Goal: Task Accomplishment & Management: Manage account settings

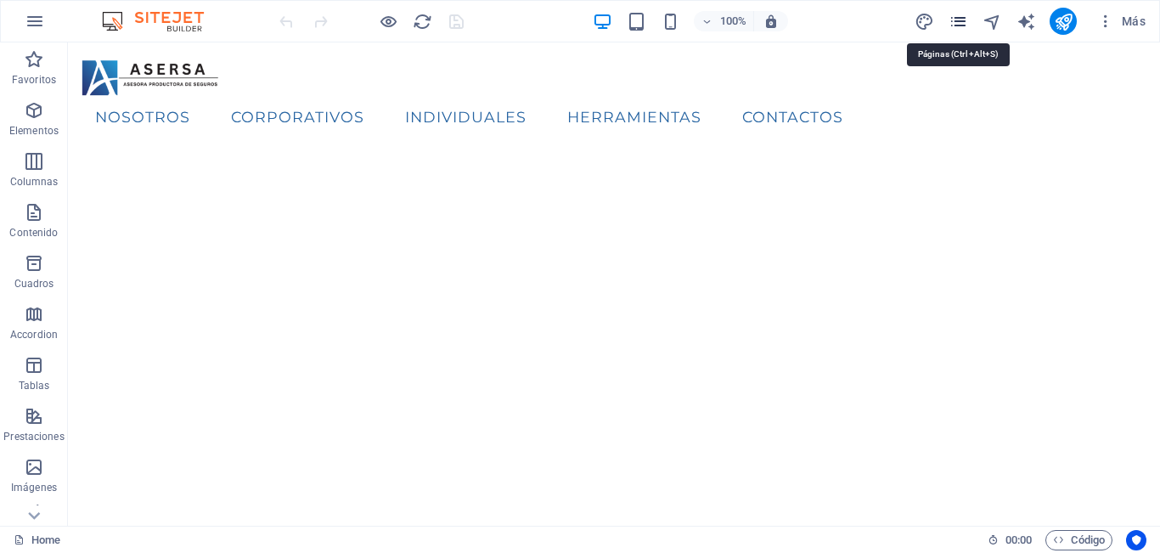
click at [962, 18] on icon "pages" at bounding box center [958, 22] width 20 height 20
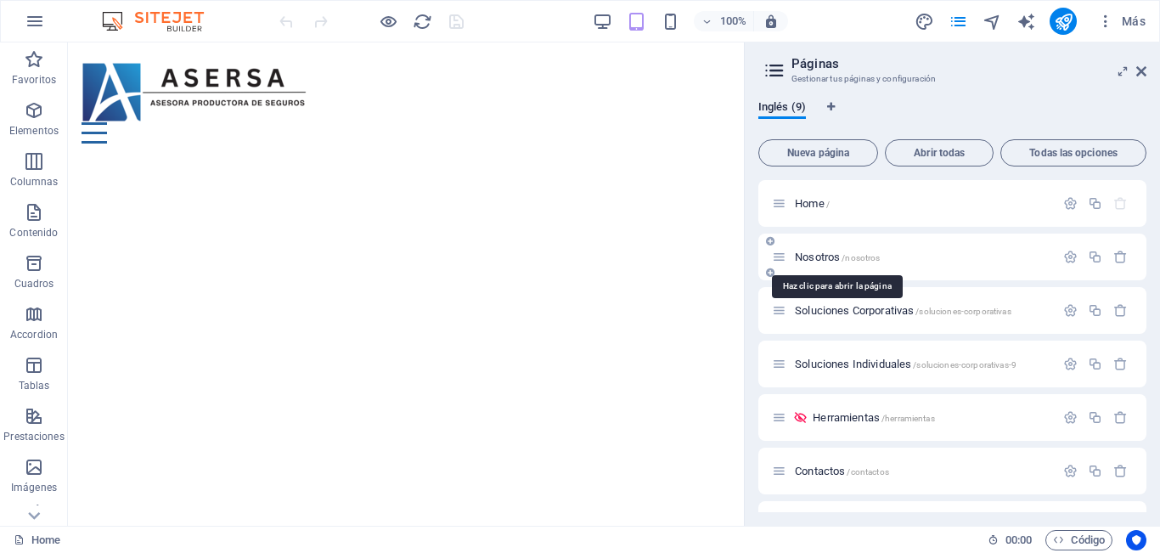
click at [809, 260] on span "Nosotros /nosotros" at bounding box center [837, 256] width 85 height 13
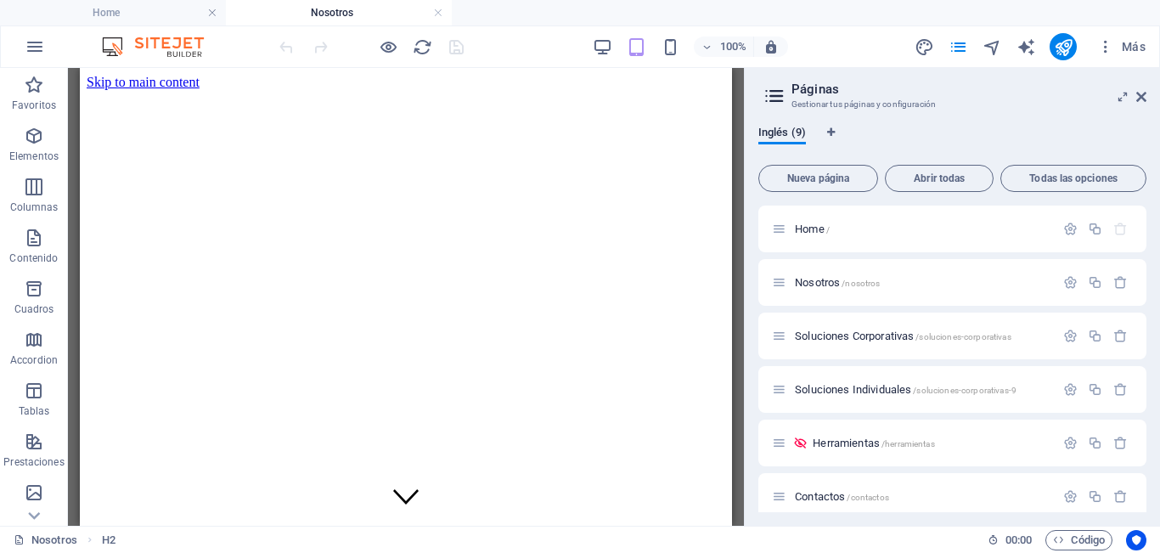
drag, startPoint x: 722, startPoint y: 266, endPoint x: 800, endPoint y: 121, distance: 164.1
click at [36, 149] on p "Elementos" at bounding box center [33, 156] width 49 height 14
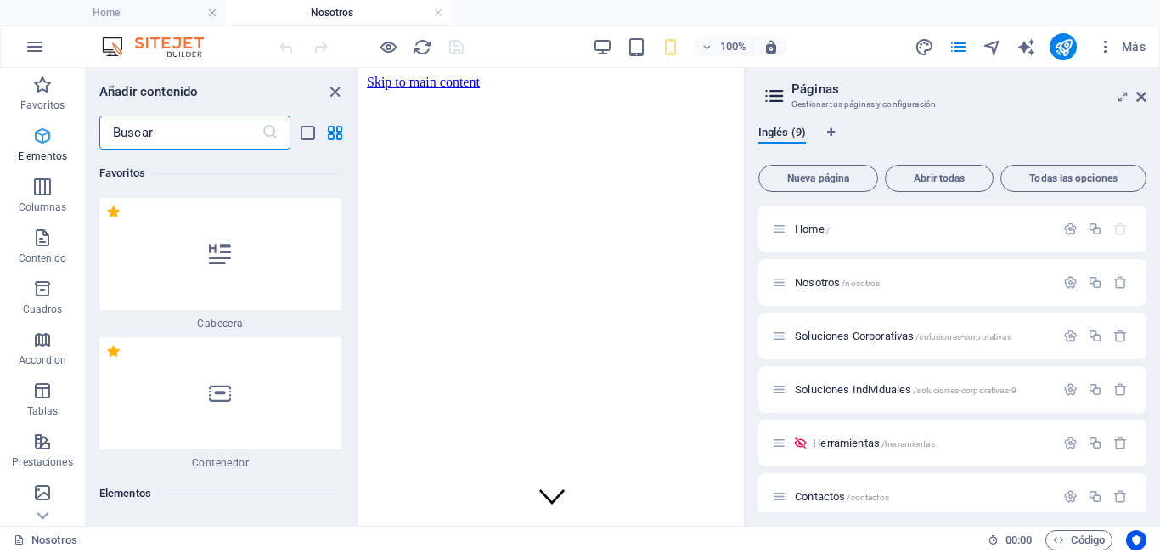
scroll to position [320, 0]
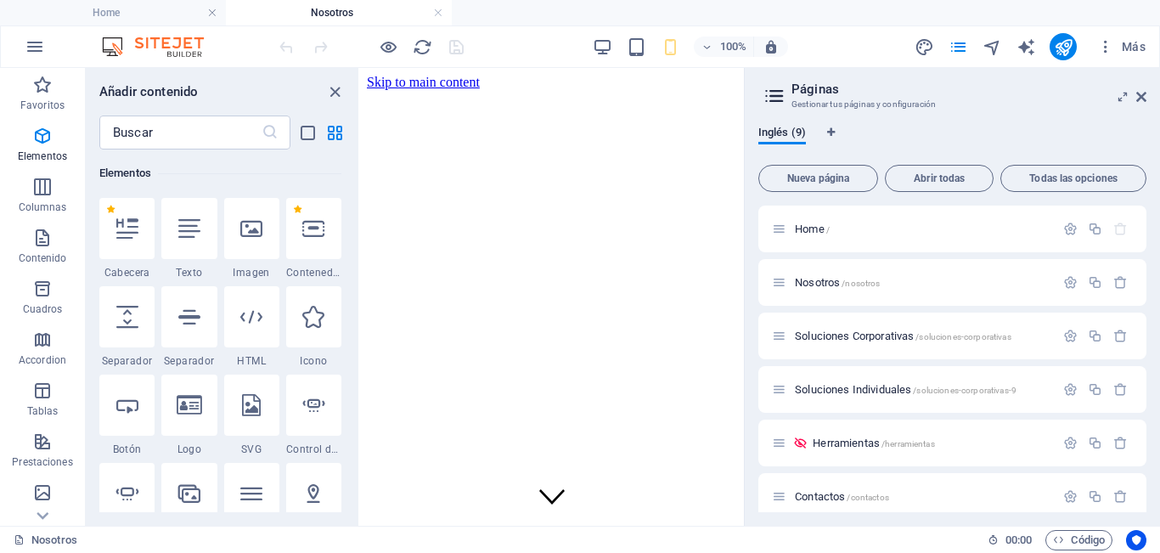
drag, startPoint x: 354, startPoint y: 156, endPoint x: 354, endPoint y: 169, distance: 12.7
click at [354, 169] on div "Favoritos 1 Star Cabecera 1 Star Contenedor Elementos 1 Star Cabecera 1 Star Te…" at bounding box center [222, 330] width 272 height 362
drag, startPoint x: 716, startPoint y: 225, endPoint x: 357, endPoint y: 160, distance: 364.0
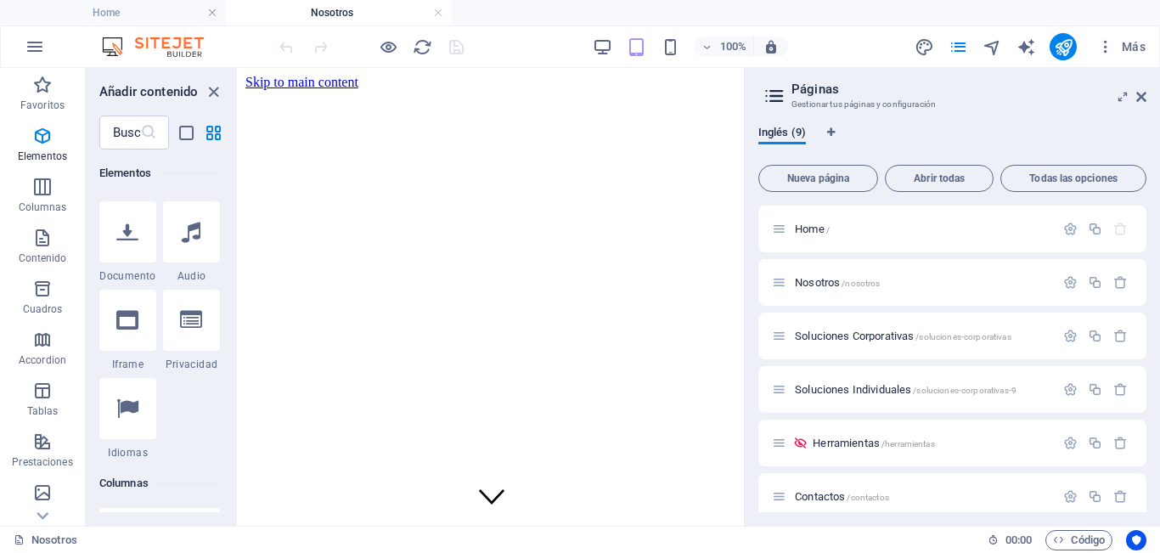
scroll to position [1274, 0]
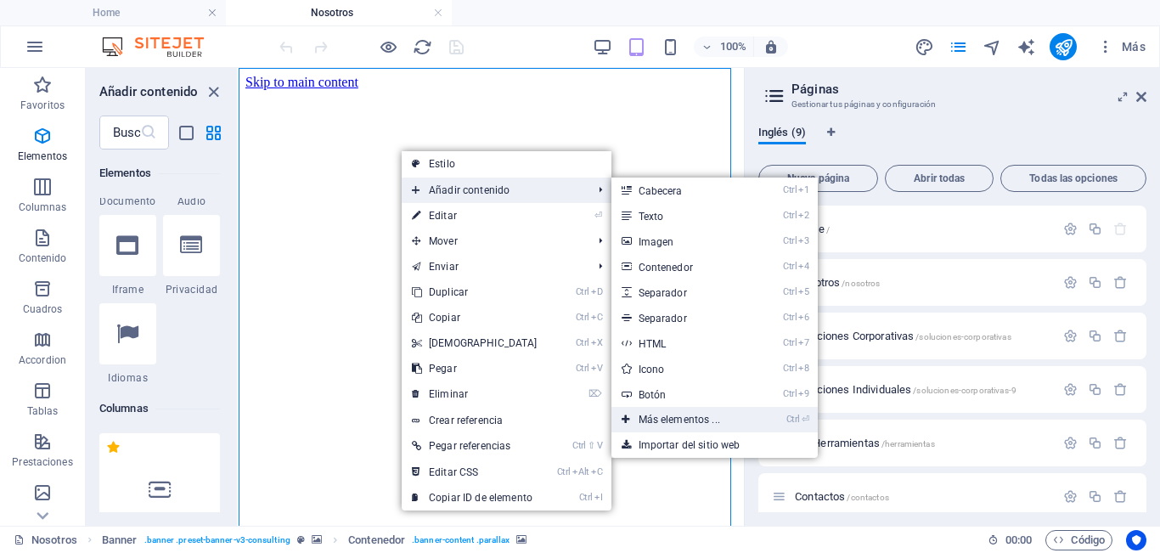
click at [677, 424] on link "Ctrl ⏎ Más elementos ..." at bounding box center [682, 419] width 143 height 25
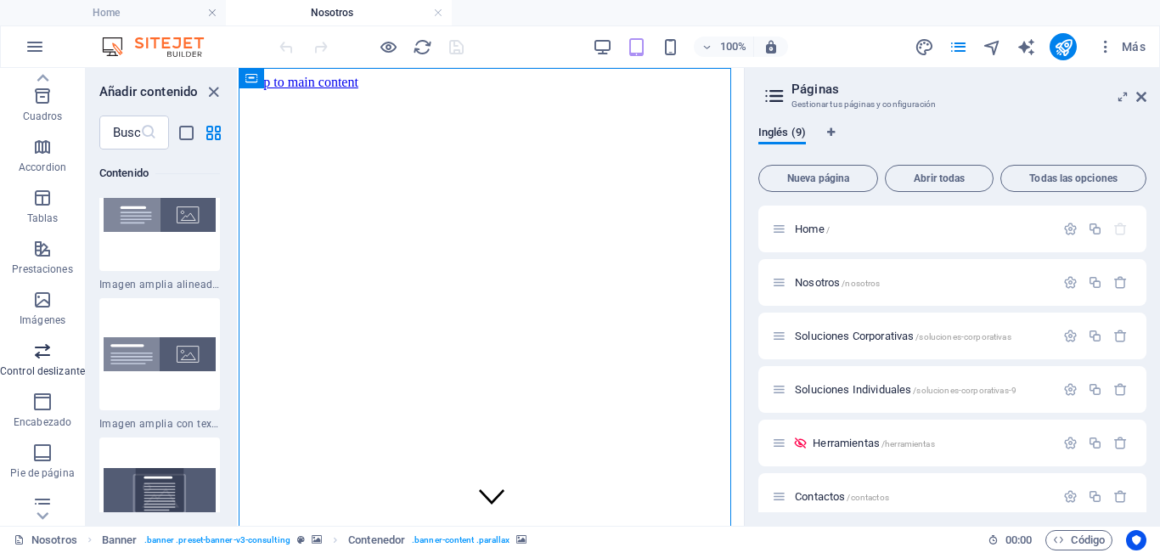
scroll to position [222, 0]
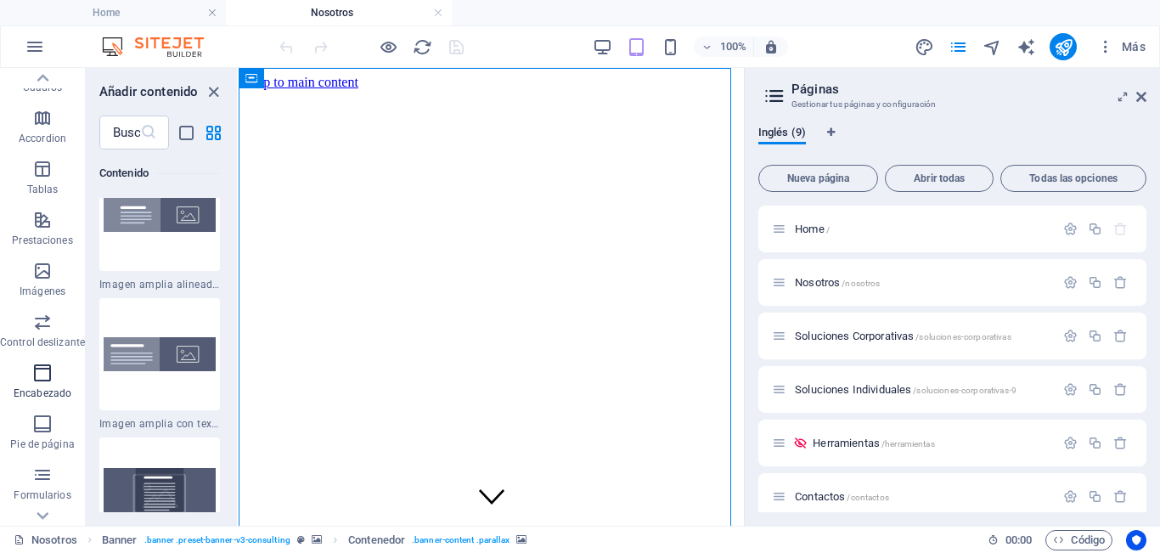
click at [52, 379] on icon "button" at bounding box center [42, 372] width 20 height 20
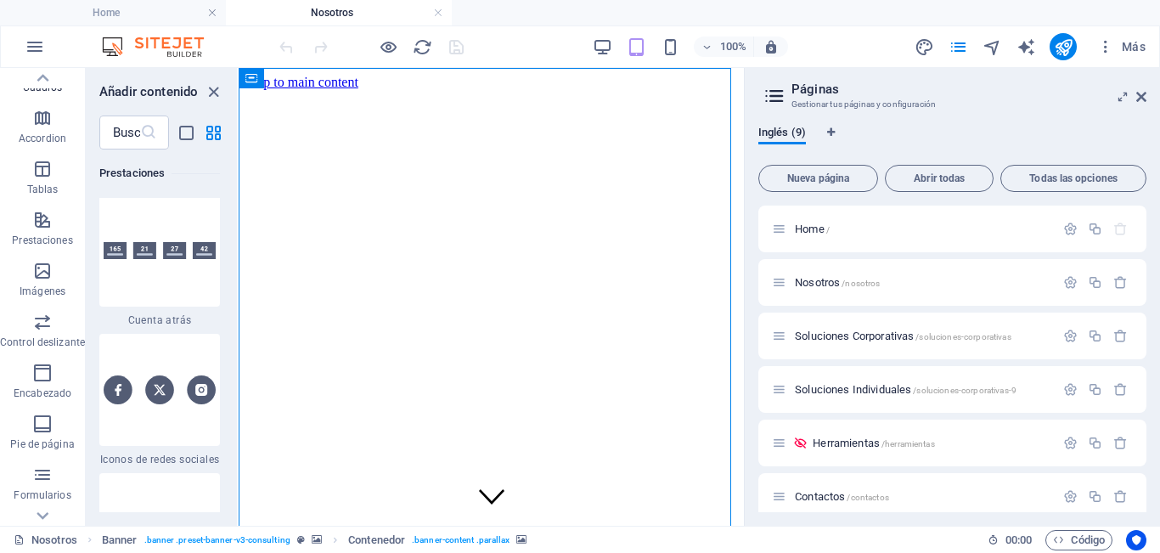
scroll to position [19383, 0]
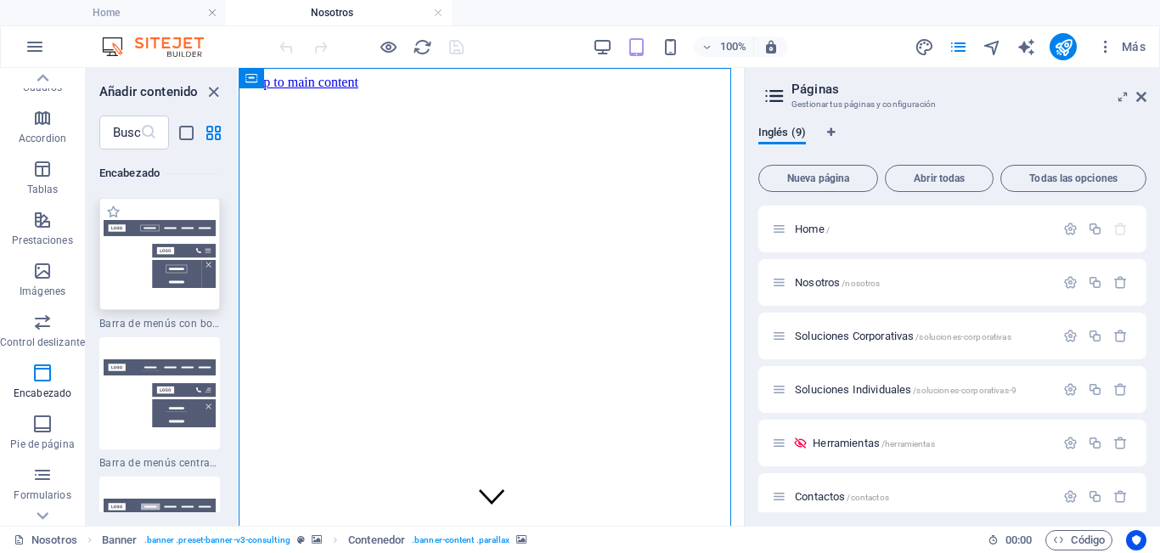
click at [144, 224] on img at bounding box center [160, 254] width 112 height 68
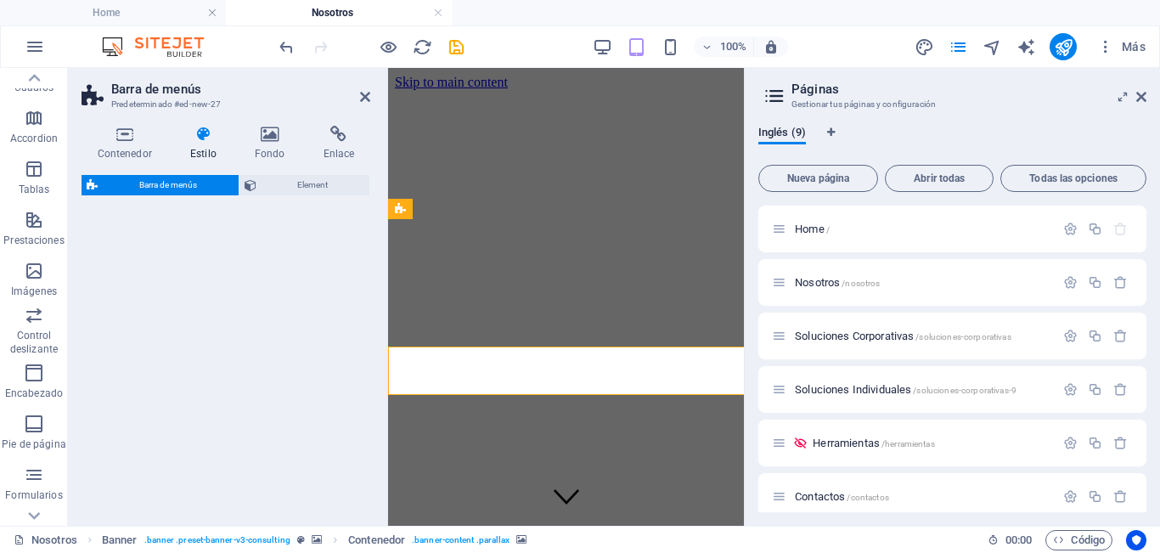
select select "rem"
select select "preset-menu-v2-border"
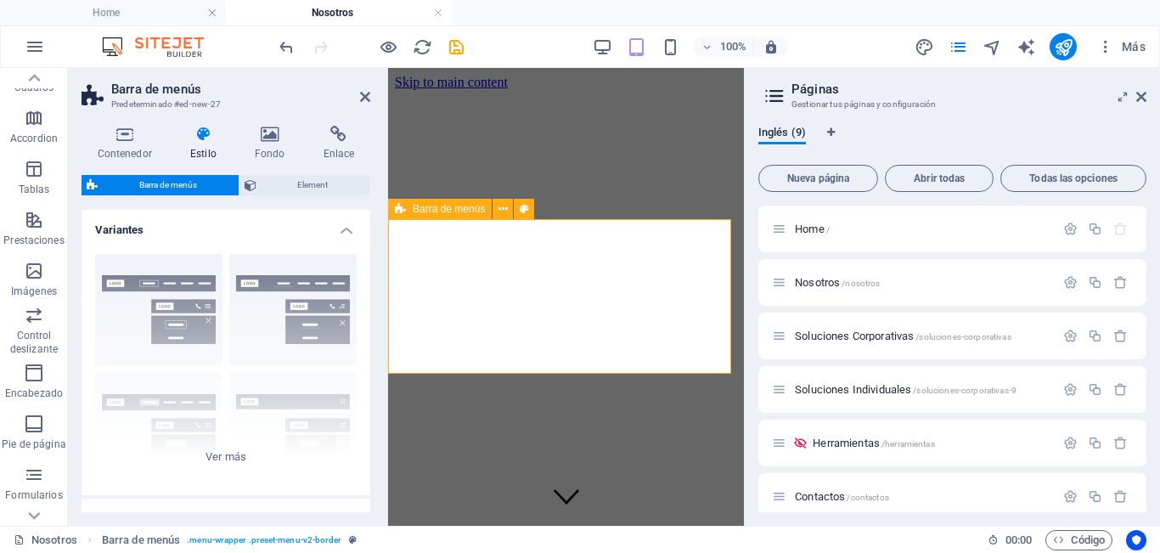
scroll to position [358, 0]
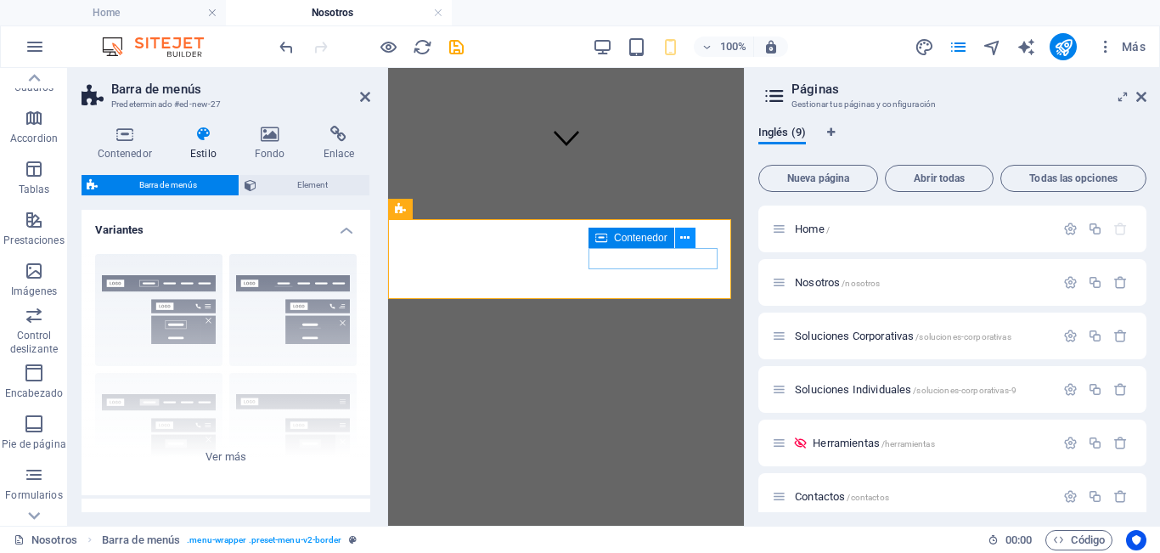
click at [684, 240] on icon at bounding box center [684, 238] width 9 height 18
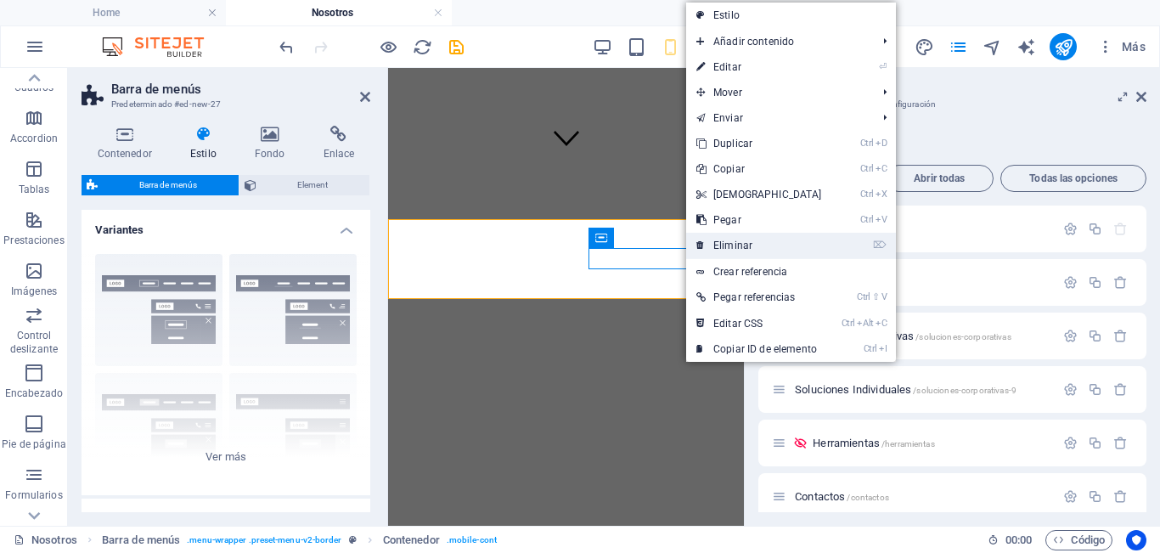
click at [727, 244] on link "⌦ Eliminar" at bounding box center [759, 245] width 146 height 25
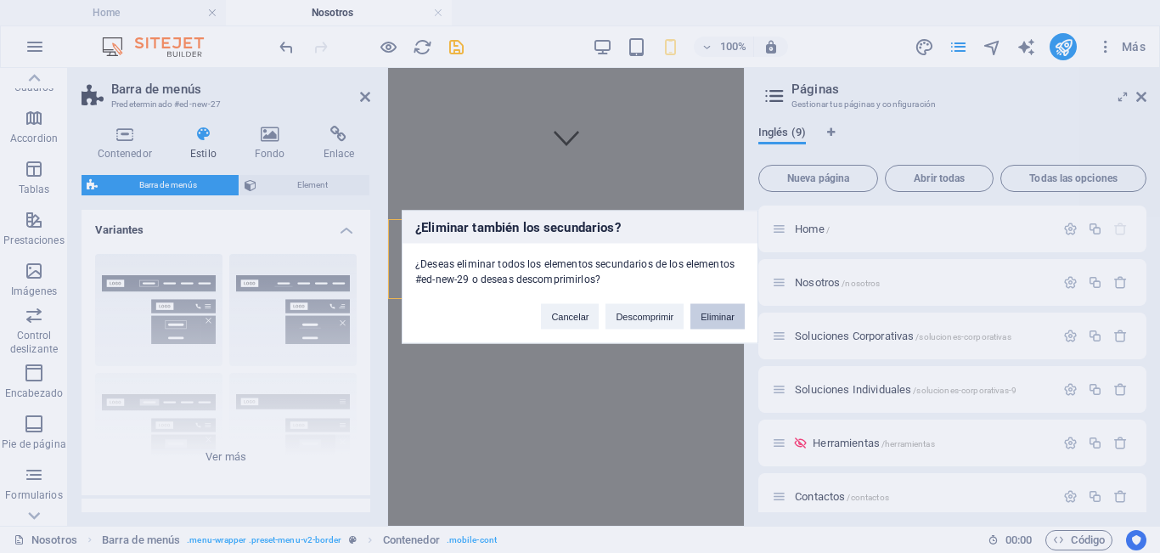
drag, startPoint x: 705, startPoint y: 317, endPoint x: 304, endPoint y: 241, distance: 408.6
click at [705, 317] on button "Eliminar" at bounding box center [717, 315] width 54 height 25
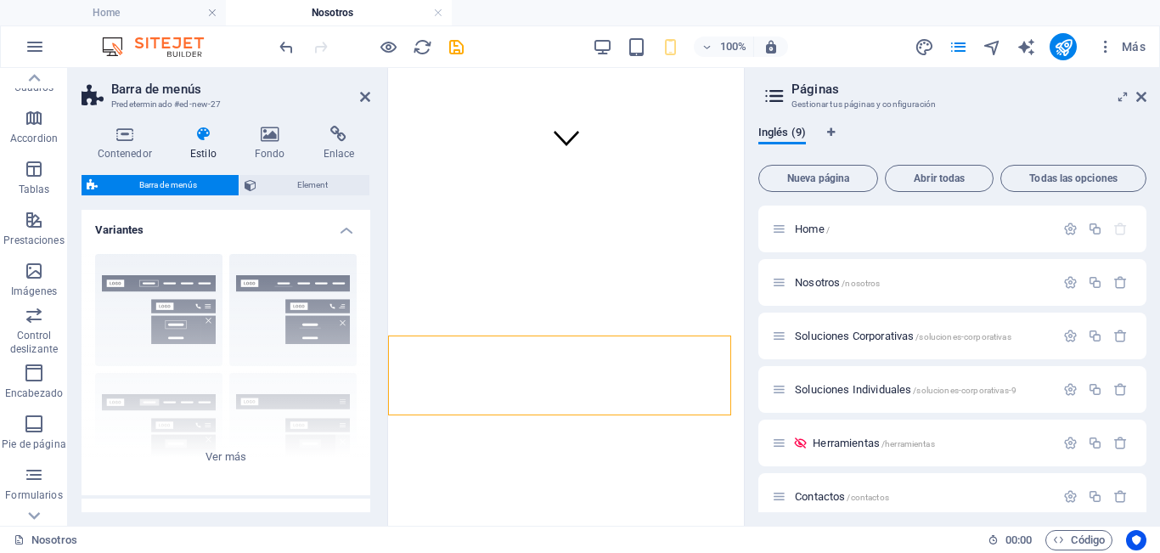
scroll to position [104, 0]
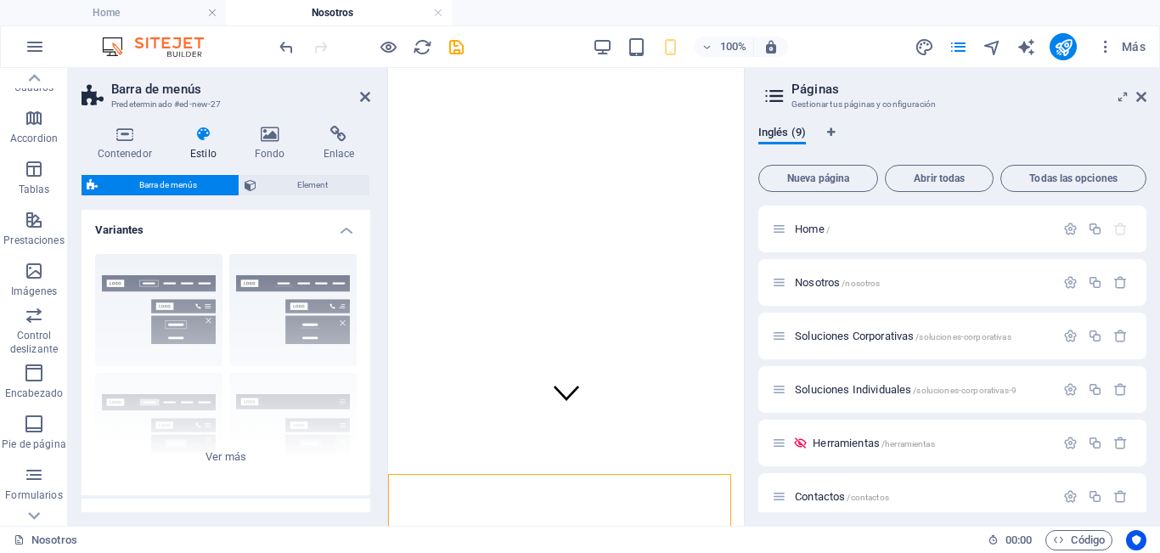
click at [371, 98] on aside "Barra de menús Predeterminado #ed-new-27 Contenedor Estilo Fondo Enlace Tamaño …" at bounding box center [228, 297] width 320 height 458
click at [370, 96] on aside "Barra de menús Predeterminado #ed-new-27 Contenedor Estilo Fondo Enlace Tamaño …" at bounding box center [228, 297] width 320 height 458
click at [362, 95] on icon at bounding box center [365, 97] width 10 height 14
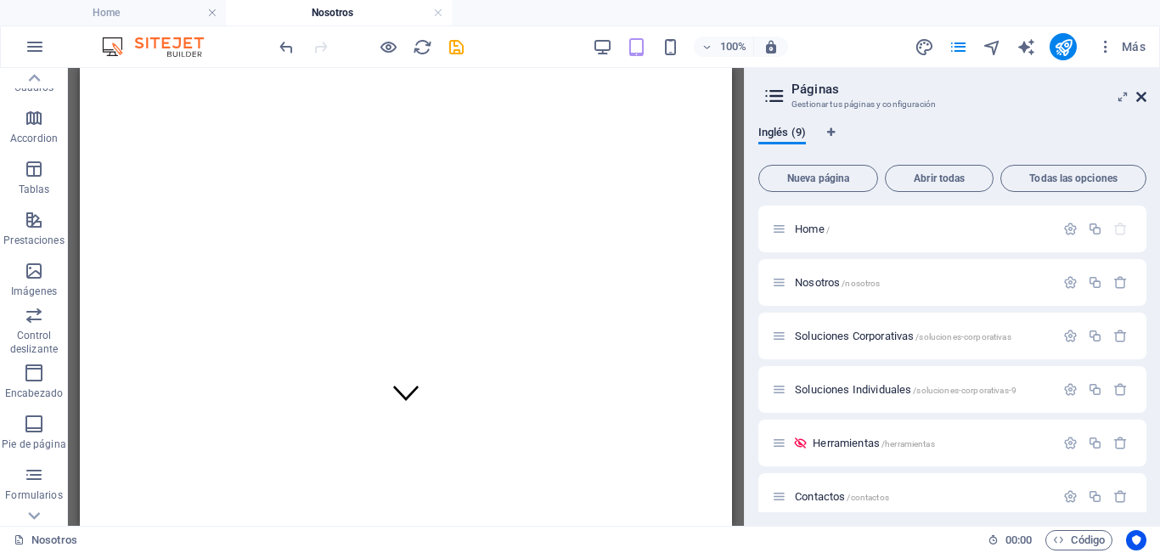
click at [1142, 104] on link at bounding box center [1141, 97] width 10 height 14
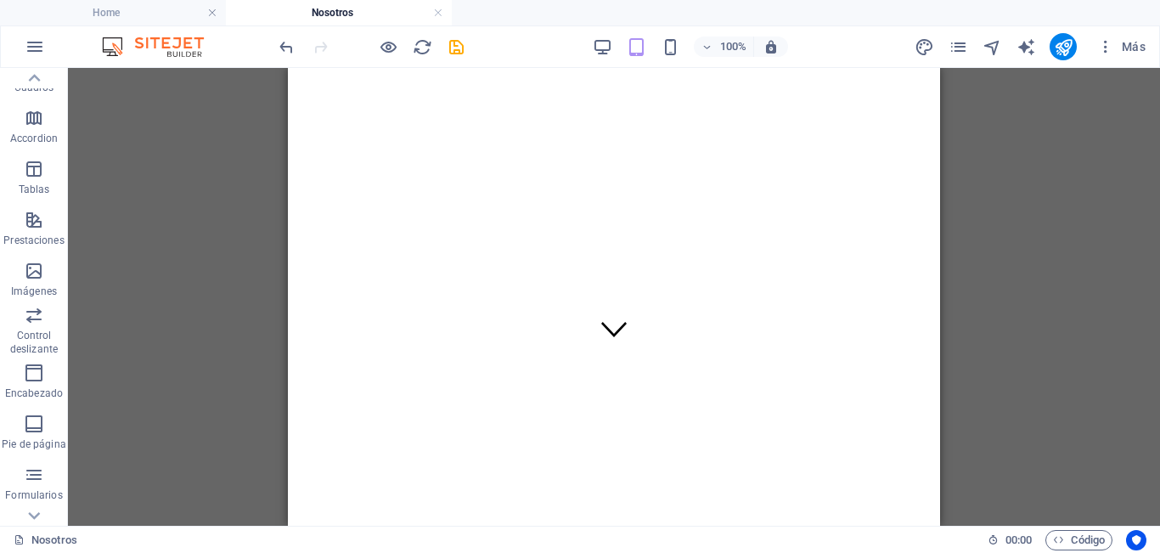
scroll to position [19, 0]
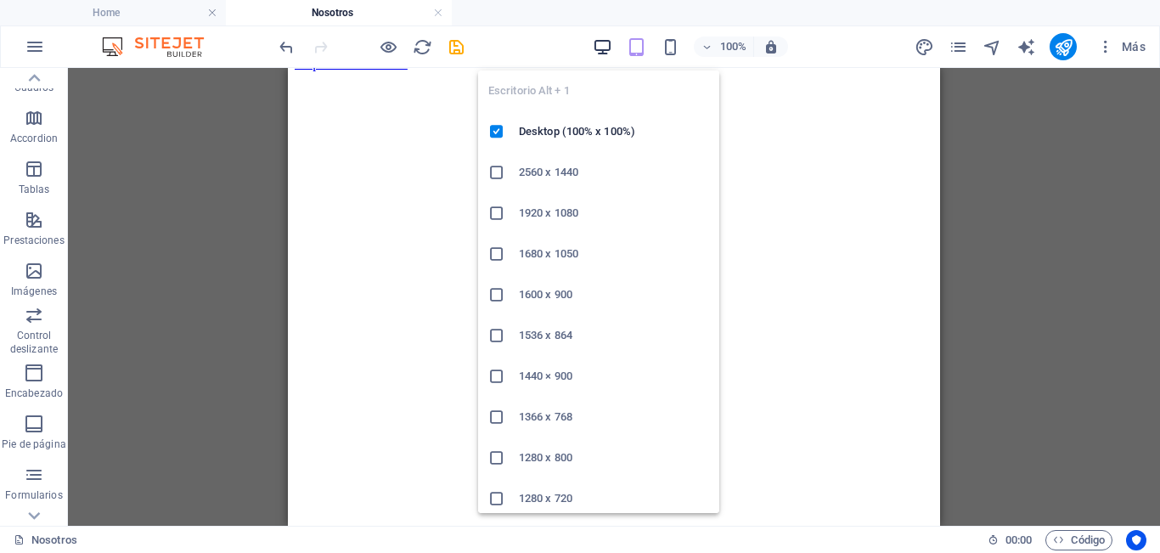
click at [602, 46] on icon "button" at bounding box center [603, 47] width 20 height 20
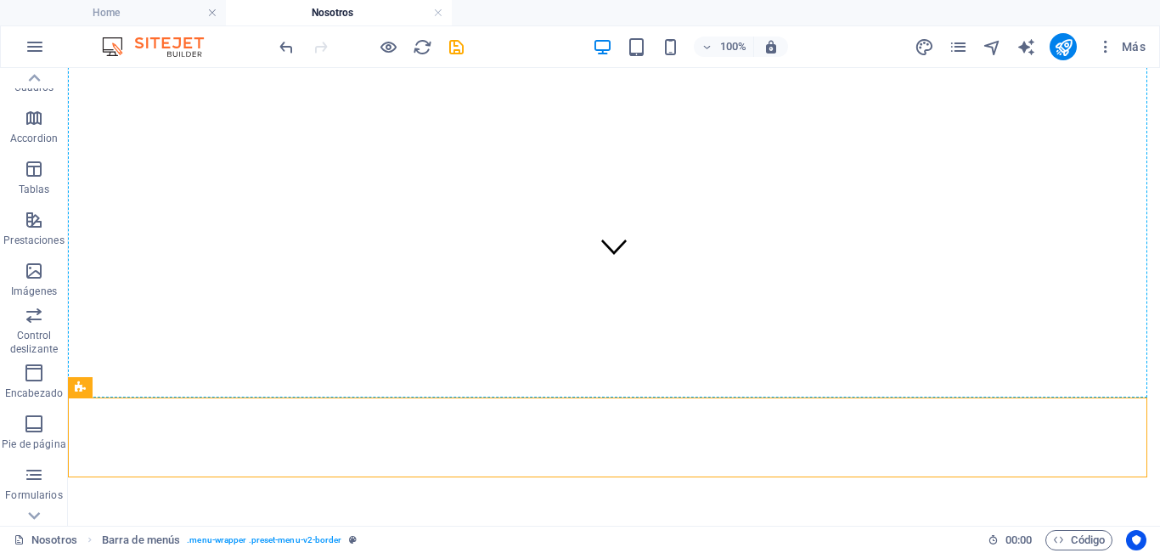
scroll to position [0, 0]
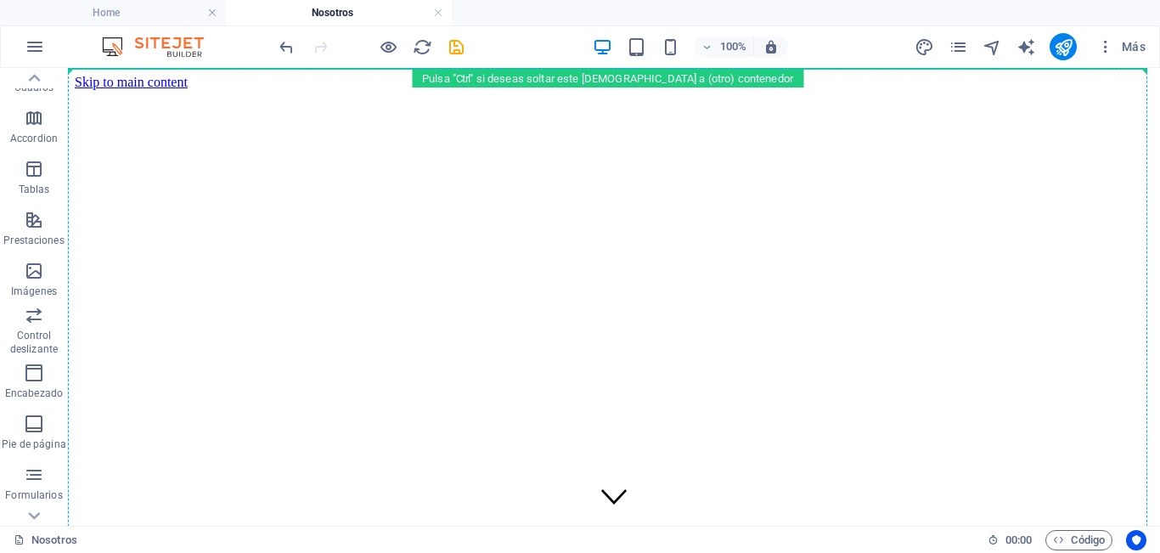
drag, startPoint x: 148, startPoint y: 384, endPoint x: 210, endPoint y: 76, distance: 314.3
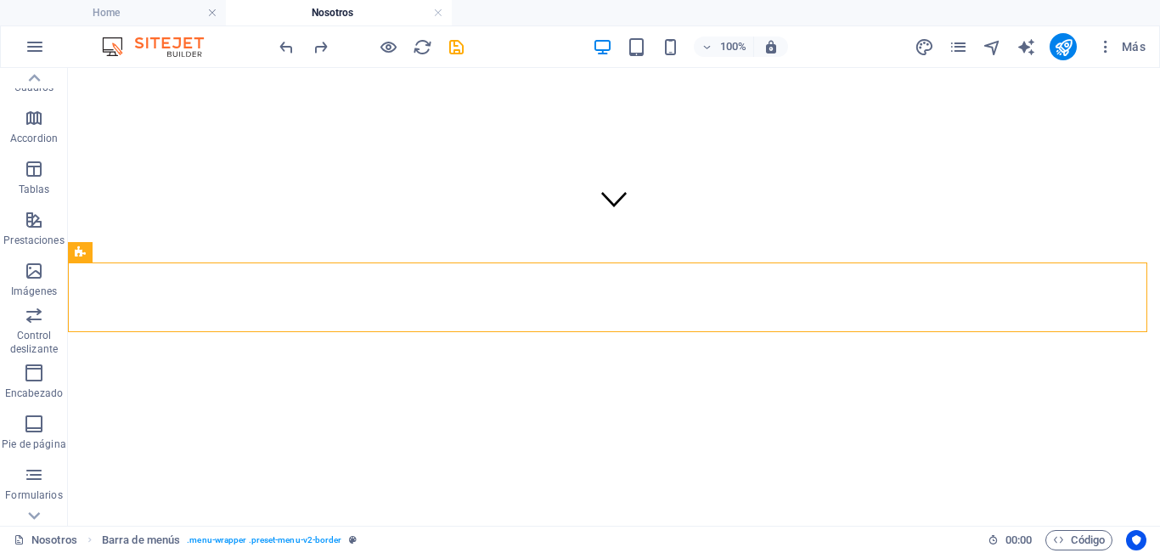
scroll to position [350, 0]
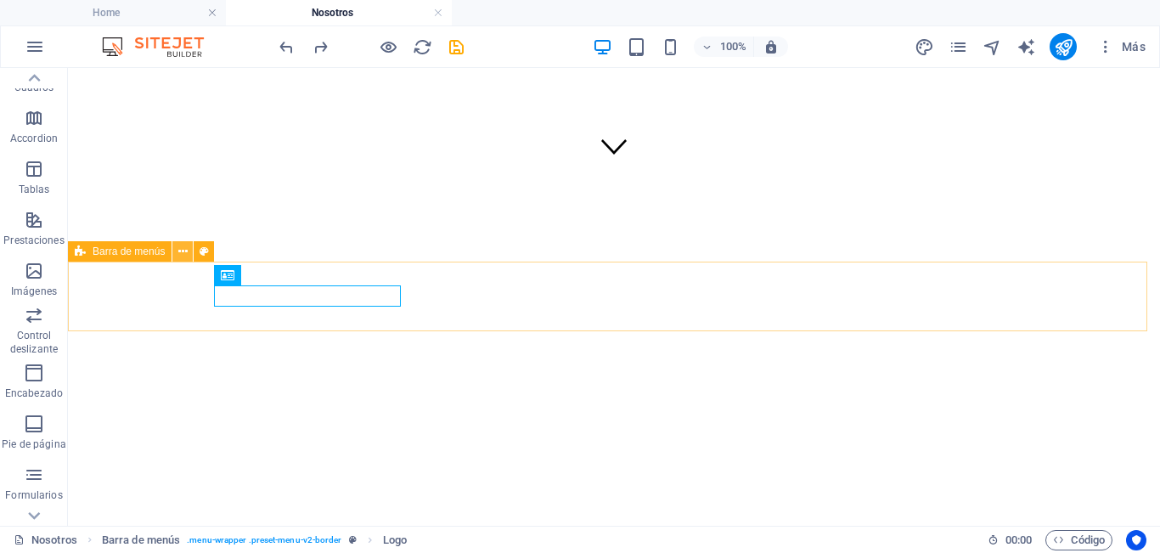
click at [185, 249] on icon at bounding box center [182, 252] width 9 height 18
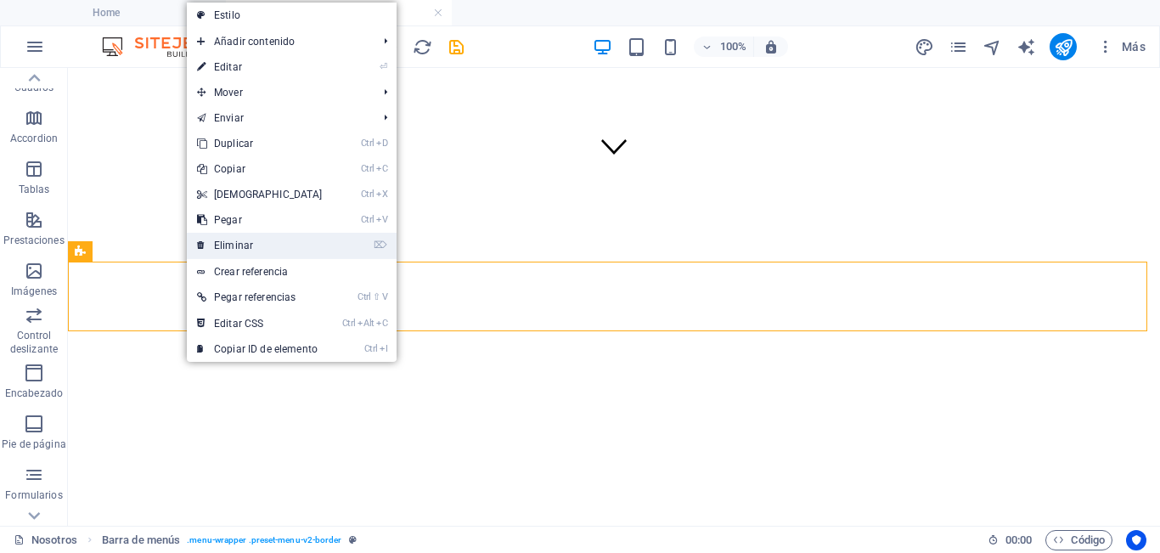
click at [256, 248] on link "⌦ Eliminar" at bounding box center [260, 245] width 146 height 25
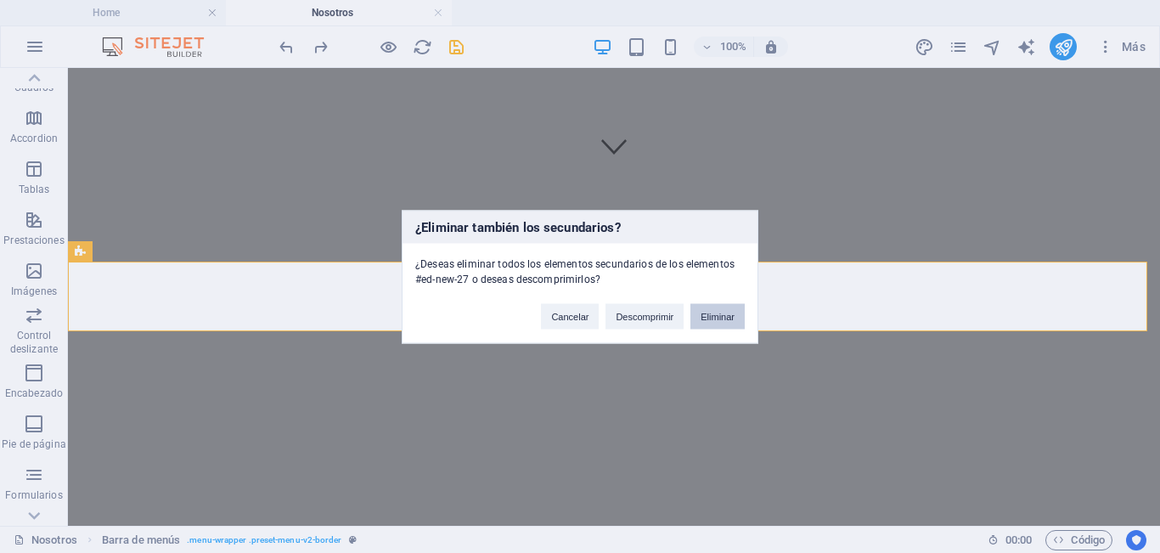
click at [723, 322] on button "Eliminar" at bounding box center [717, 315] width 54 height 25
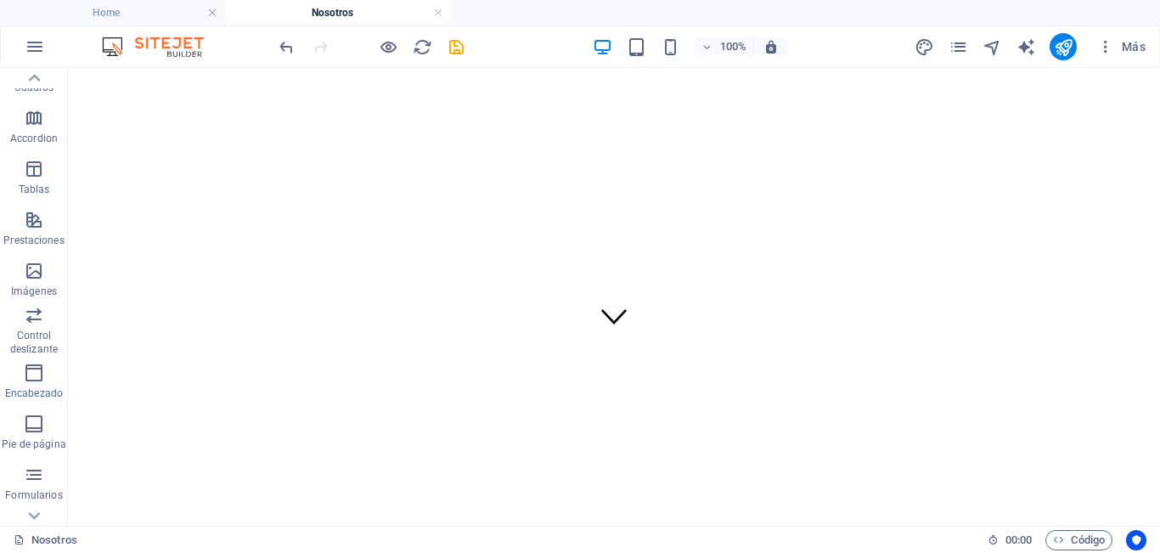
scroll to position [0, 0]
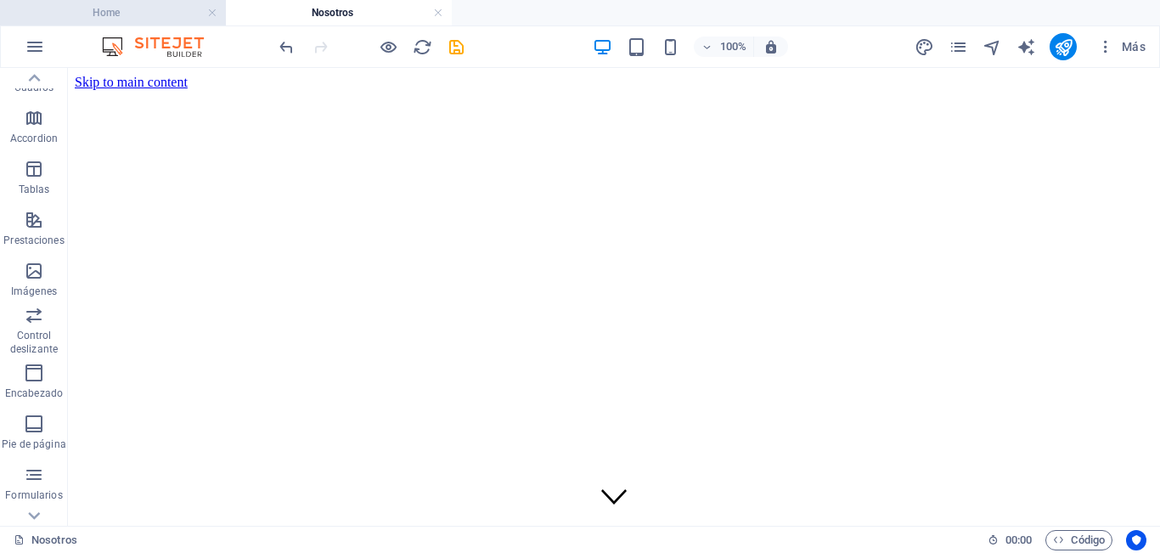
click at [143, 13] on h4 "Home" at bounding box center [113, 12] width 226 height 19
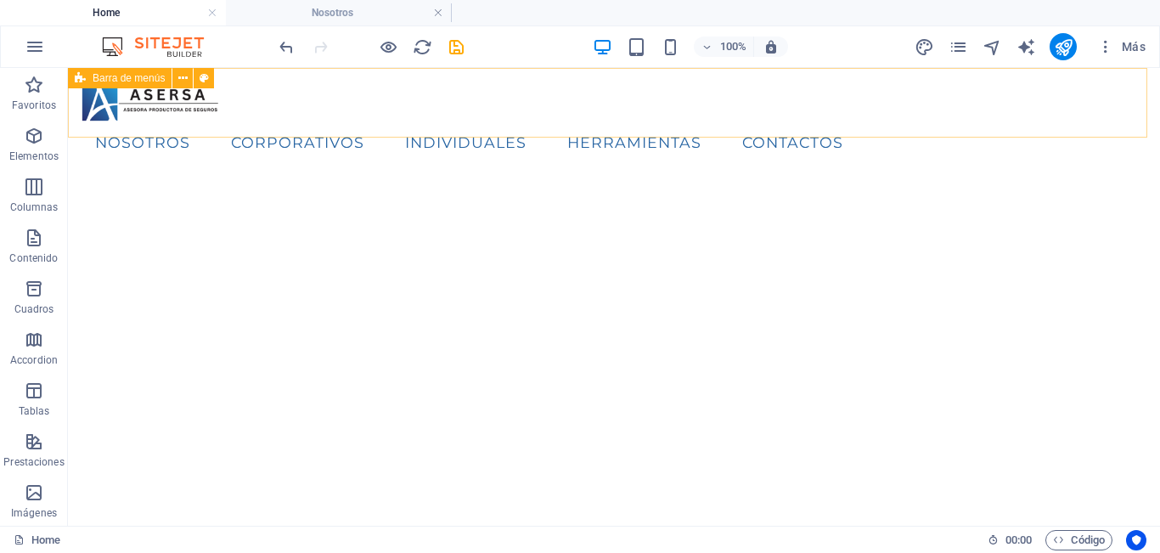
click at [76, 79] on icon at bounding box center [80, 78] width 11 height 20
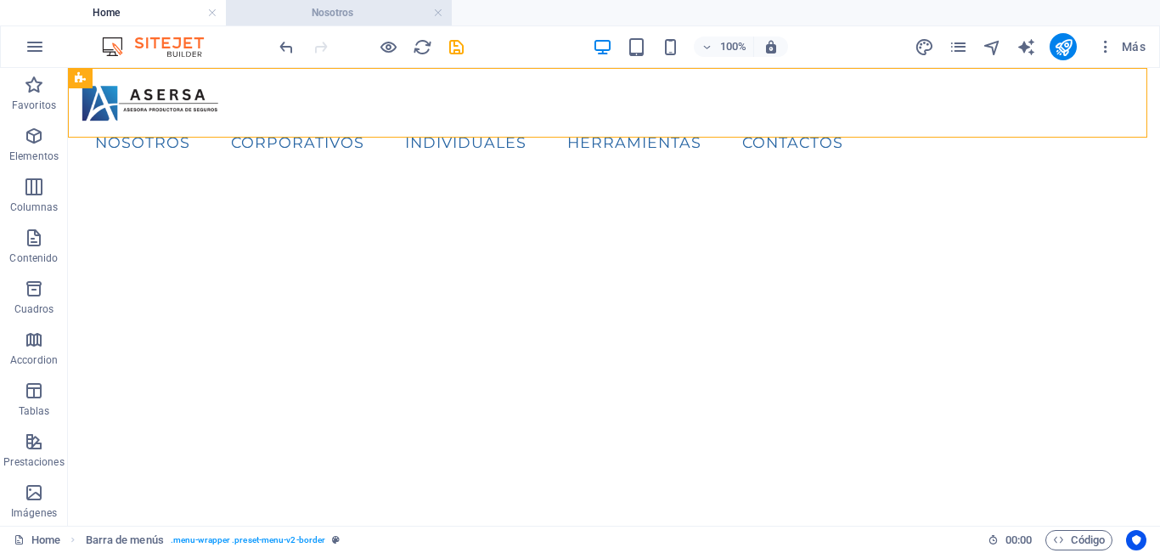
click at [286, 12] on h4 "Nosotros" at bounding box center [339, 12] width 226 height 19
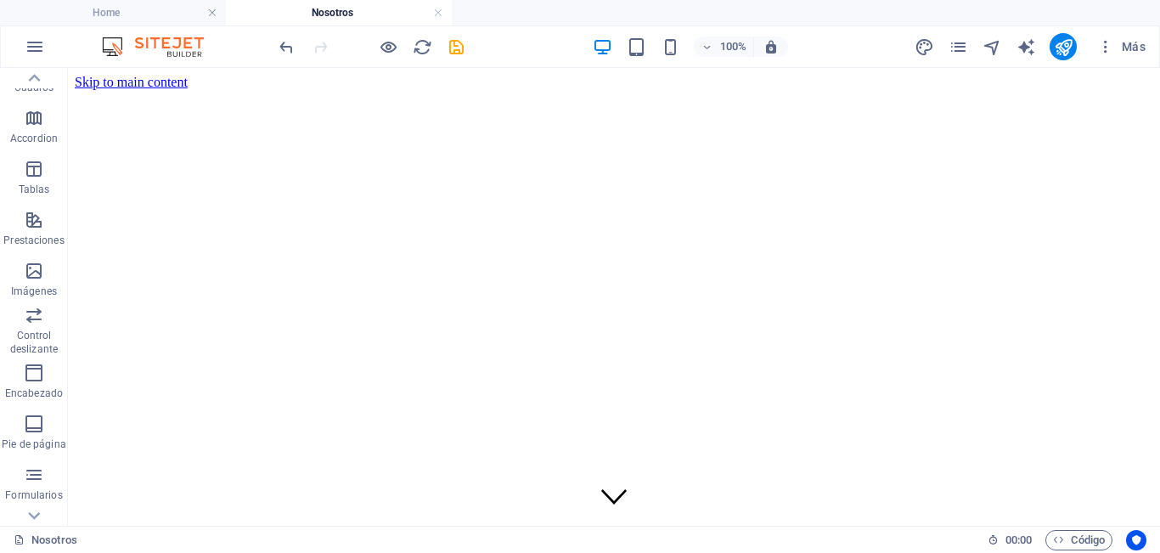
drag, startPoint x: 183, startPoint y: 511, endPoint x: 128, endPoint y: 79, distance: 435.5
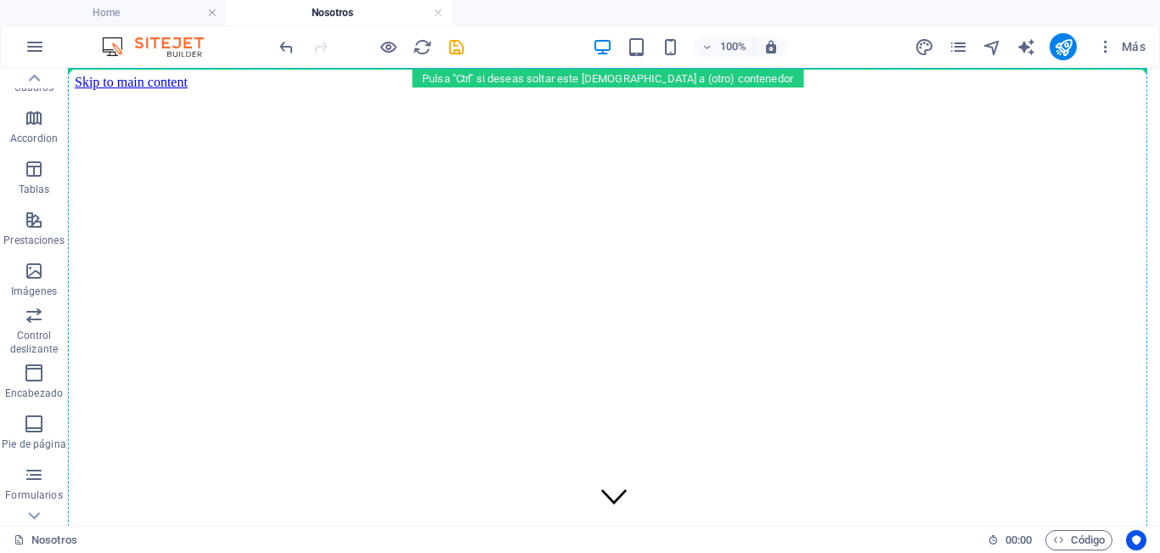
drag, startPoint x: 154, startPoint y: 495, endPoint x: 124, endPoint y: 109, distance: 387.4
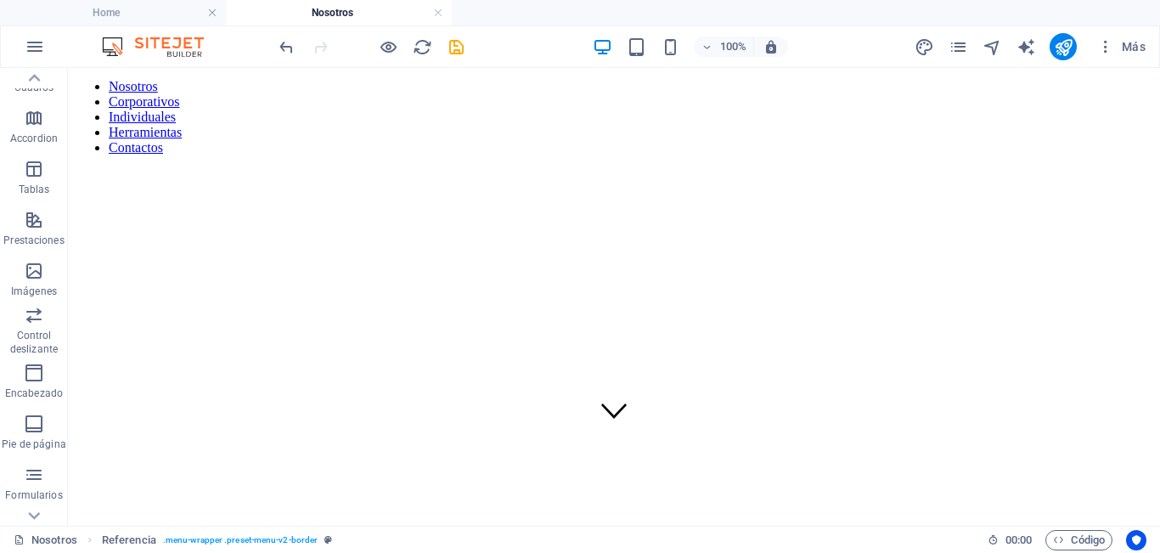
scroll to position [85, 0]
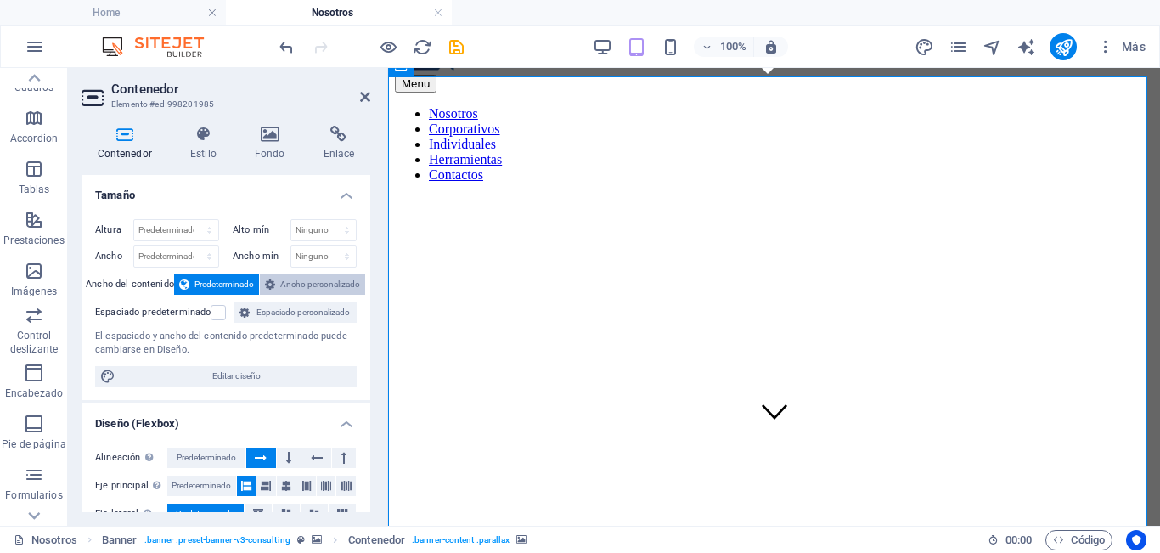
click at [296, 283] on span "Ancho personalizado" at bounding box center [320, 284] width 80 height 20
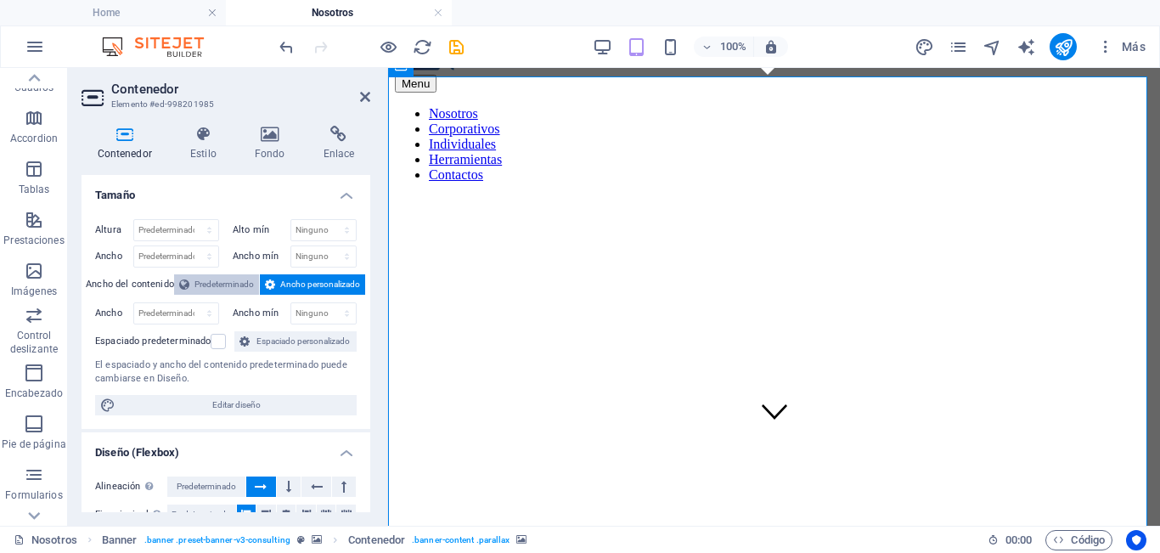
click at [216, 286] on span "Predeterminado" at bounding box center [223, 284] width 59 height 20
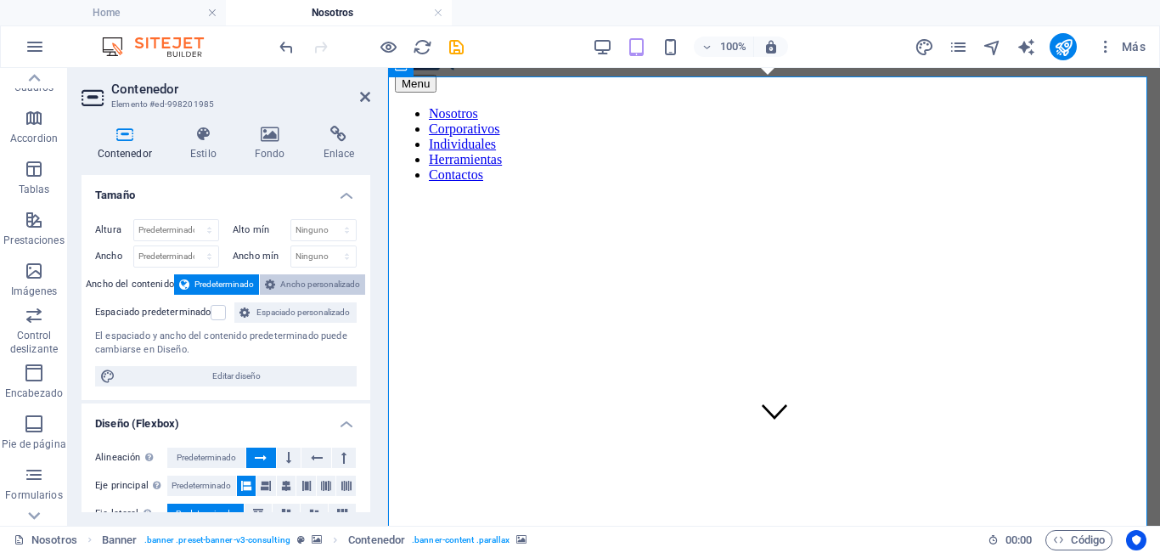
click at [307, 288] on span "Ancho personalizado" at bounding box center [320, 284] width 80 height 20
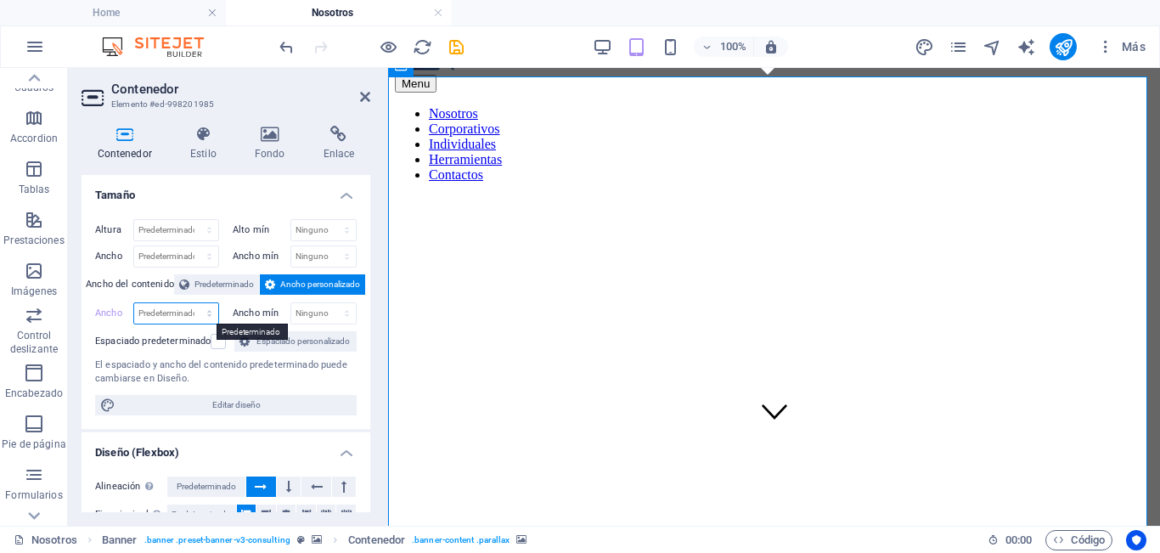
click at [177, 313] on select "Predeterminado px rem % em vh vw" at bounding box center [176, 313] width 84 height 20
select select "%"
click at [193, 303] on select "Predeterminado px rem % em vh vw" at bounding box center [176, 313] width 84 height 20
type input "100"
click at [225, 287] on span "Predeterminado" at bounding box center [223, 284] width 59 height 20
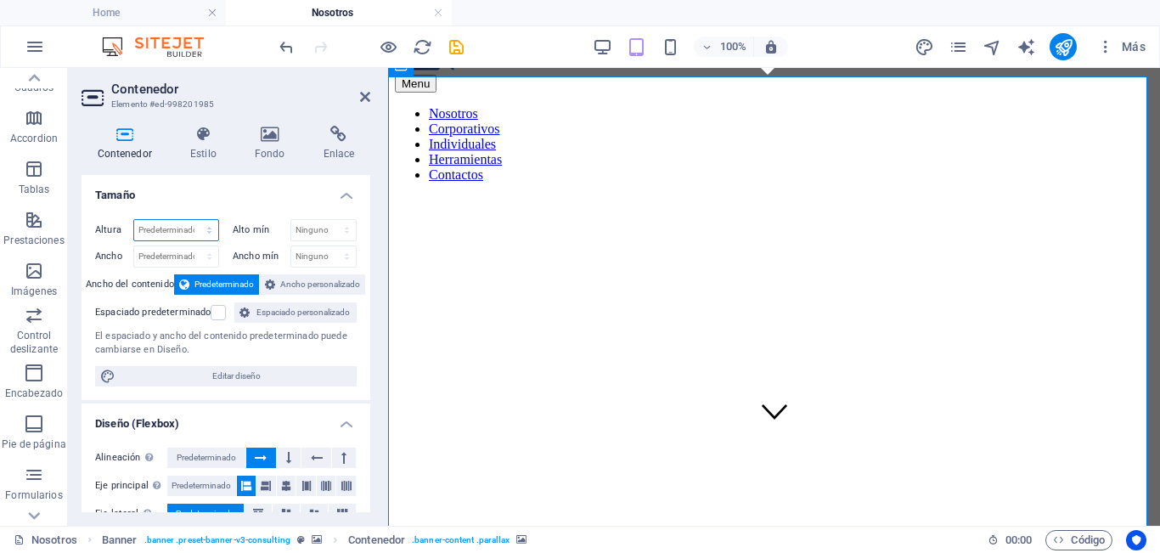
click at [160, 226] on select "Predeterminado px rem % vh vw" at bounding box center [176, 230] width 84 height 20
select select "px"
click at [193, 220] on select "Predeterminado px rem % vh vw" at bounding box center [176, 230] width 84 height 20
type input "7"
type input "600"
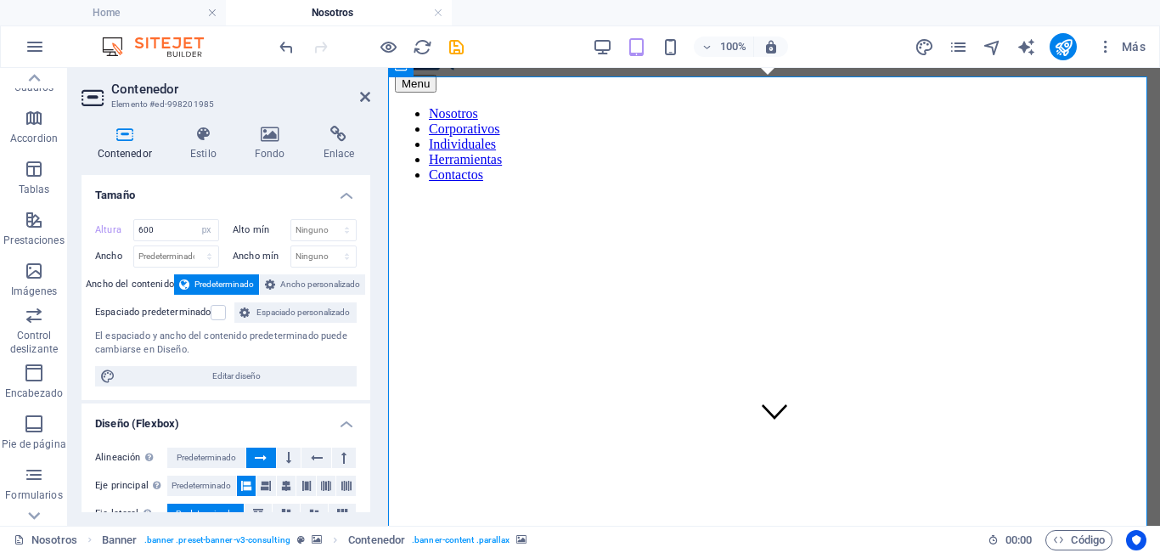
click at [259, 170] on div "Contenedor Estilo Fondo Enlace Tamaño Altura 600 Predeterminado px rem % vh vw …" at bounding box center [225, 319] width 289 height 386
click at [333, 186] on h4 "Tamaño" at bounding box center [225, 190] width 289 height 31
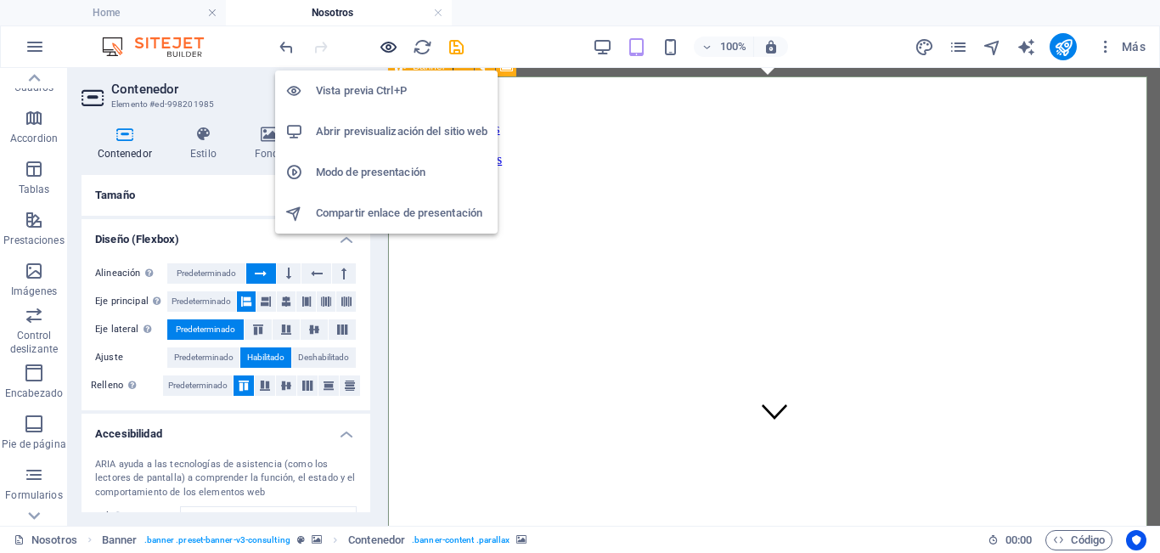
click at [386, 48] on icon "button" at bounding box center [389, 47] width 20 height 20
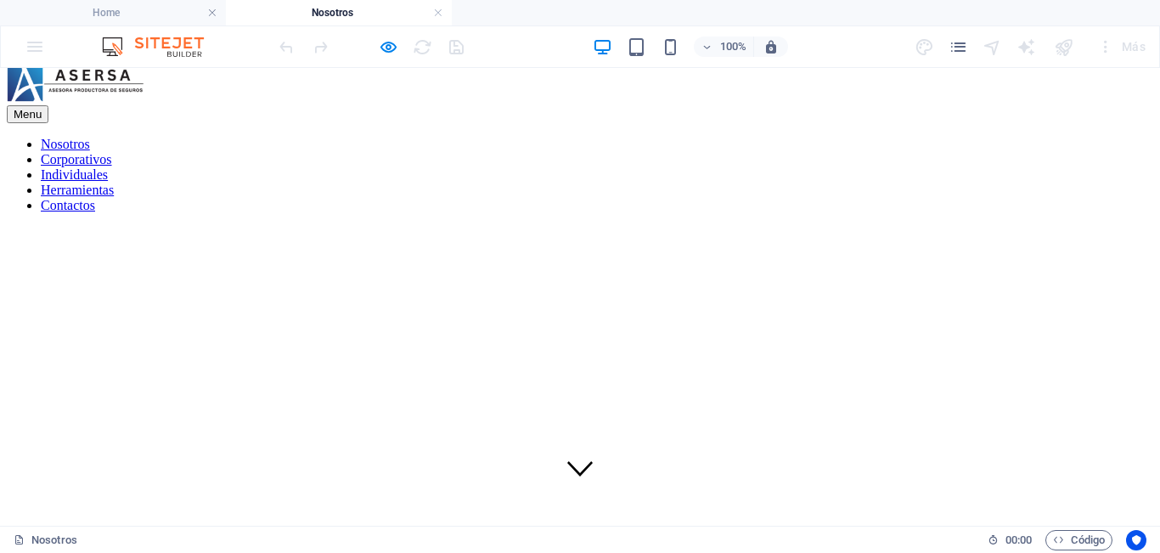
scroll to position [0, 0]
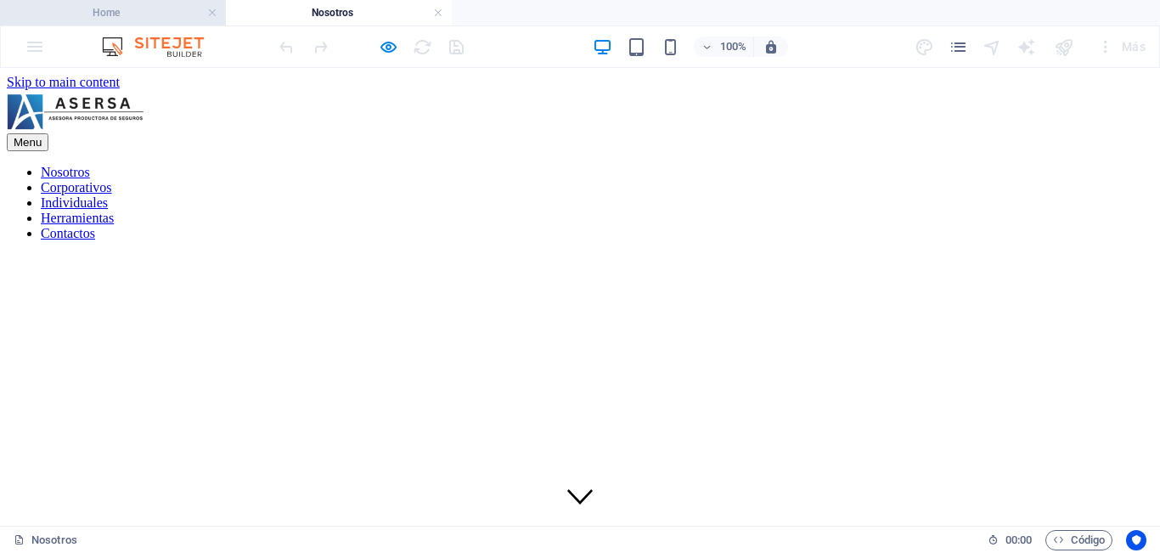
click at [149, 5] on h4 "Home" at bounding box center [113, 12] width 226 height 19
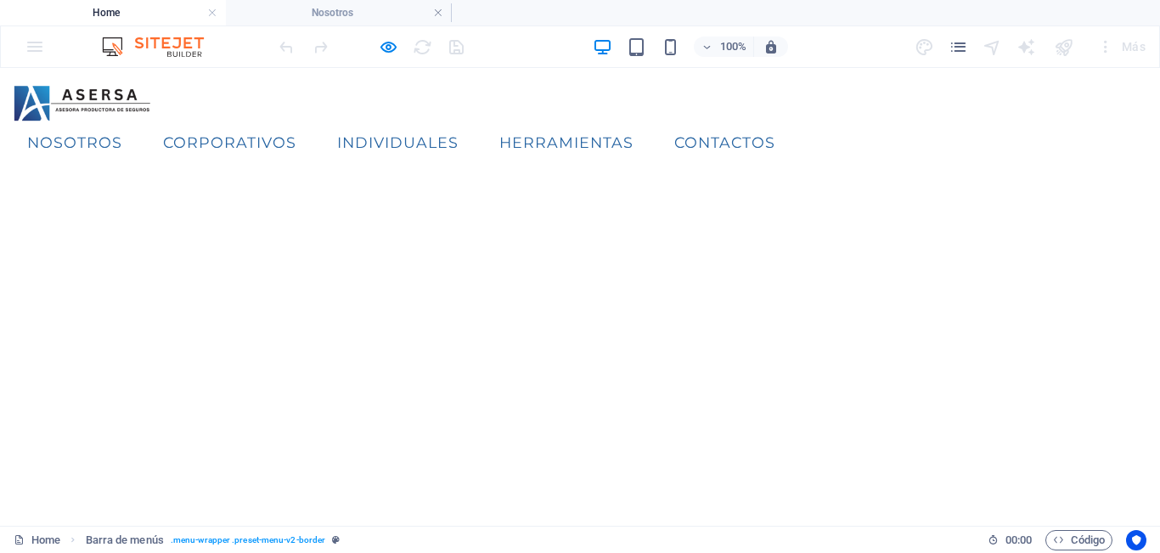
click at [647, 121] on link "Herramientas" at bounding box center [566, 142] width 161 height 42
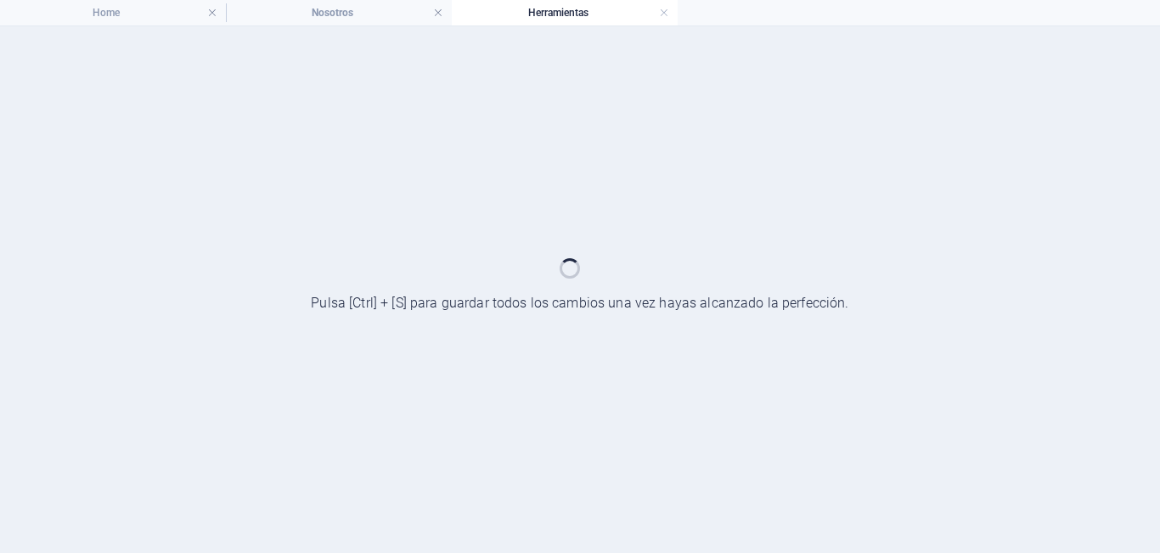
click at [767, 110] on div at bounding box center [580, 289] width 1160 height 526
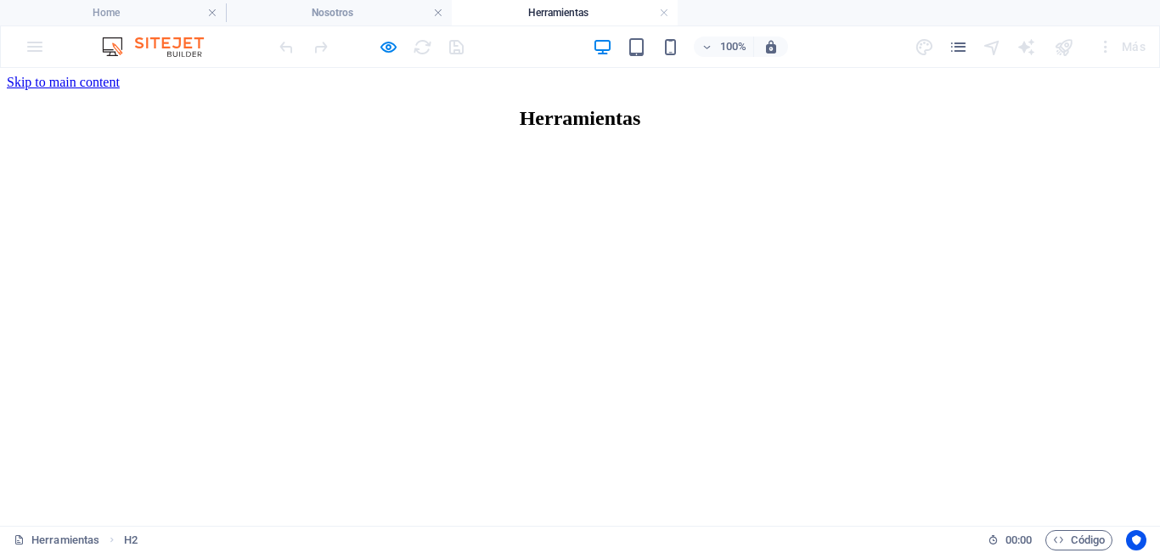
click at [658, 12] on h4 "Herramientas" at bounding box center [565, 12] width 226 height 19
click at [662, 9] on link at bounding box center [664, 13] width 10 height 16
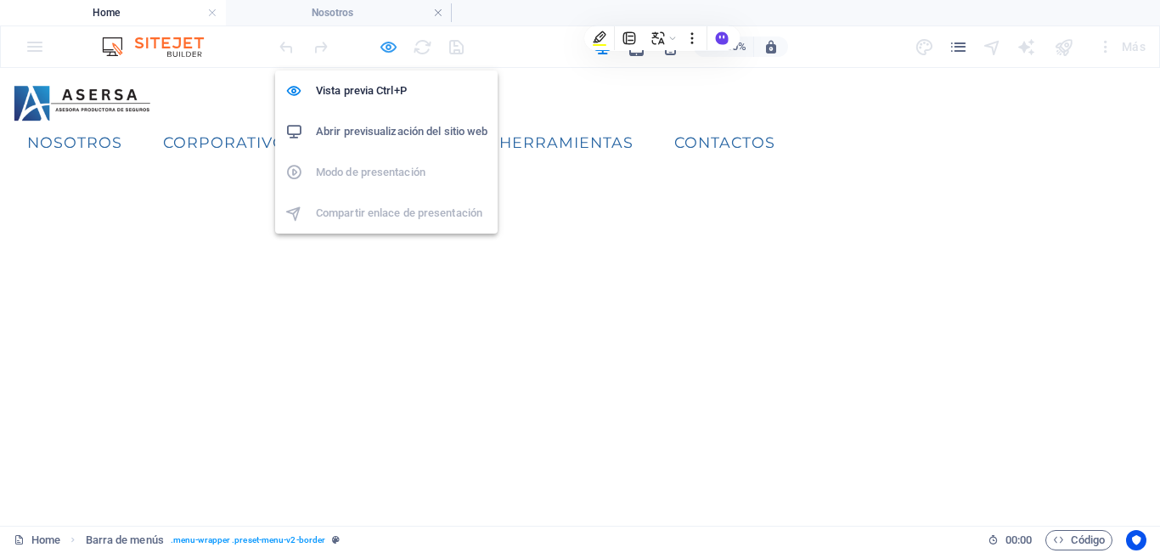
click at [389, 43] on icon "button" at bounding box center [389, 47] width 20 height 20
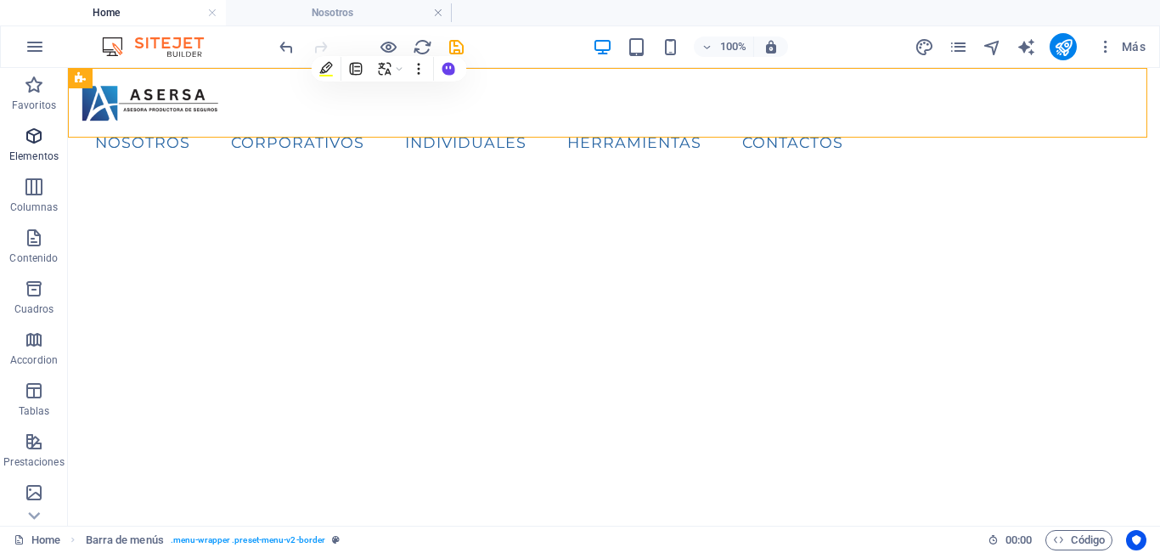
click at [37, 131] on icon "button" at bounding box center [34, 136] width 20 height 20
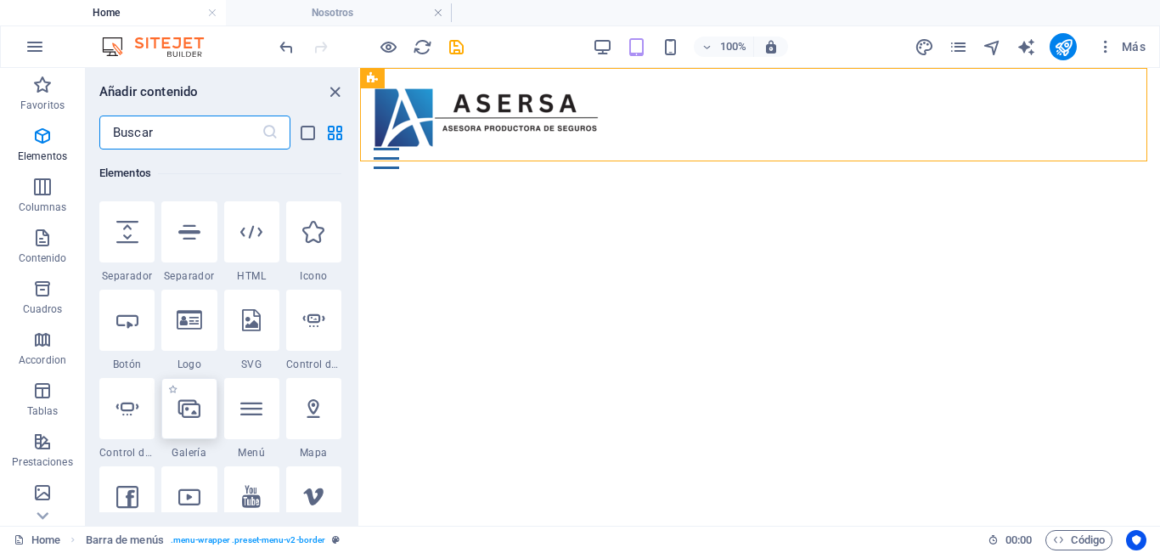
scroll to position [490, 0]
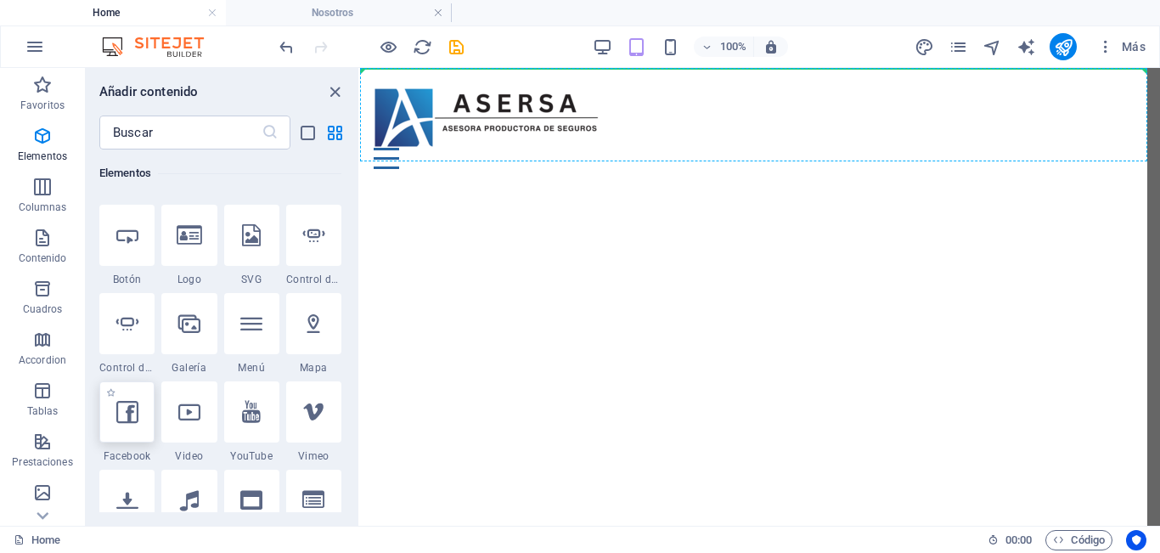
select select "%"
select select "px"
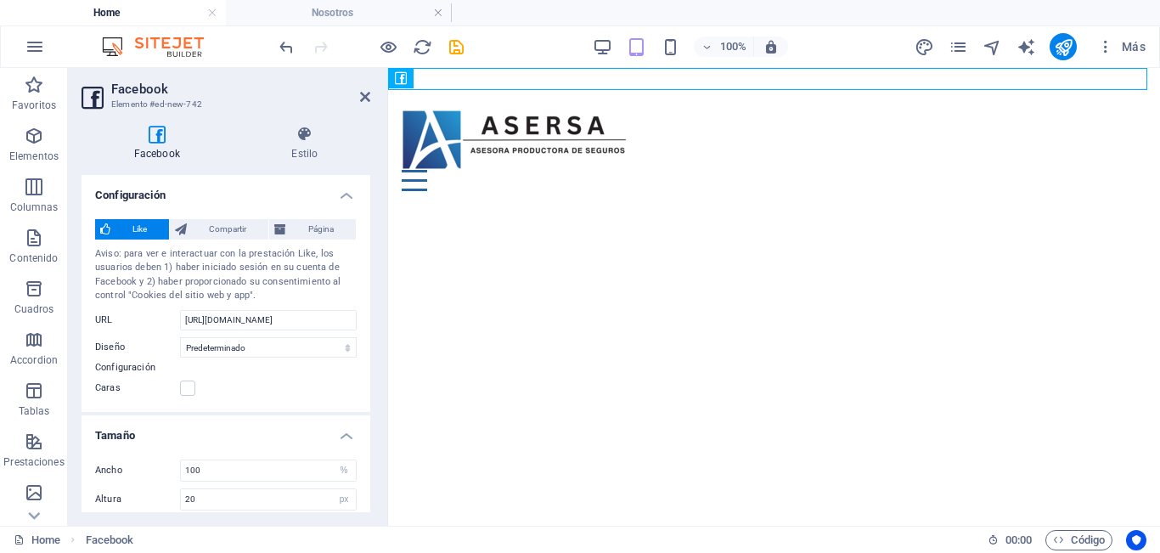
click at [364, 88] on h2 "Facebook" at bounding box center [240, 88] width 259 height 15
click at [360, 100] on icon at bounding box center [365, 97] width 10 height 14
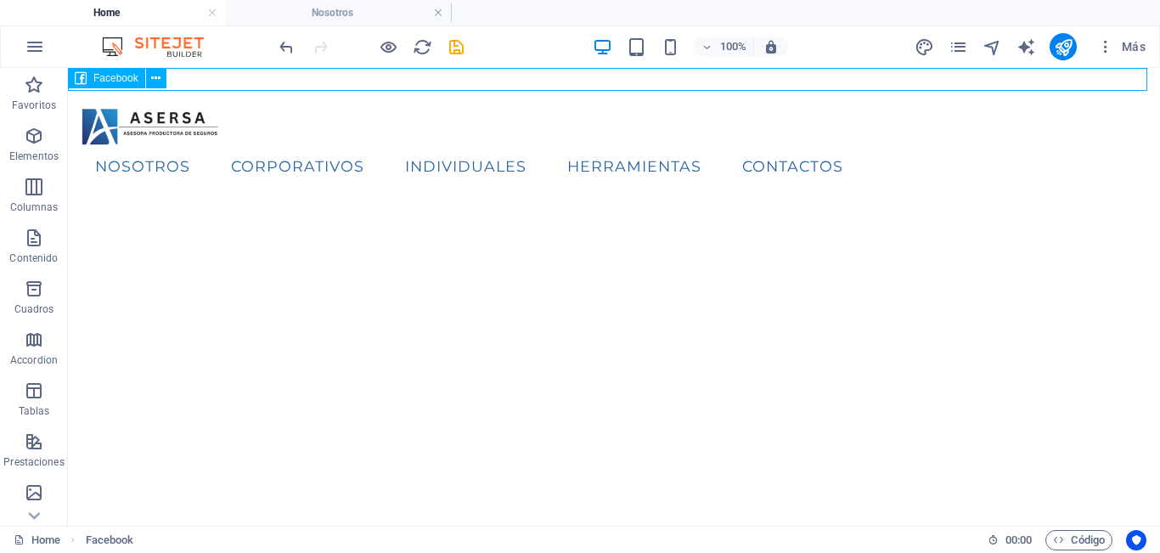
click at [71, 77] on div "Facebook" at bounding box center [106, 78] width 77 height 20
select select "%"
select select "px"
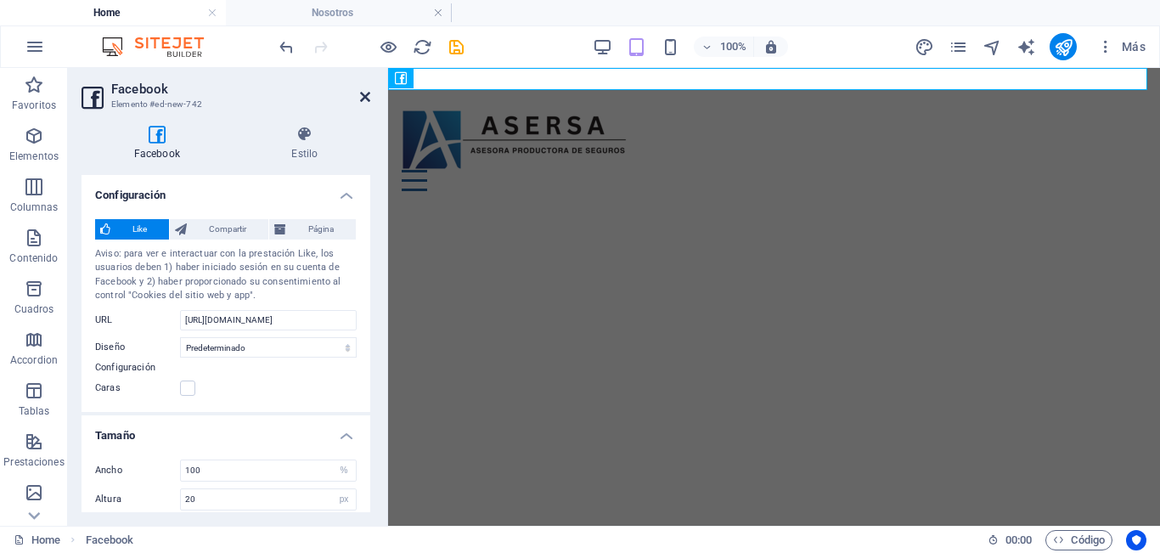
drag, startPoint x: 362, startPoint y: 97, endPoint x: 293, endPoint y: 28, distance: 97.2
click at [362, 97] on icon at bounding box center [365, 97] width 10 height 14
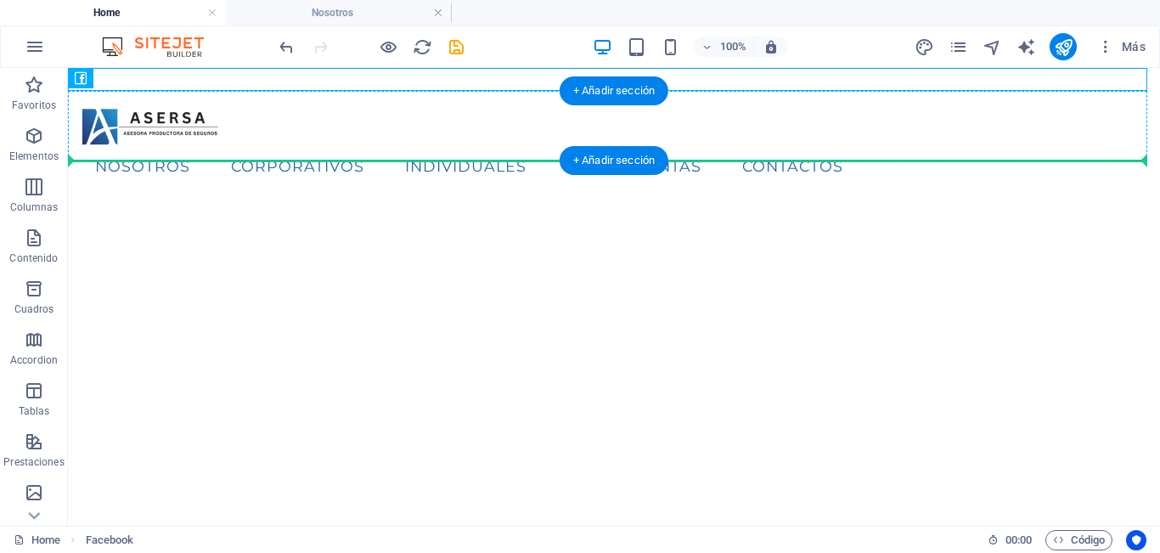
drag, startPoint x: 185, startPoint y: 141, endPoint x: 980, endPoint y: 131, distance: 794.6
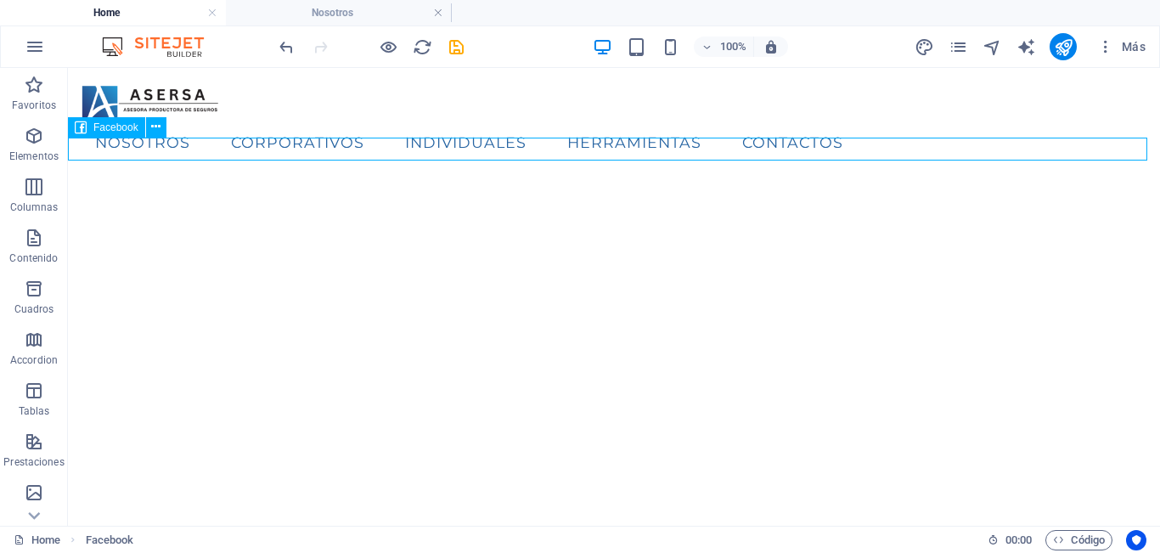
click at [122, 177] on div at bounding box center [614, 188] width 1092 height 23
select select "%"
select select "px"
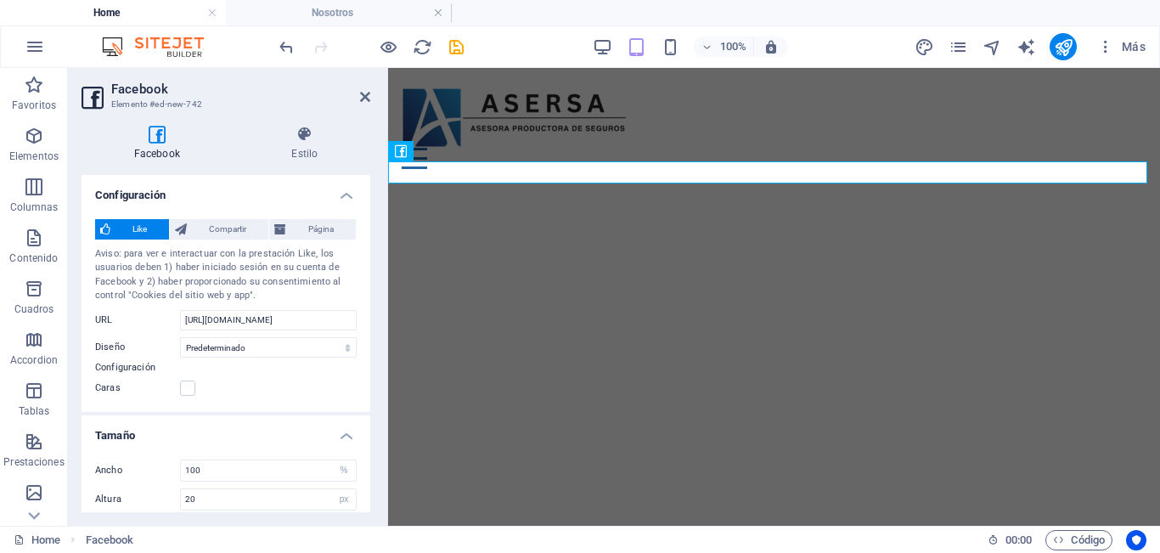
scroll to position [12, 0]
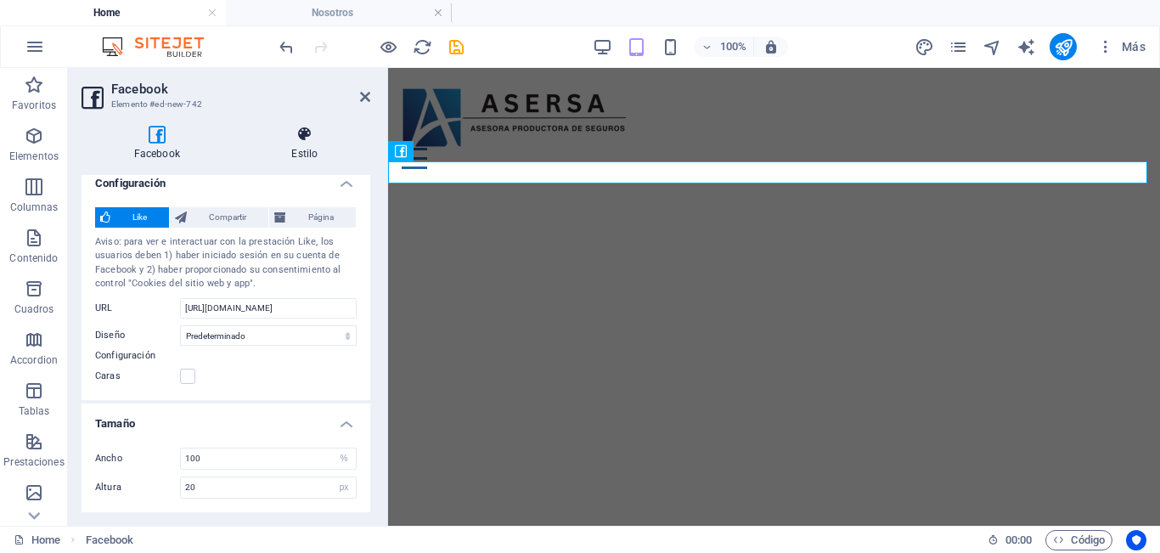
drag, startPoint x: 317, startPoint y: 149, endPoint x: 306, endPoint y: 144, distance: 11.0
click at [312, 149] on h4 "Estilo" at bounding box center [304, 144] width 131 height 36
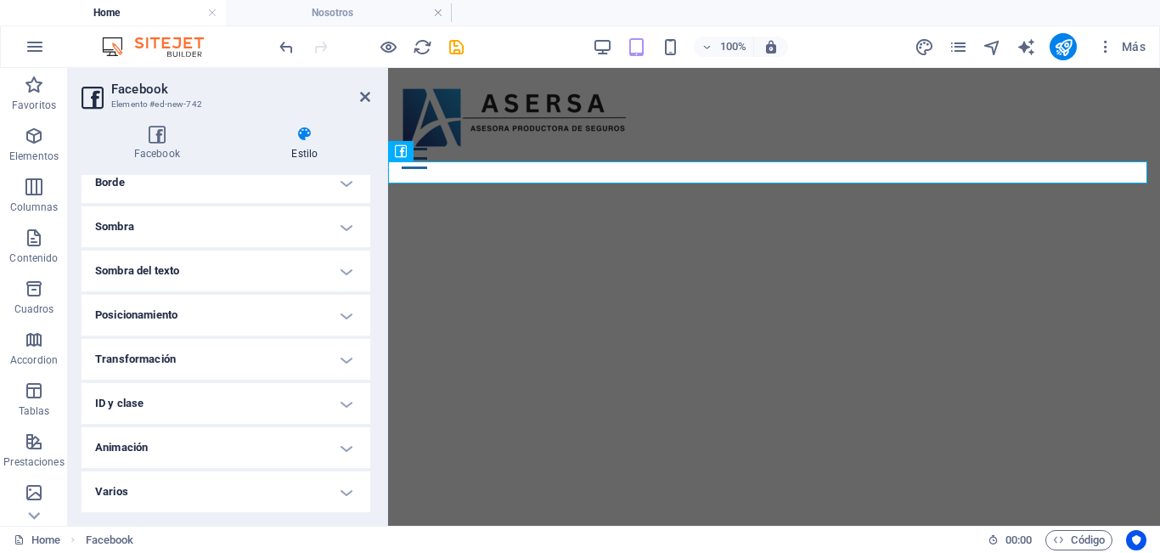
scroll to position [0, 0]
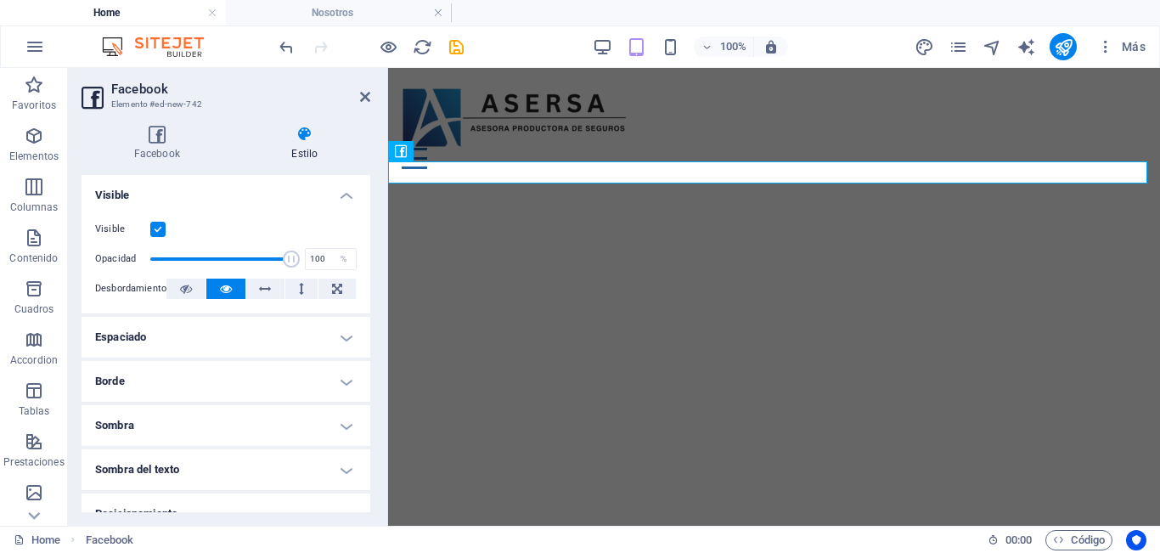
click at [322, 338] on h4 "Espaciado" at bounding box center [225, 337] width 289 height 41
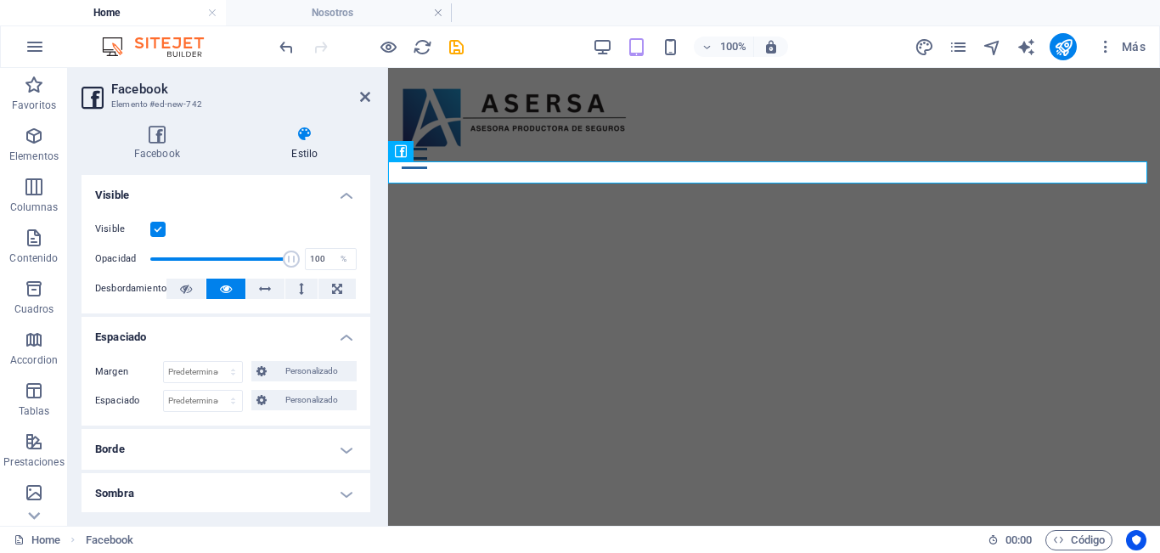
click at [322, 337] on h4 "Espaciado" at bounding box center [225, 332] width 289 height 31
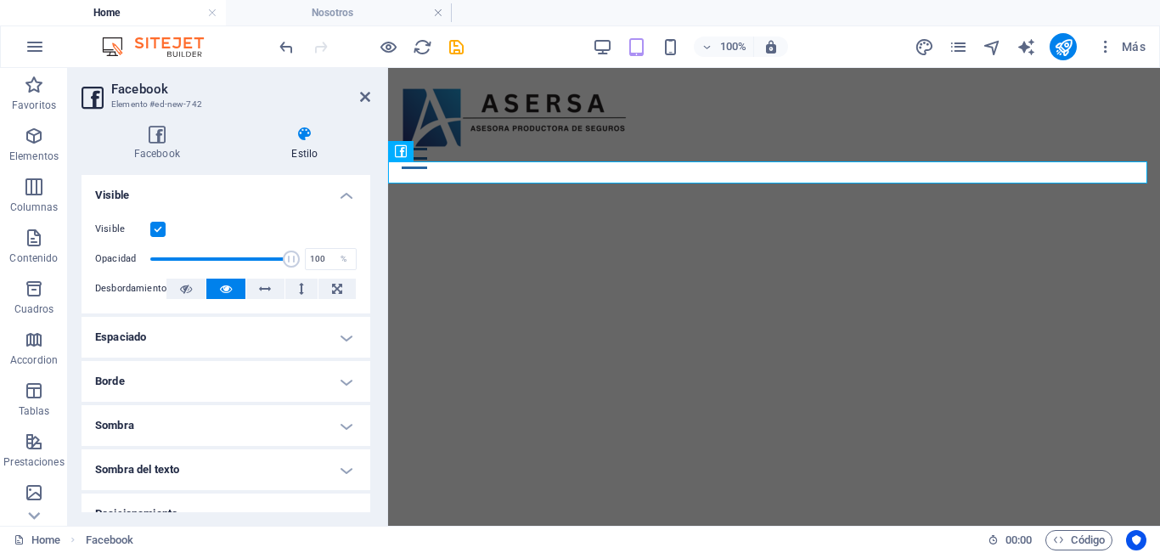
click at [273, 379] on h4 "Borde" at bounding box center [225, 381] width 289 height 41
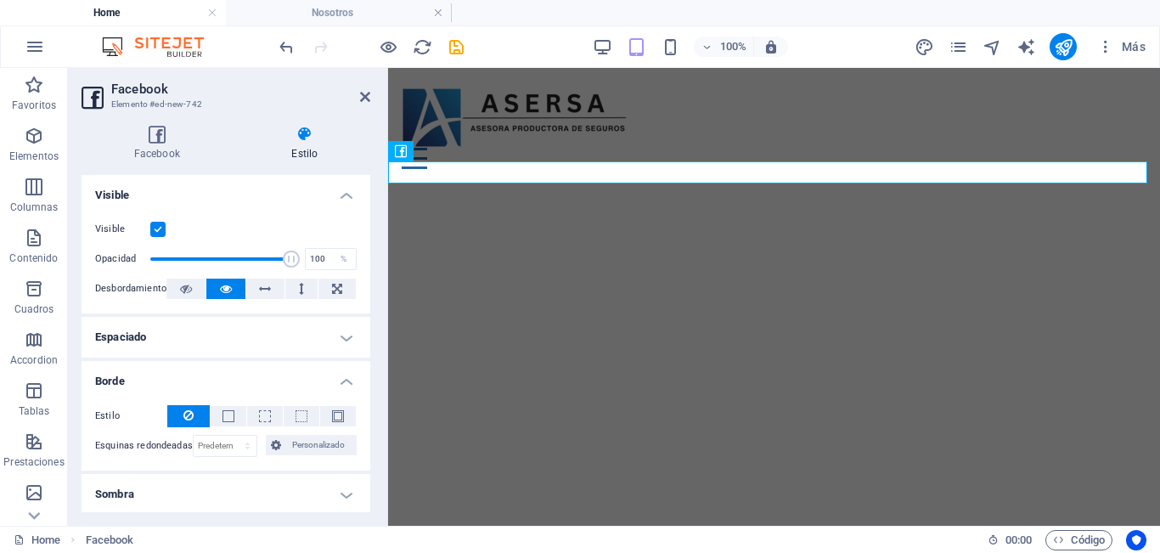
click at [273, 377] on h4 "Borde" at bounding box center [225, 376] width 289 height 31
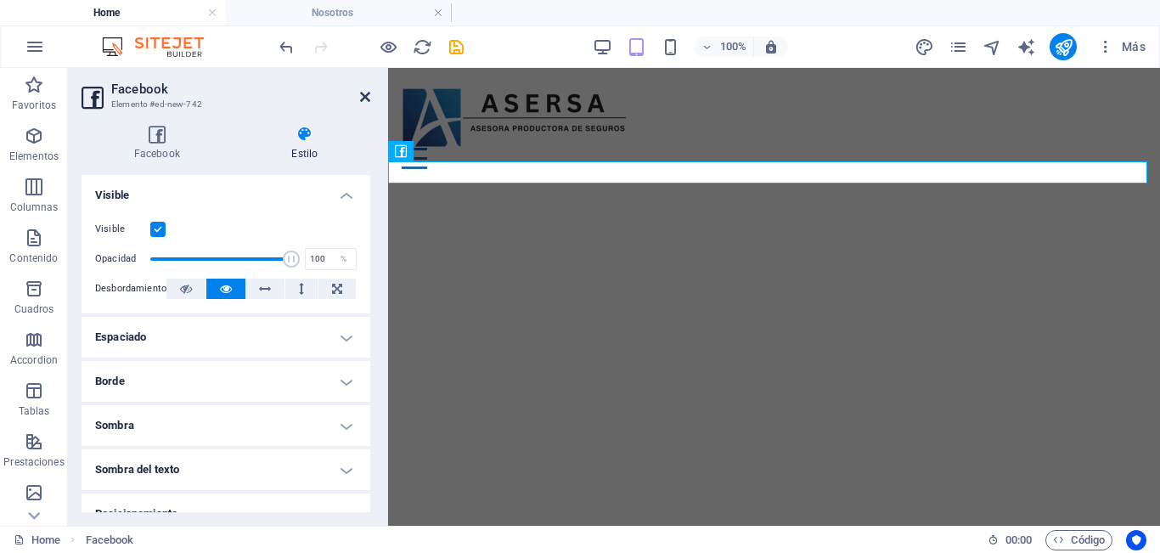
click at [360, 93] on icon at bounding box center [365, 97] width 10 height 14
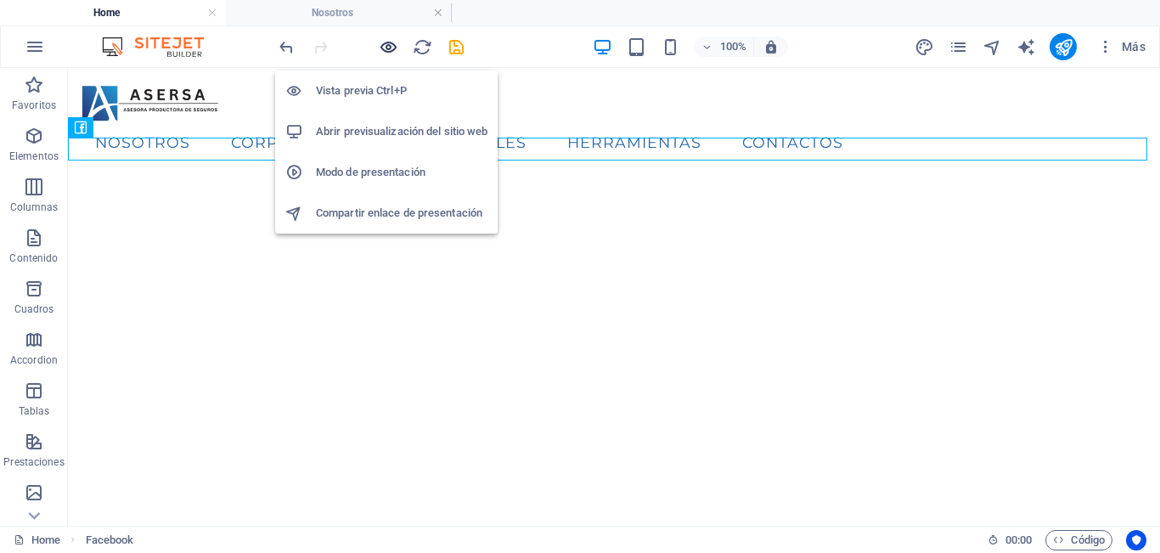
click at [396, 44] on icon "button" at bounding box center [389, 47] width 20 height 20
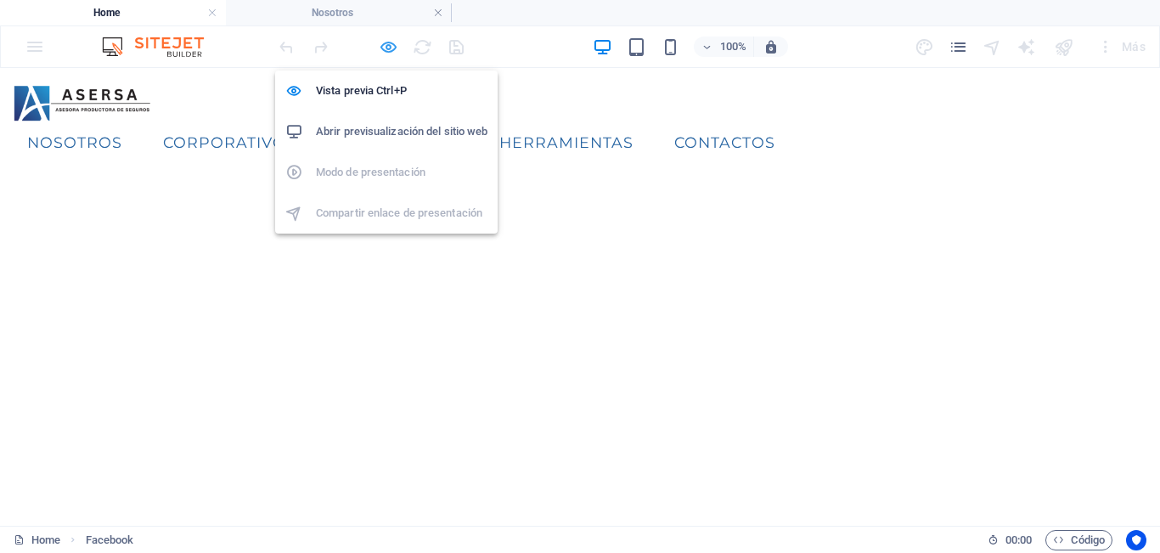
click at [388, 51] on icon "button" at bounding box center [389, 47] width 20 height 20
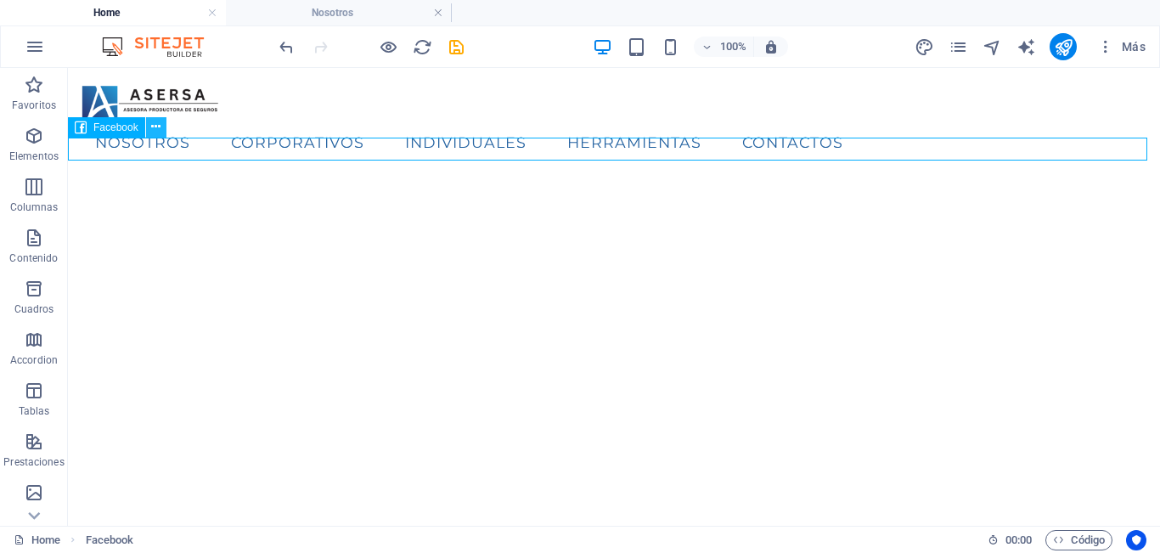
click at [163, 121] on button at bounding box center [156, 127] width 20 height 20
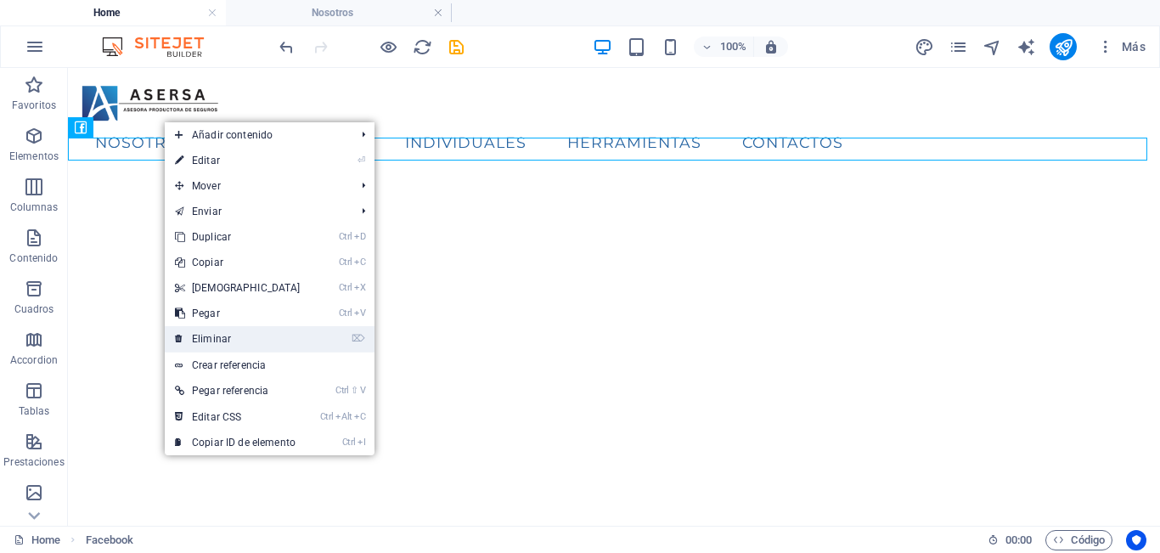
click at [256, 337] on link "⌦ Eliminar" at bounding box center [238, 338] width 146 height 25
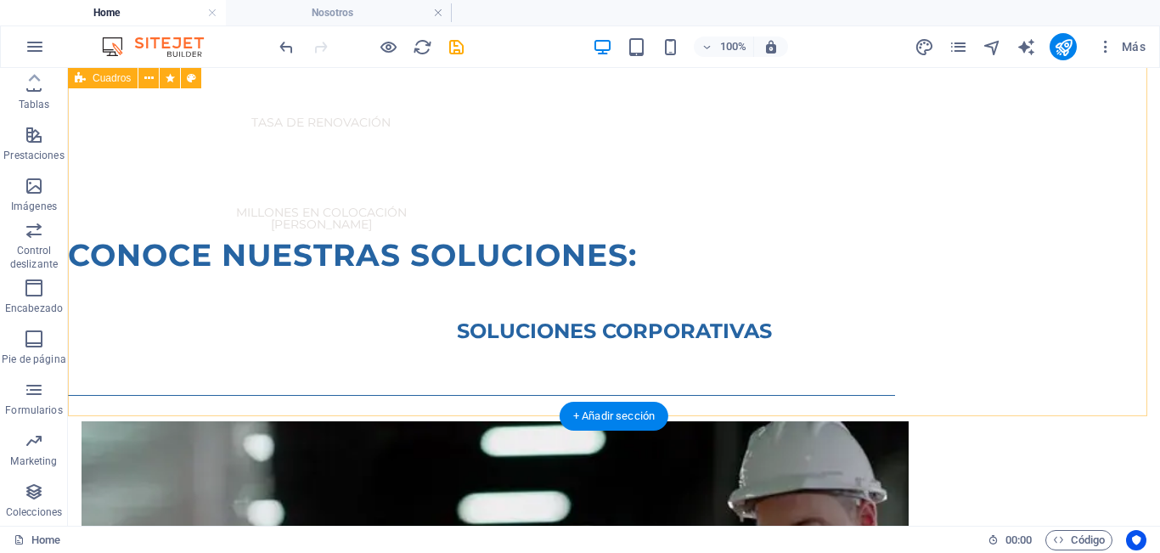
scroll to position [1188, 0]
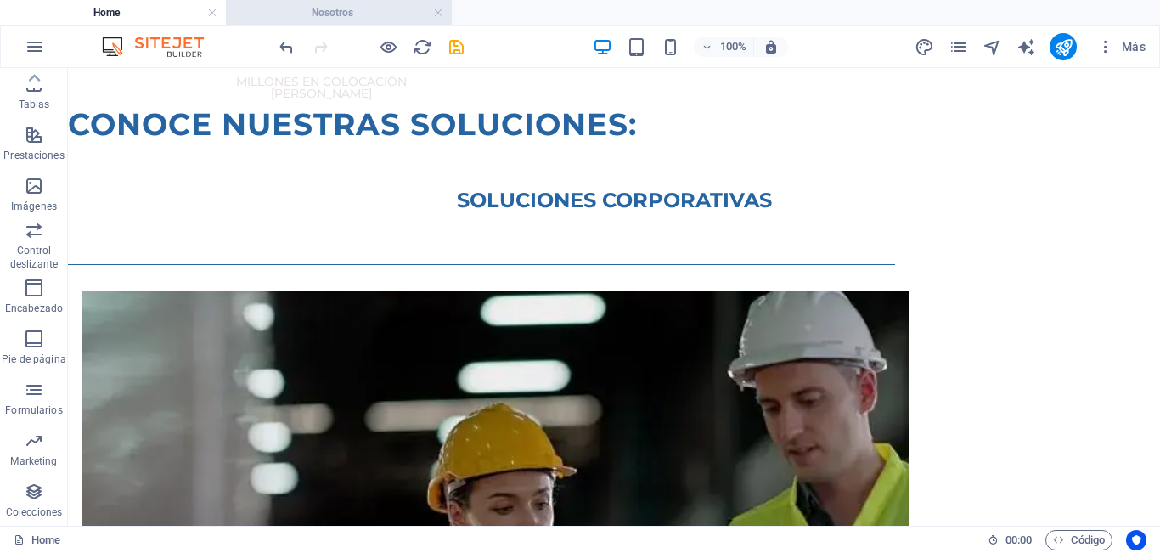
click at [361, 20] on h4 "Nosotros" at bounding box center [339, 12] width 226 height 19
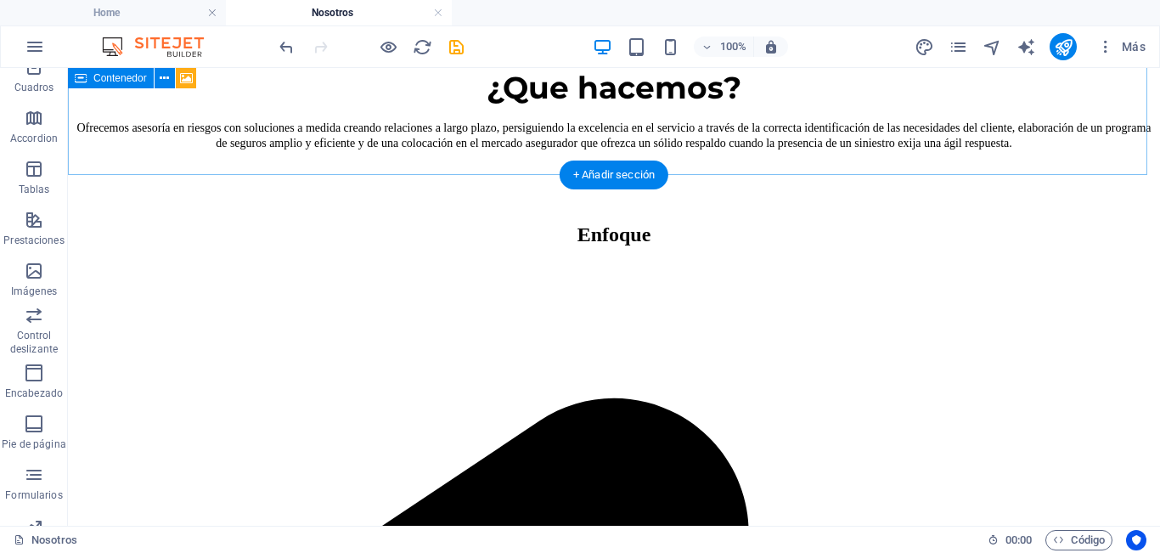
scroll to position [1437, 0]
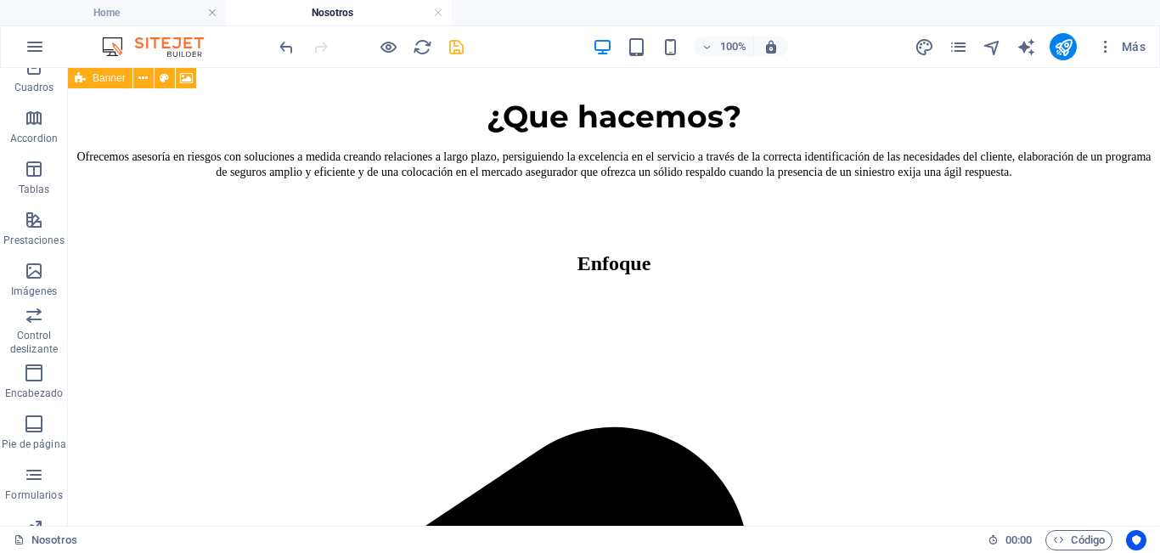
click at [460, 49] on icon "save" at bounding box center [457, 47] width 20 height 20
click at [951, 48] on icon "pages" at bounding box center [958, 47] width 20 height 20
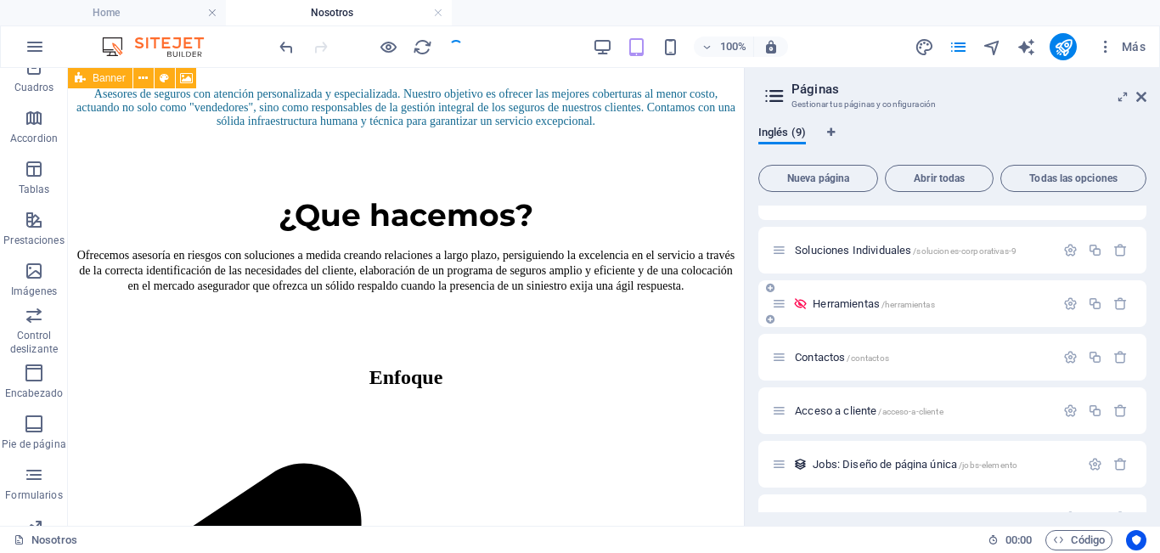
scroll to position [170, 0]
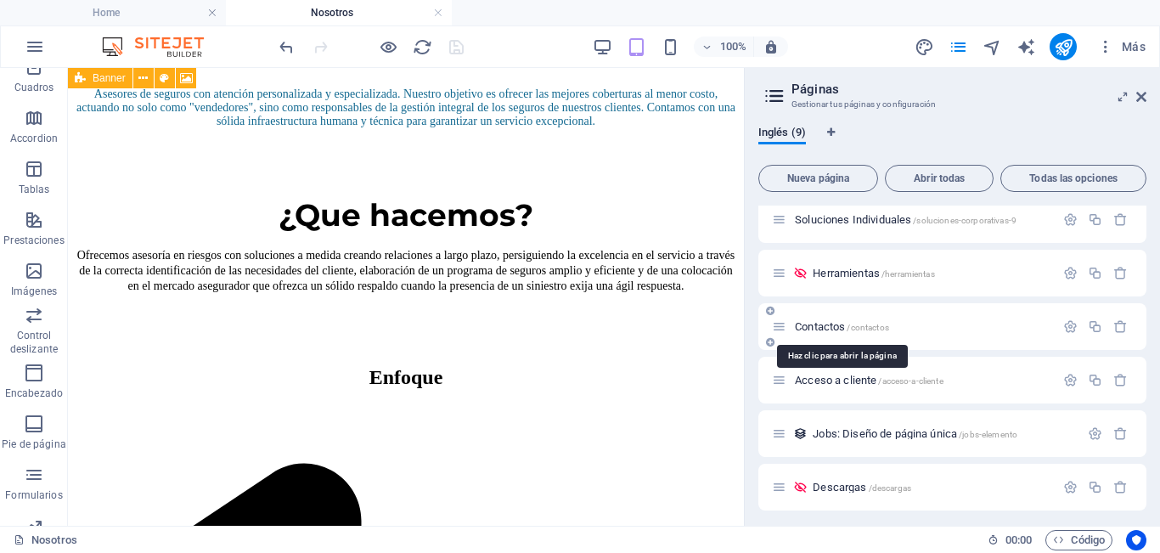
click at [826, 323] on span "Contactos /contactos" at bounding box center [842, 326] width 94 height 13
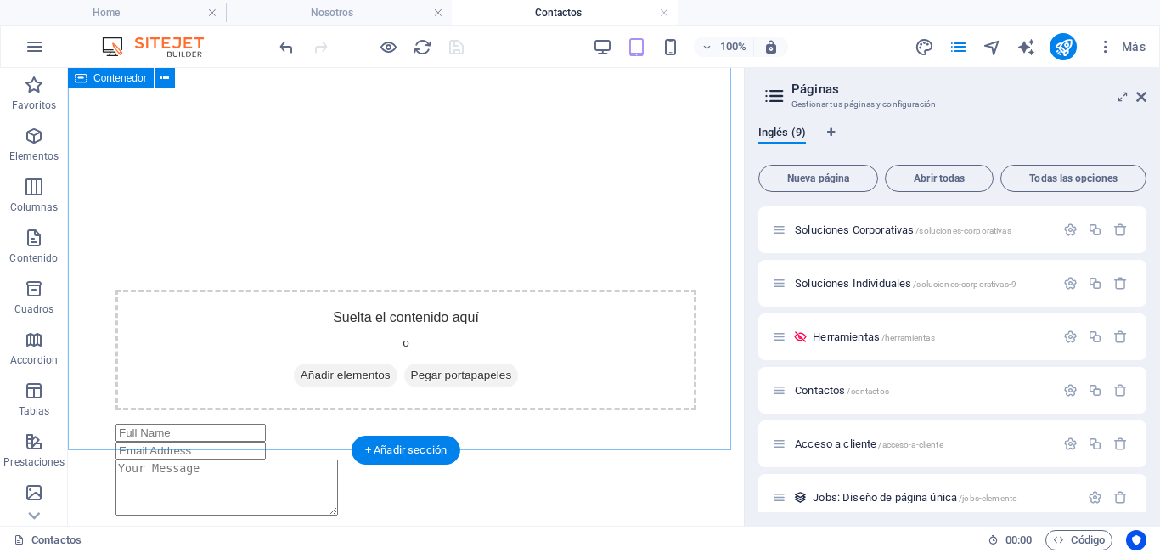
scroll to position [679, 0]
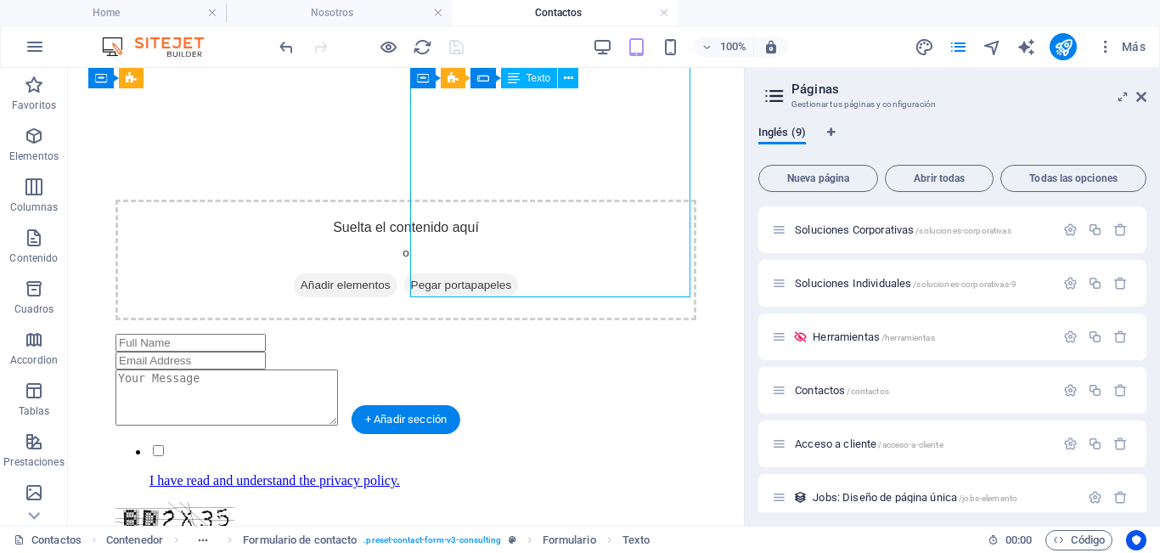
scroll to position [764, 0]
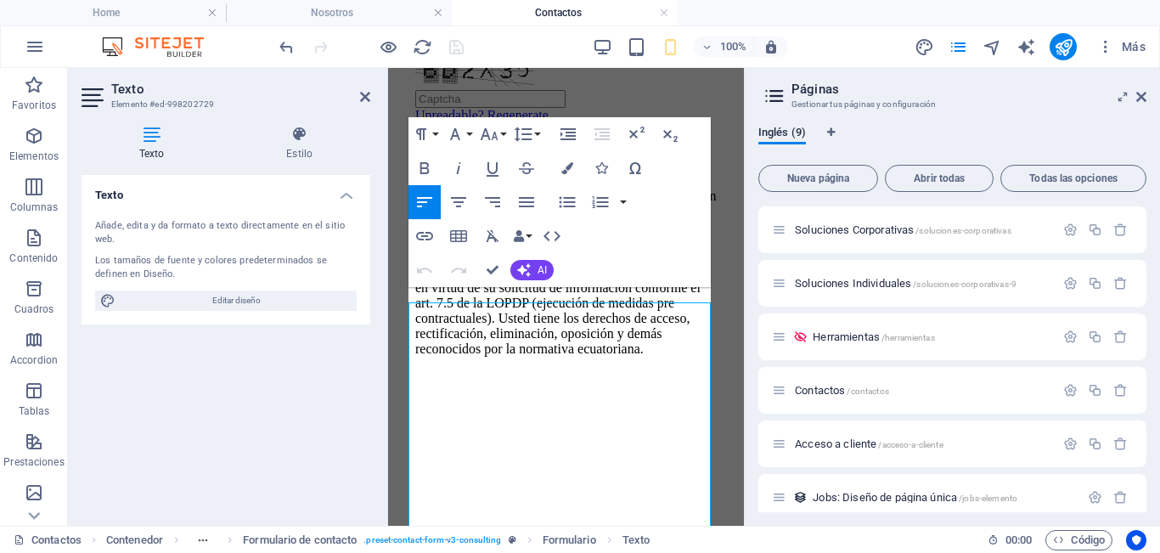
scroll to position [554, 0]
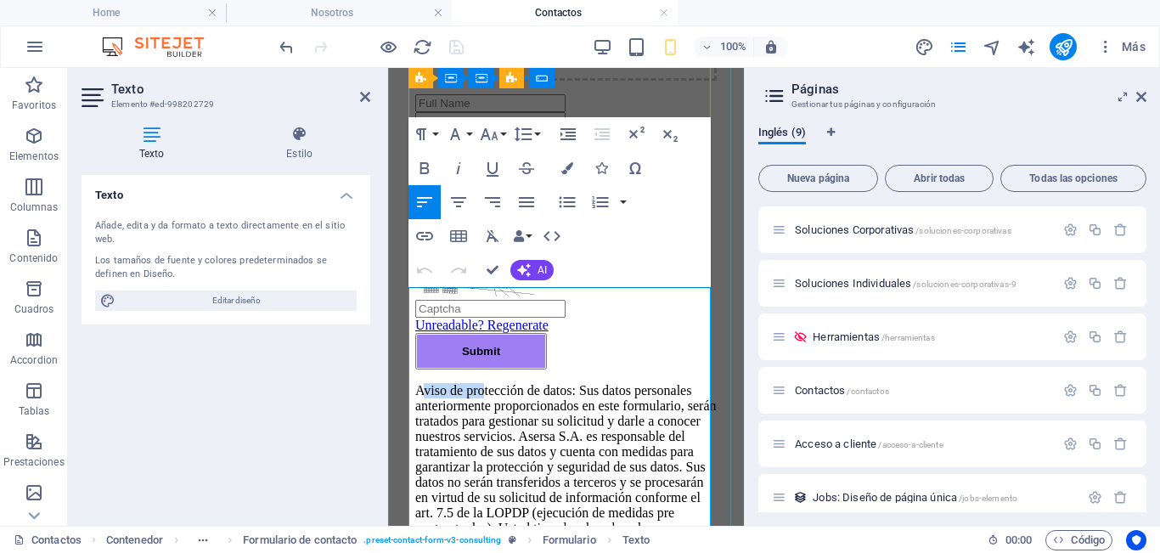
drag, startPoint x: 418, startPoint y: 289, endPoint x: 459, endPoint y: 288, distance: 40.8
click at [488, 383] on p "Aviso de protección de datos: Sus datos personales anteriormente proporcionados…" at bounding box center [565, 474] width 301 height 183
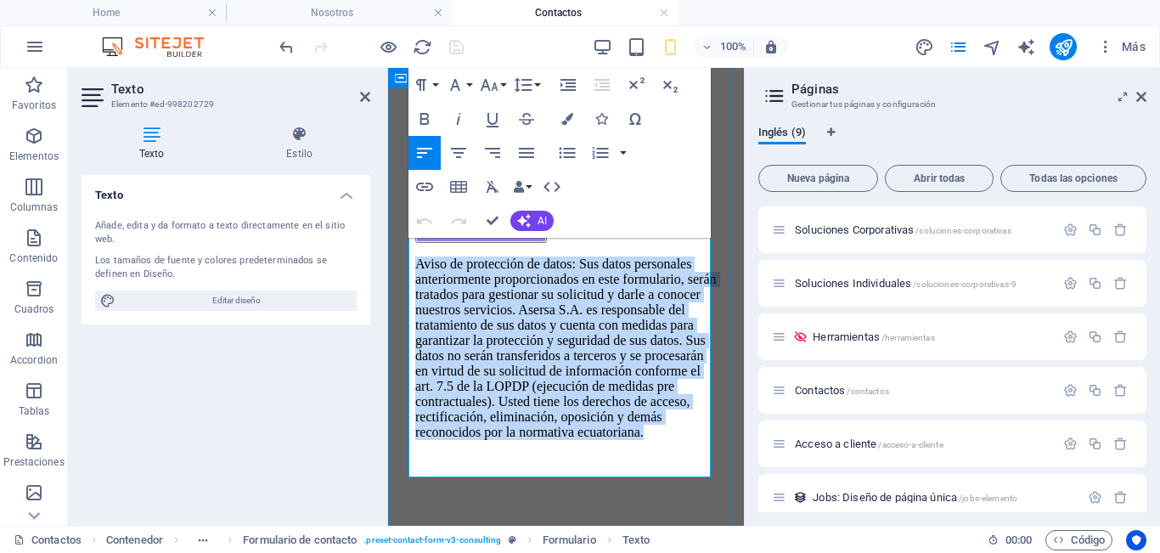
scroll to position [699, 0]
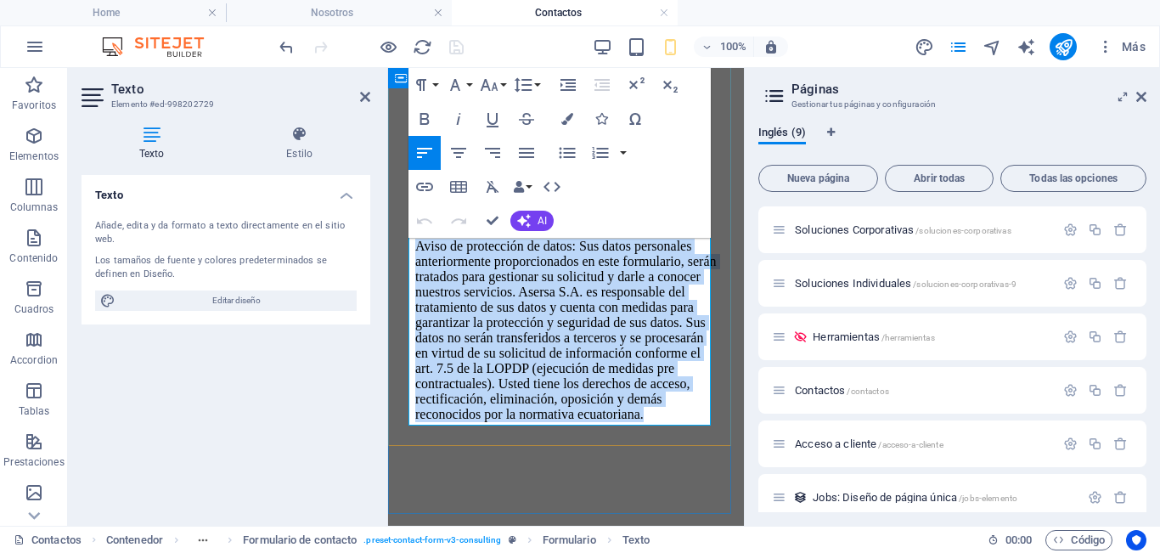
drag, startPoint x: 411, startPoint y: 297, endPoint x: 666, endPoint y: 409, distance: 278.2
click at [666, 409] on p "Aviso de protección de datos: Sus datos personales anteriormente proporcionados…" at bounding box center [565, 330] width 301 height 183
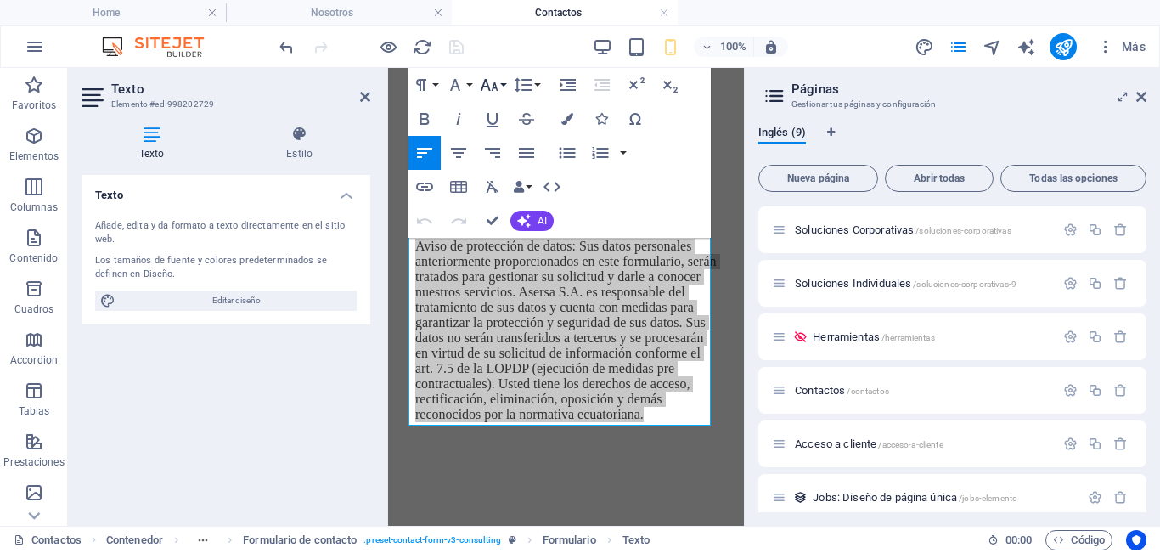
click at [487, 92] on icon "button" at bounding box center [489, 85] width 20 height 20
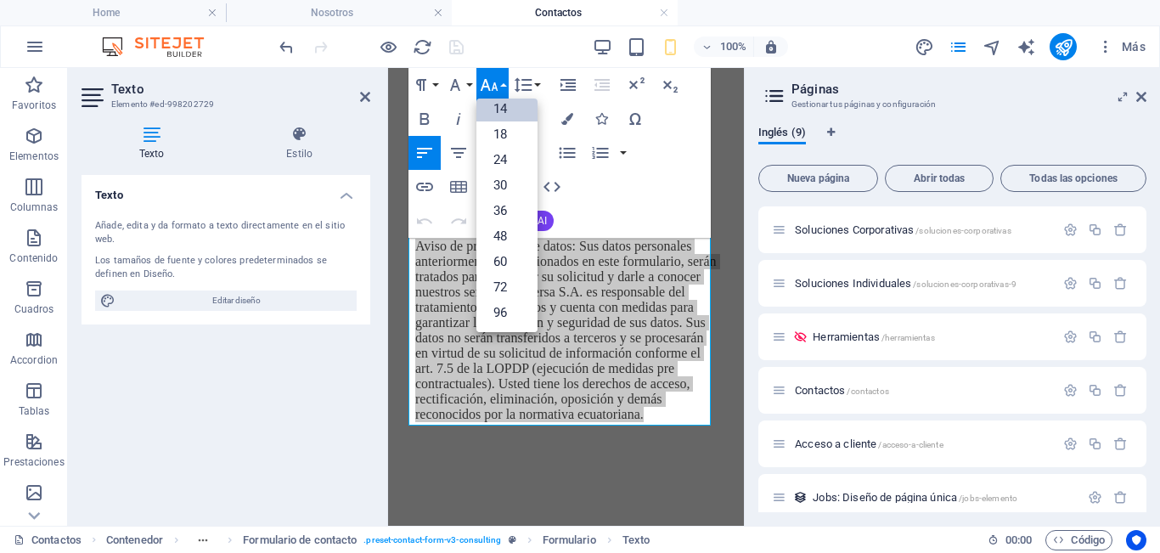
scroll to position [137, 0]
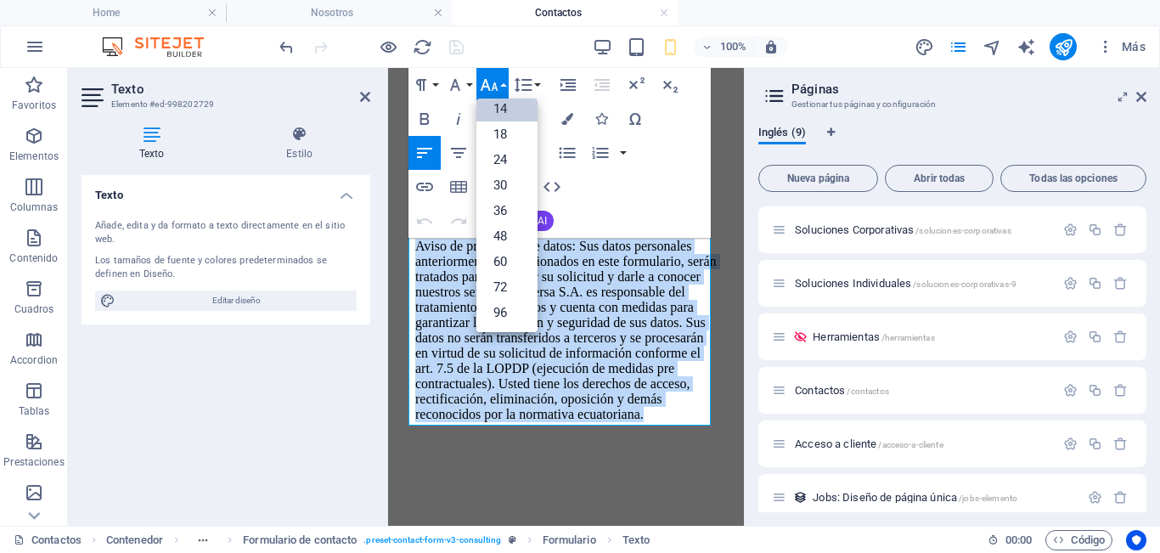
click at [505, 101] on link "14" at bounding box center [506, 108] width 61 height 25
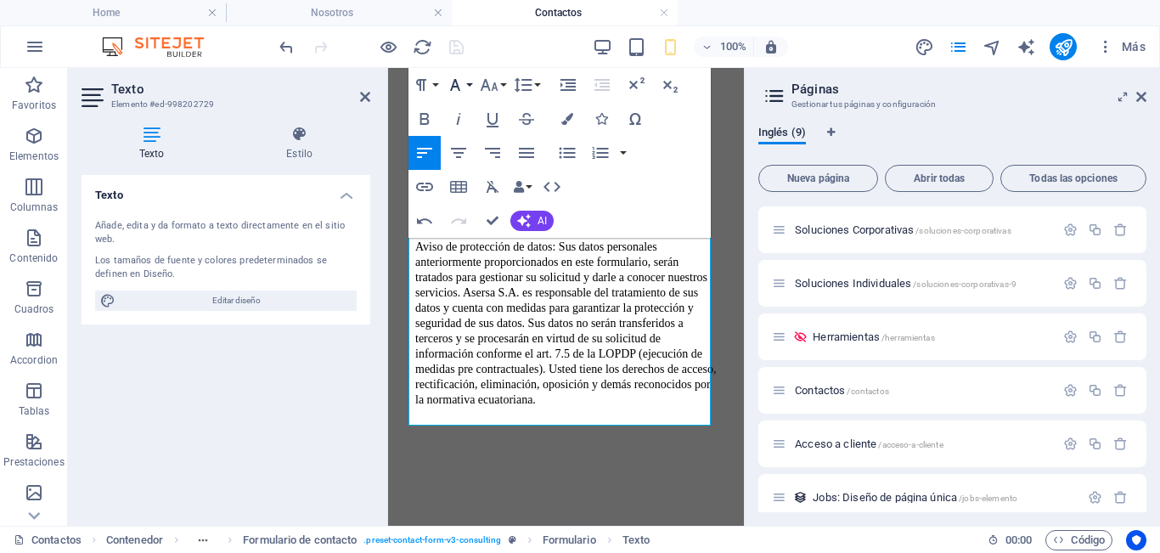
click at [458, 87] on icon "button" at bounding box center [455, 85] width 10 height 12
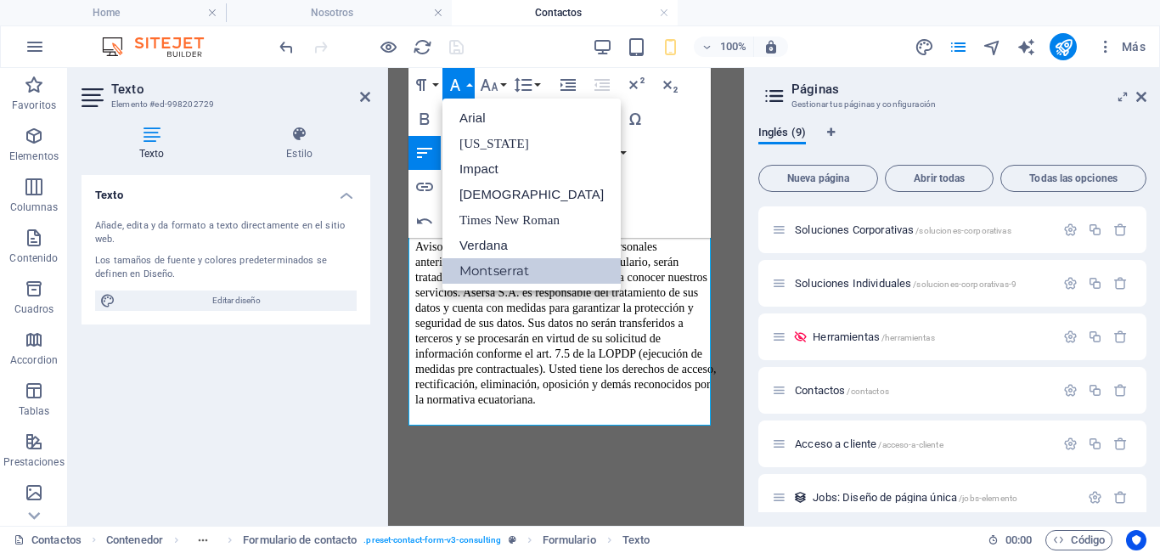
scroll to position [0, 0]
click at [487, 121] on link "Arial" at bounding box center [531, 117] width 178 height 25
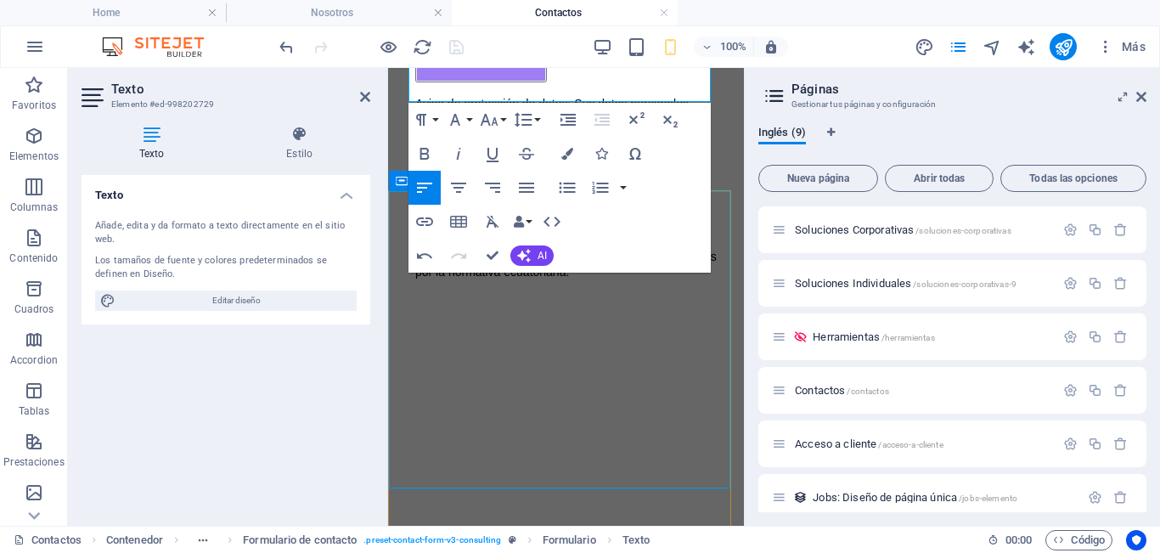
scroll to position [764, 0]
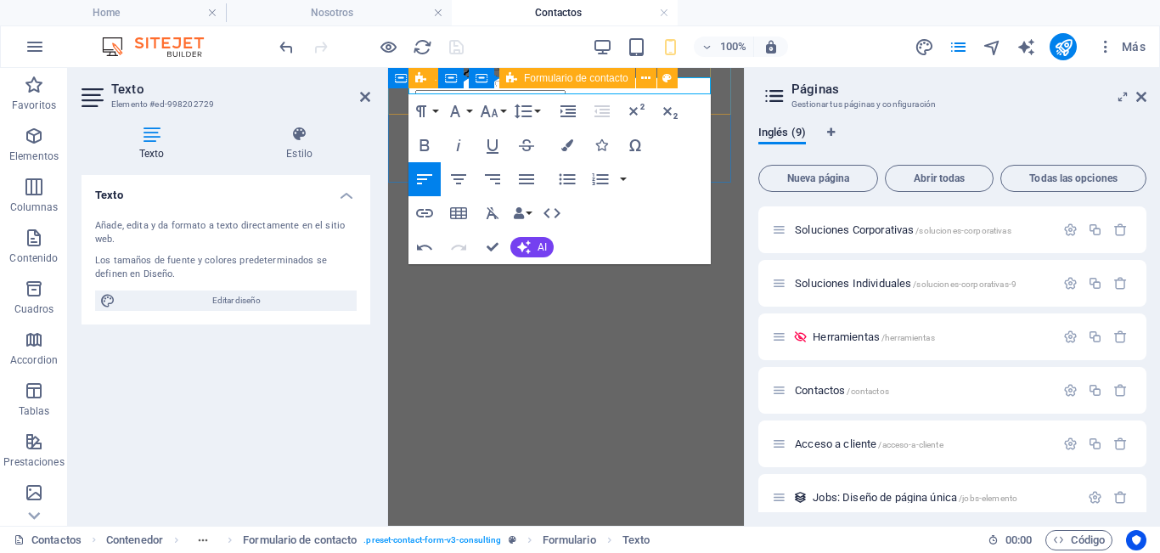
click at [533, 87] on div "Formulario de contacto" at bounding box center [567, 78] width 136 height 20
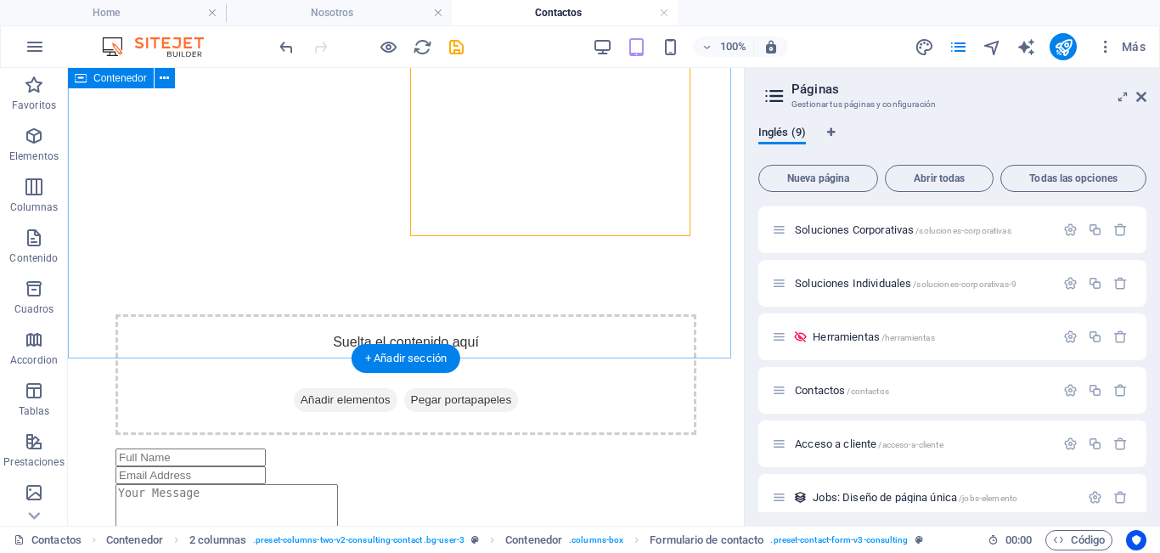
scroll to position [265, 0]
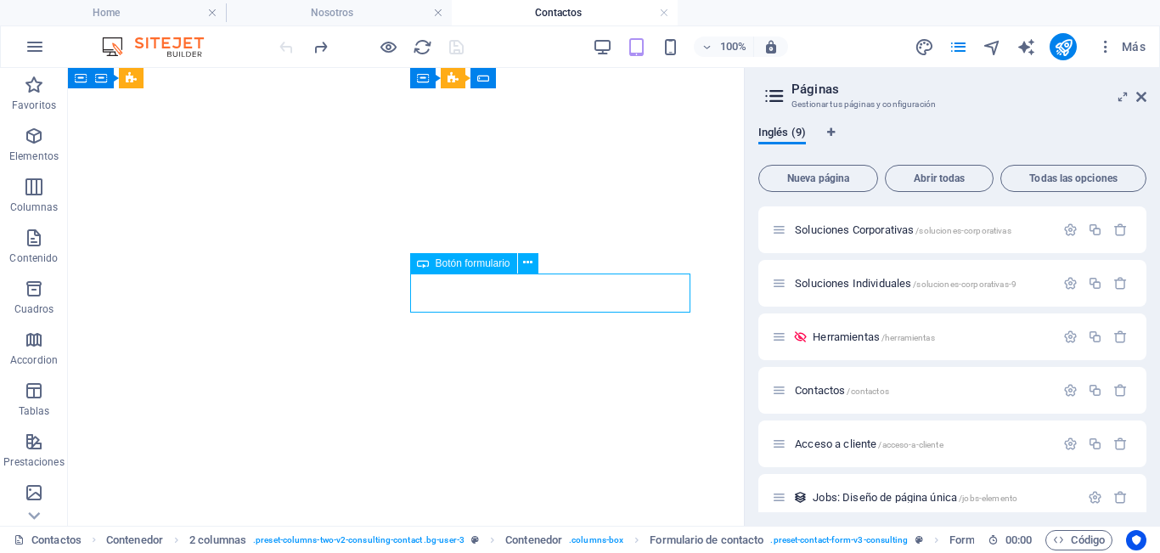
select select "px"
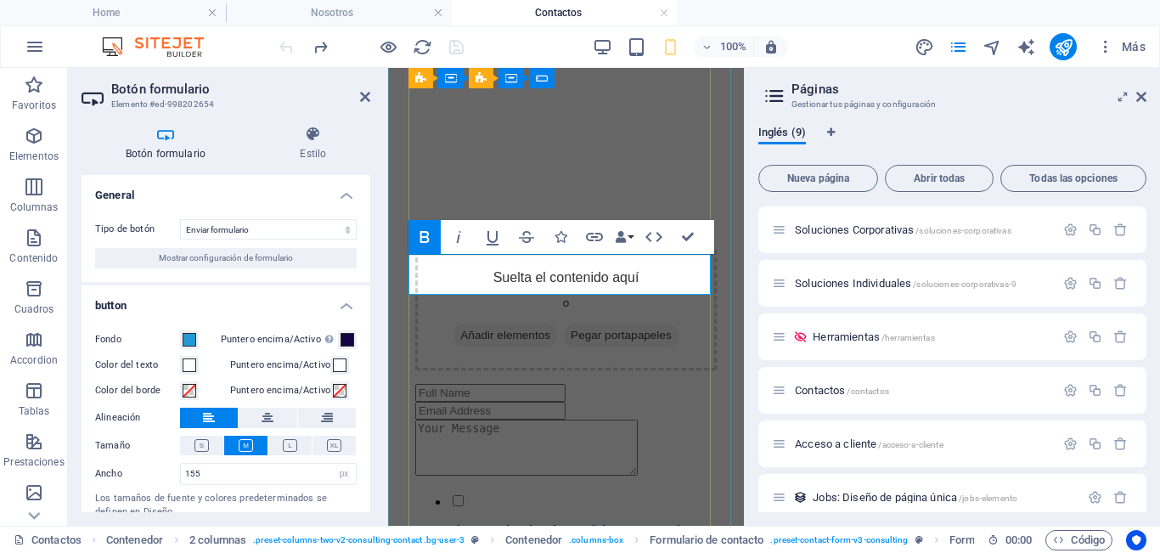
scroll to position [537, 0]
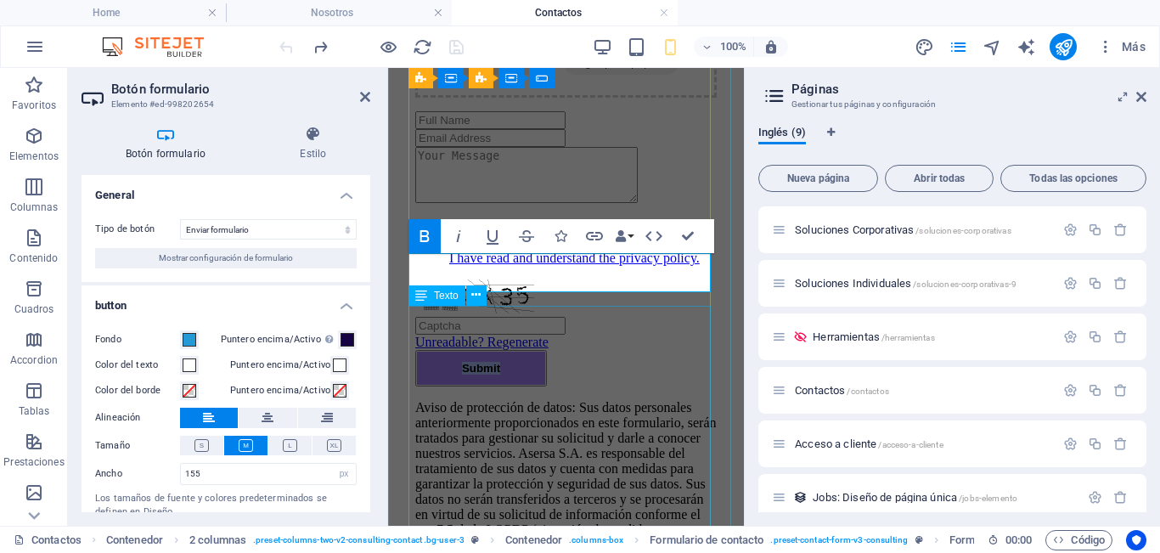
click at [627, 400] on div "Aviso de protección de datos: Sus datos personales anteriormente proporcionados…" at bounding box center [565, 491] width 301 height 183
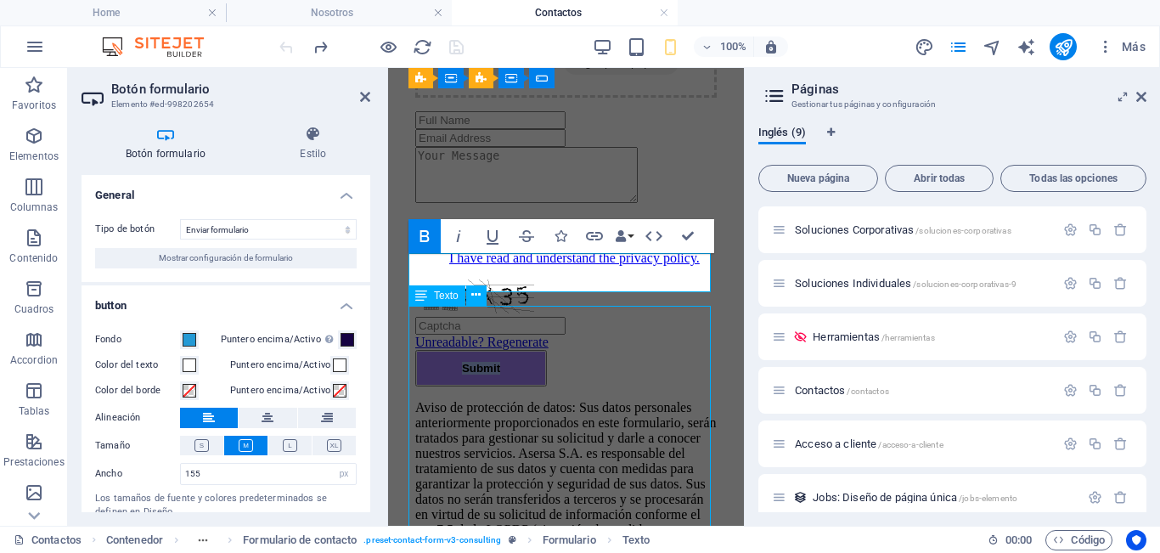
click at [627, 400] on div "Aviso de protección de datos: Sus datos personales anteriormente proporcionados…" at bounding box center [565, 491] width 301 height 183
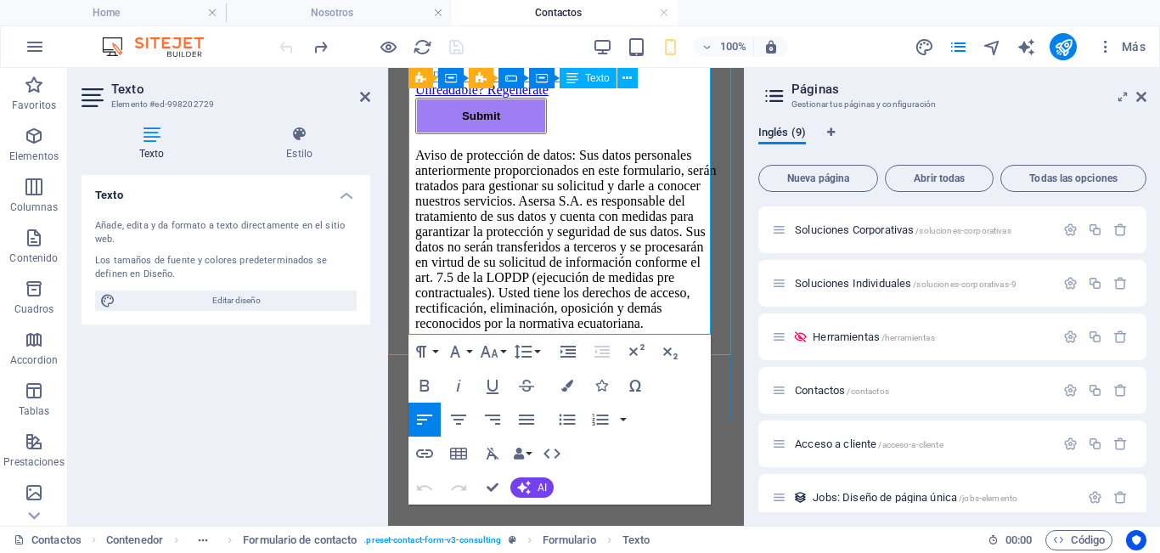
scroll to position [705, 0]
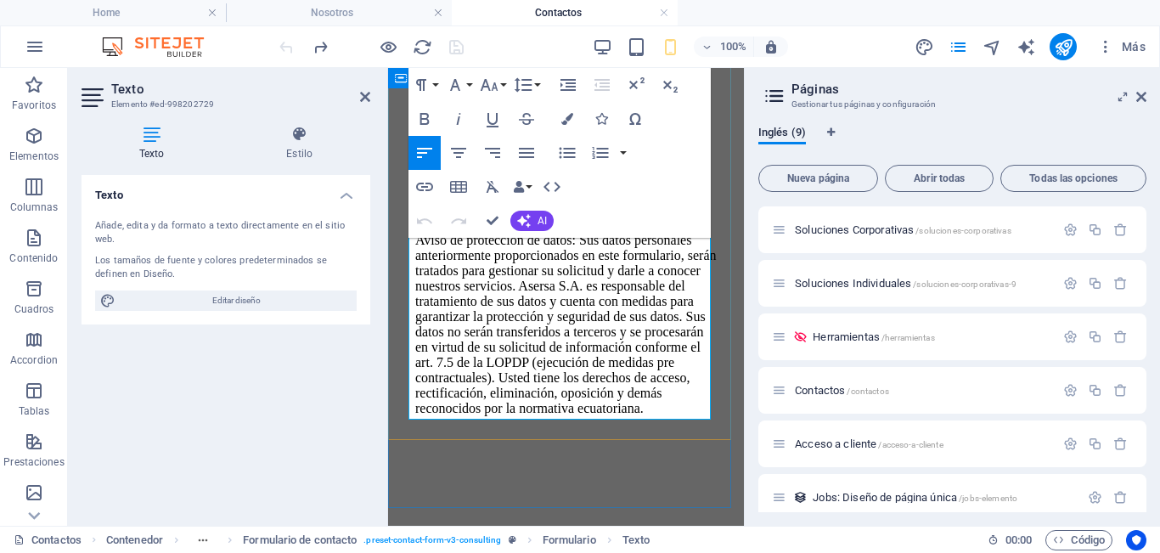
click at [452, 268] on p "Aviso de protección de datos: Sus datos personales anteriormente proporcionados…" at bounding box center [565, 324] width 301 height 183
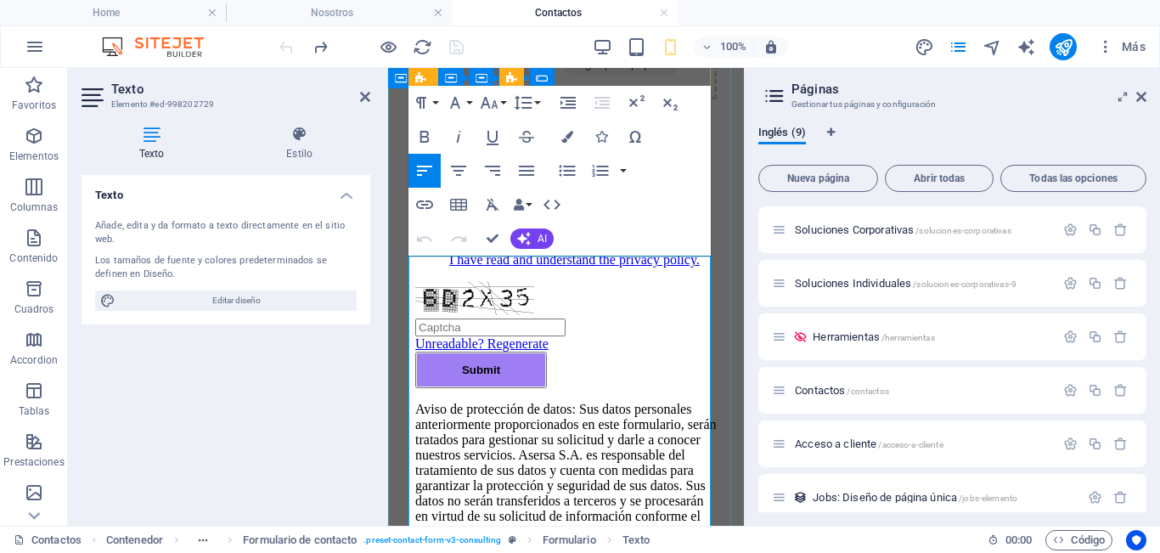
scroll to position [535, 0]
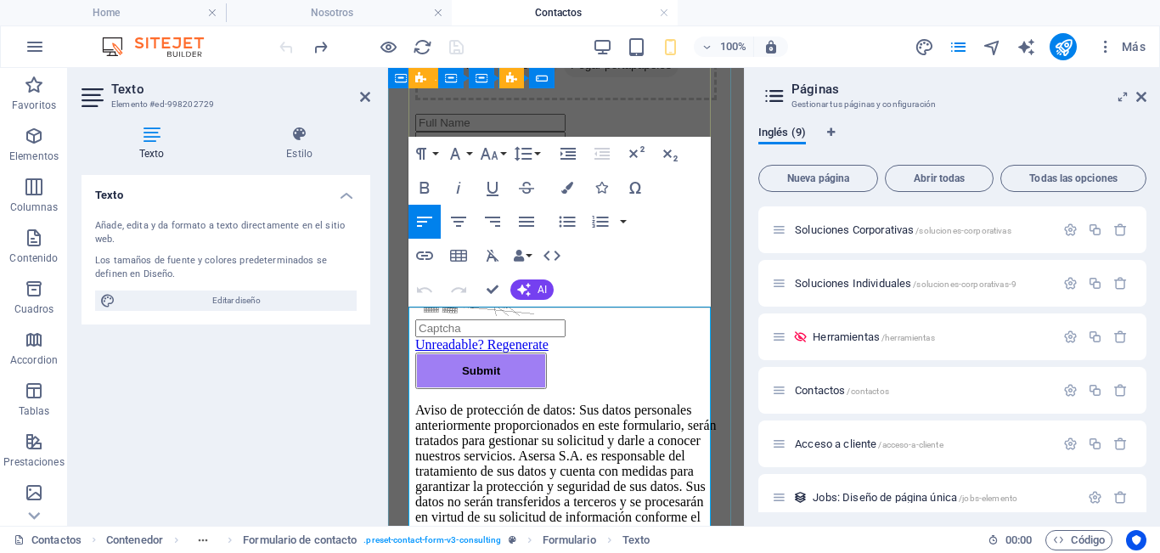
click at [534, 402] on p "Aviso de protección de datos: Sus datos personales anteriormente proporcionados…" at bounding box center [565, 493] width 301 height 183
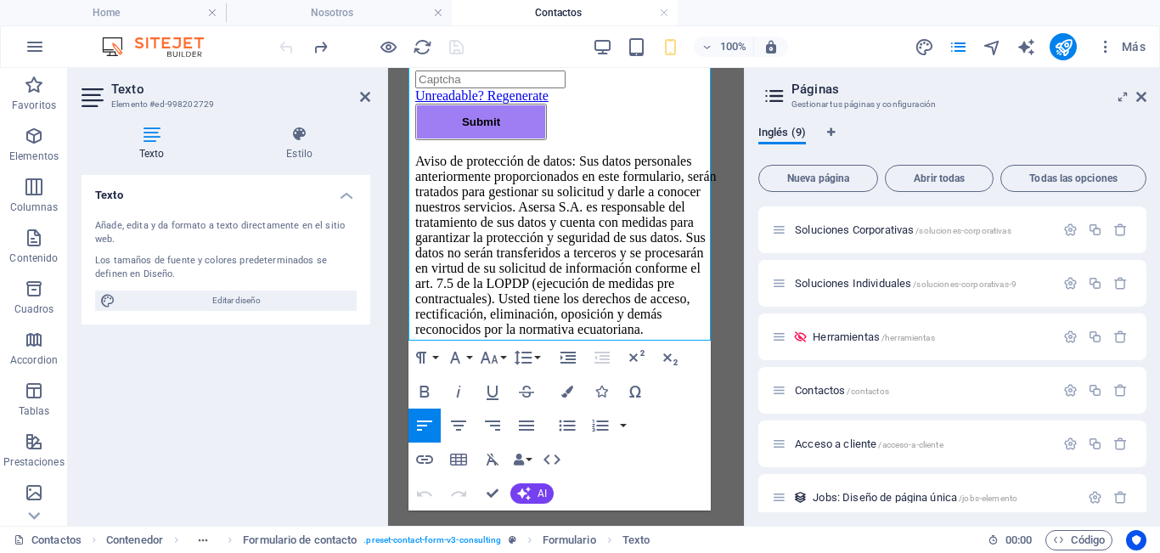
scroll to position [789, 0]
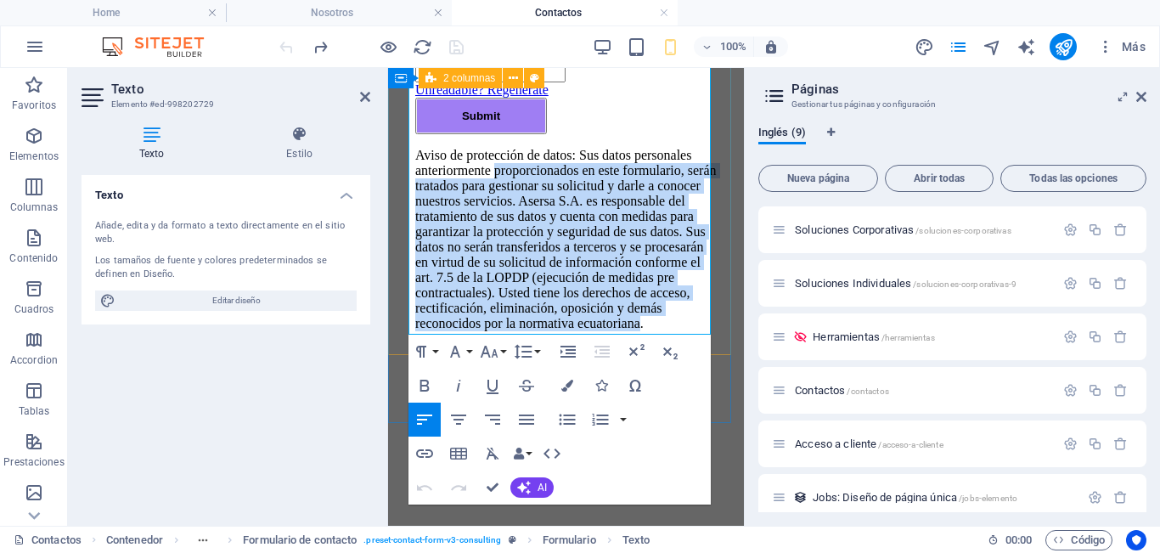
drag, startPoint x: 574, startPoint y: 329, endPoint x: 406, endPoint y: 99, distance: 284.2
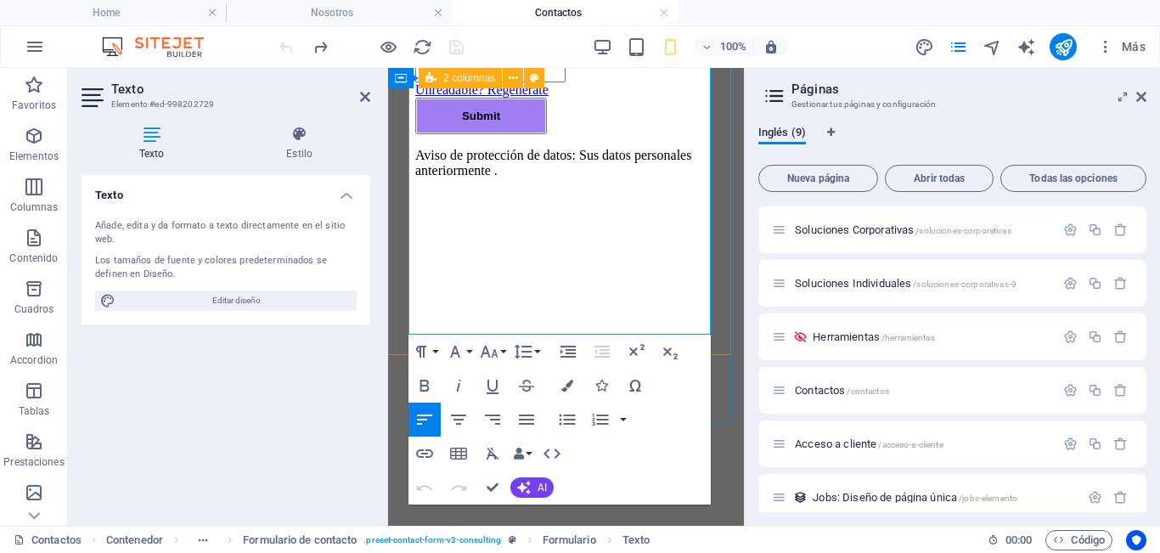
scroll to position [756, 0]
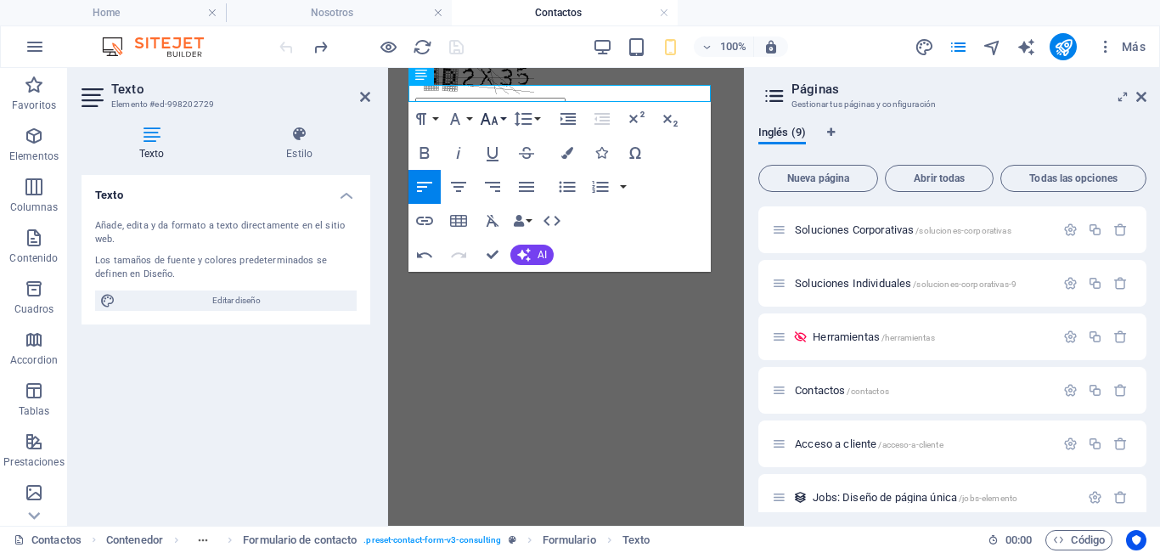
click at [484, 118] on icon "button" at bounding box center [489, 119] width 18 height 12
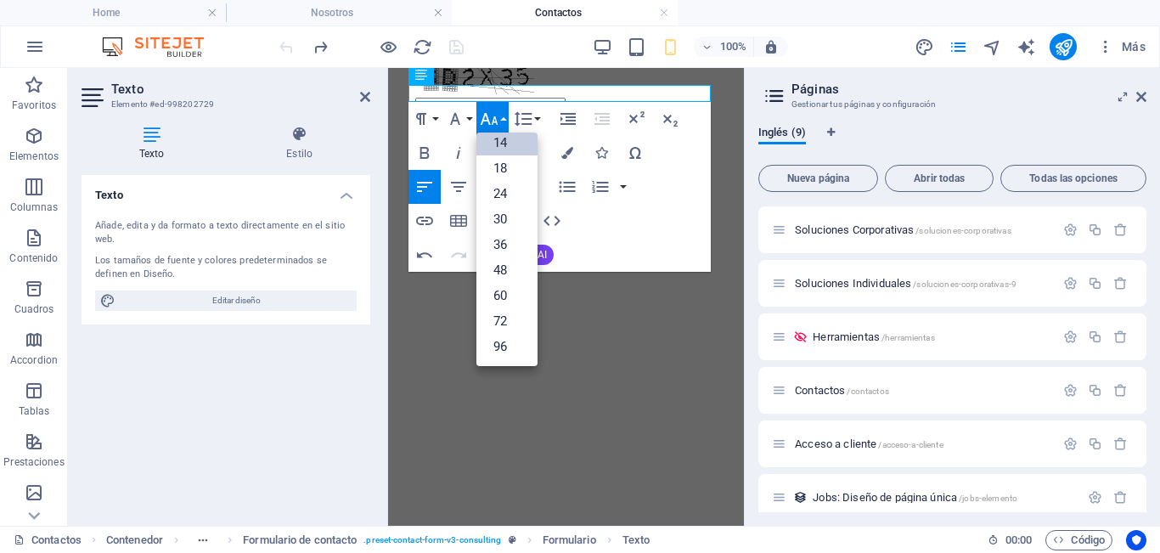
scroll to position [137, 0]
click at [491, 122] on icon "button" at bounding box center [489, 119] width 20 height 20
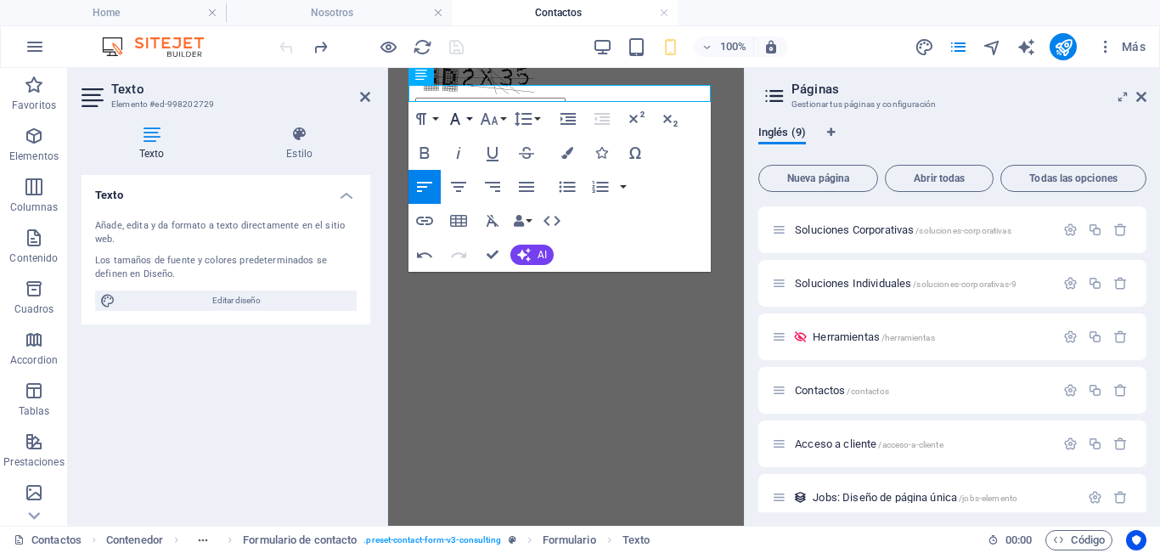
click at [454, 119] on icon "button" at bounding box center [455, 119] width 20 height 20
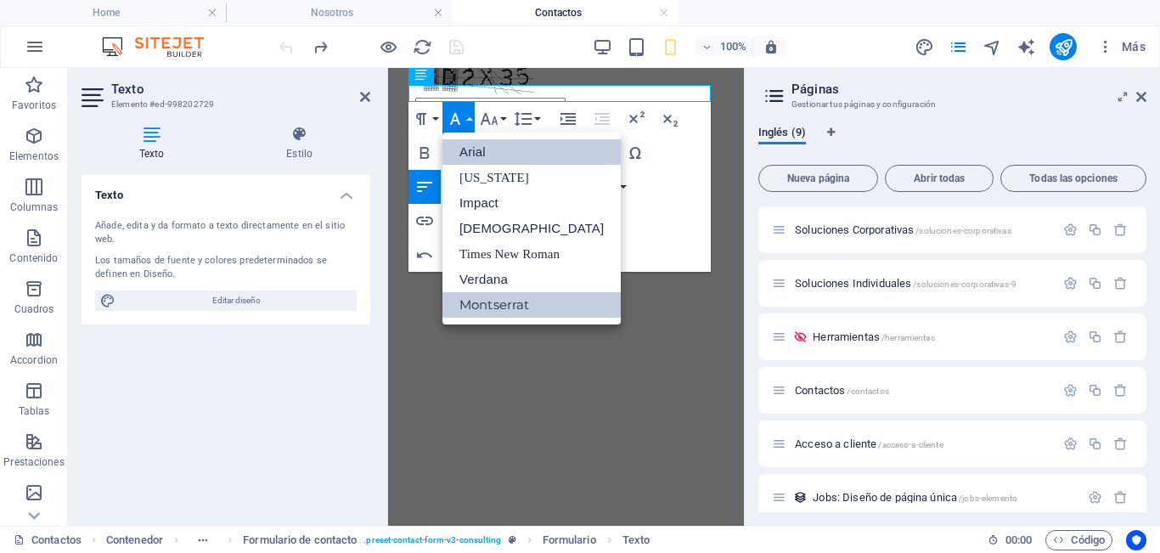
scroll to position [0, 0]
click at [503, 154] on link "Arial" at bounding box center [531, 151] width 178 height 25
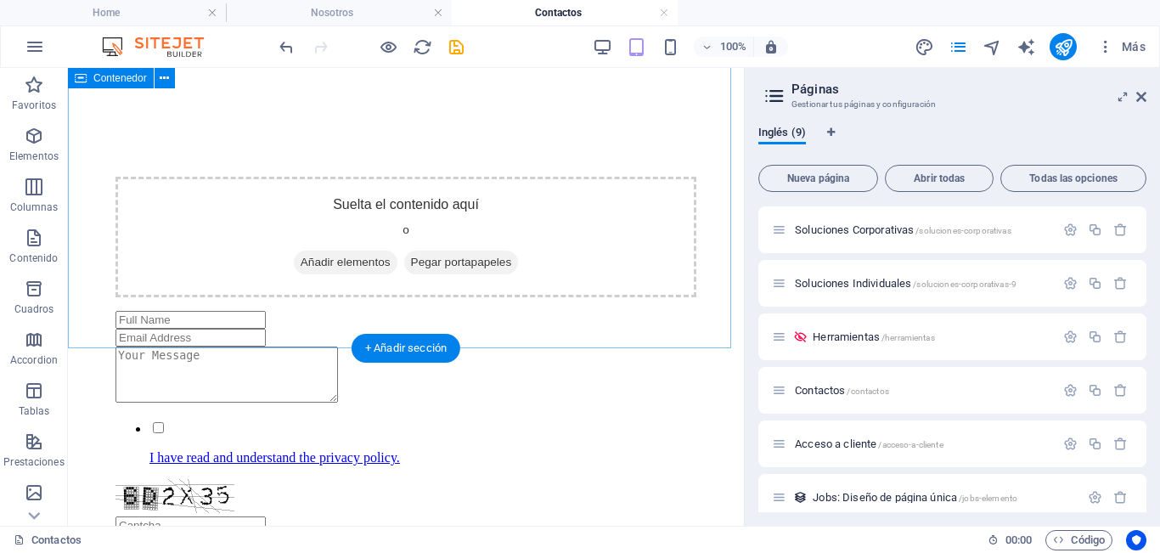
scroll to position [970, 0]
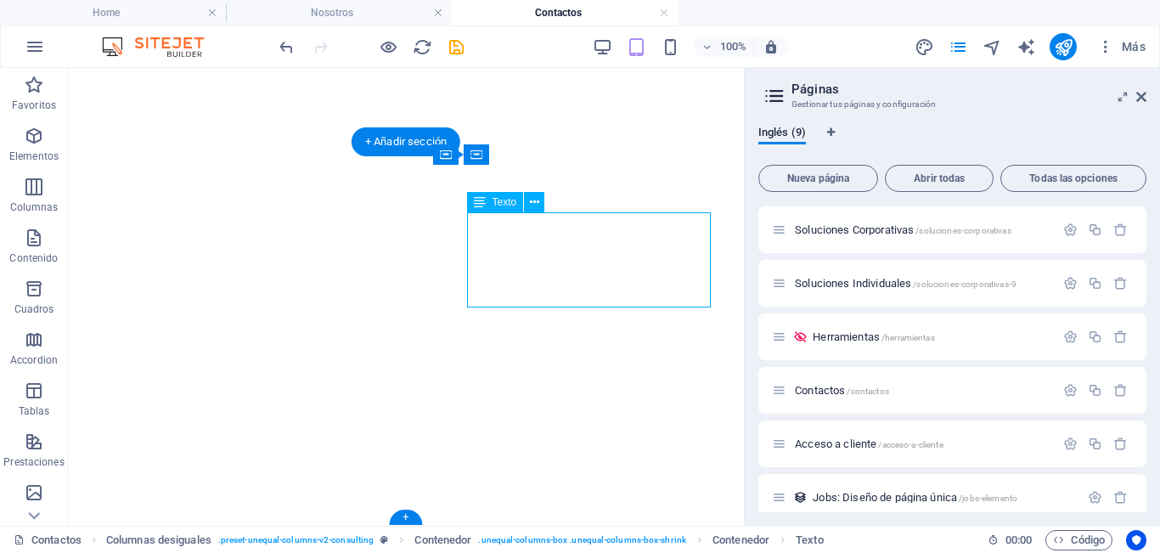
scroll to position [1225, 0]
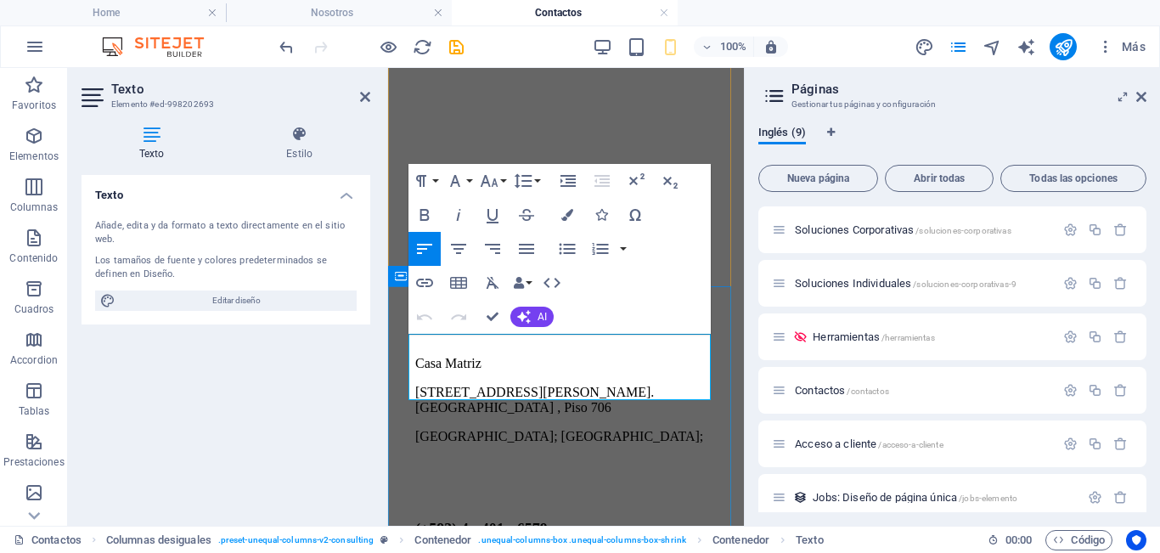
drag, startPoint x: 548, startPoint y: 372, endPoint x: 564, endPoint y: 357, distance: 22.8
click at [550, 385] on p "[STREET_ADDRESS][PERSON_NAME]. [GEOGRAPHIC_DATA] , Piso 706" at bounding box center [565, 400] width 301 height 31
click at [604, 385] on p "[STREET_ADDRESS][PERSON_NAME]. [GEOGRAPHIC_DATA] , Piso 7" at bounding box center [565, 400] width 301 height 31
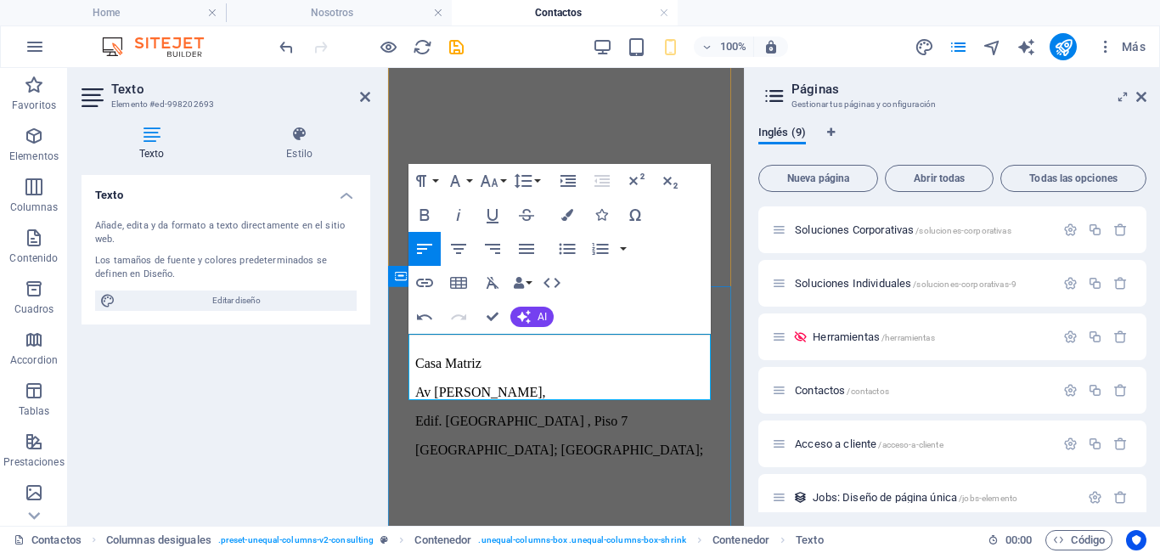
click at [642, 413] on p "Edif. [GEOGRAPHIC_DATA] , Piso 7" at bounding box center [565, 420] width 301 height 15
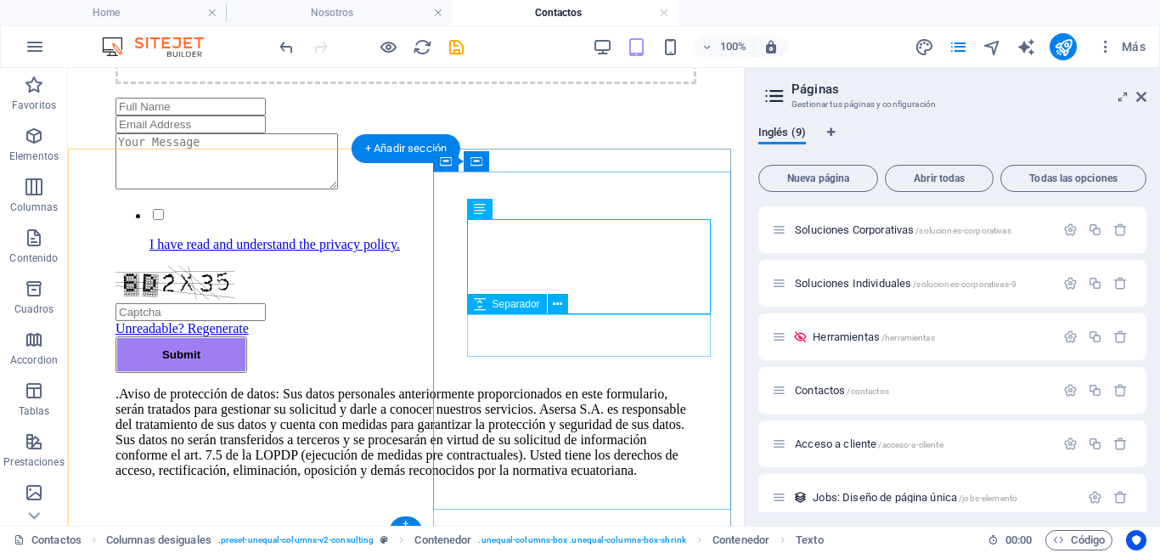
scroll to position [970, 0]
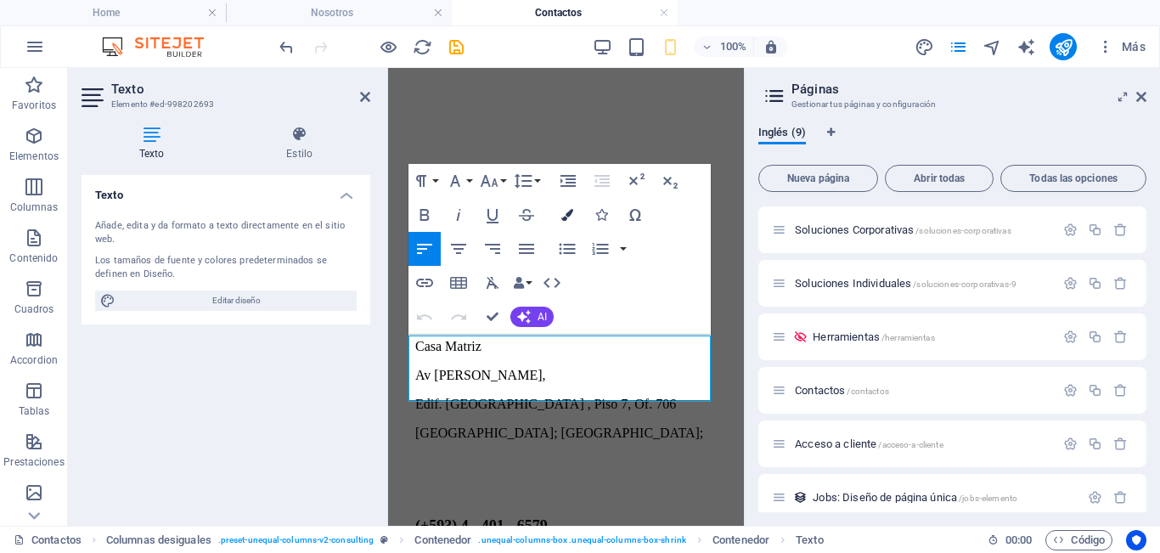
scroll to position [1225, 0]
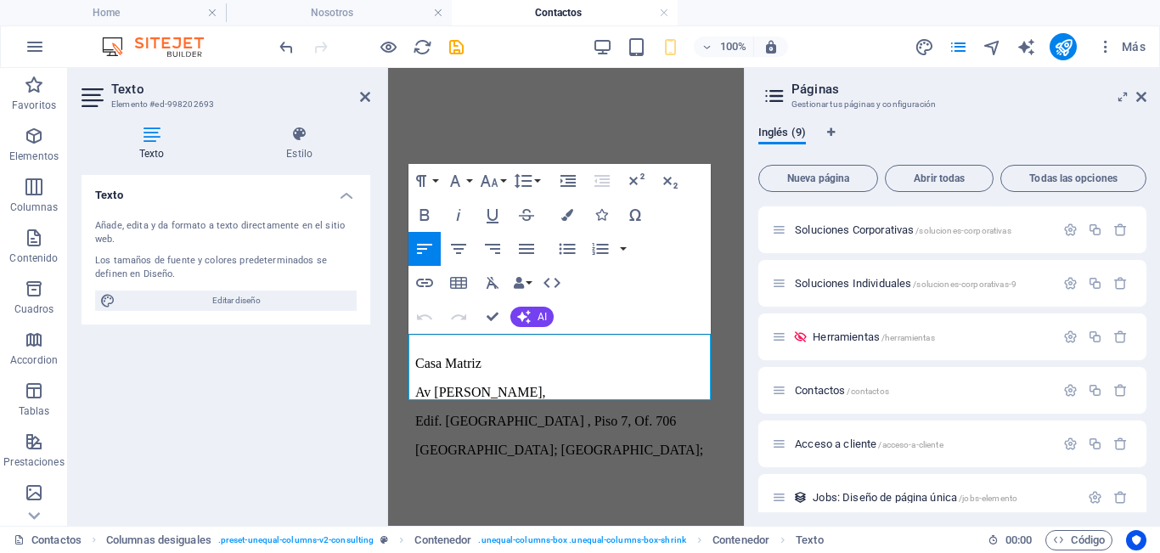
click at [382, 349] on div "Texto Estilo Texto Añade, edita y da formato a texto directamente en el sitio w…" at bounding box center [226, 318] width 316 height 413
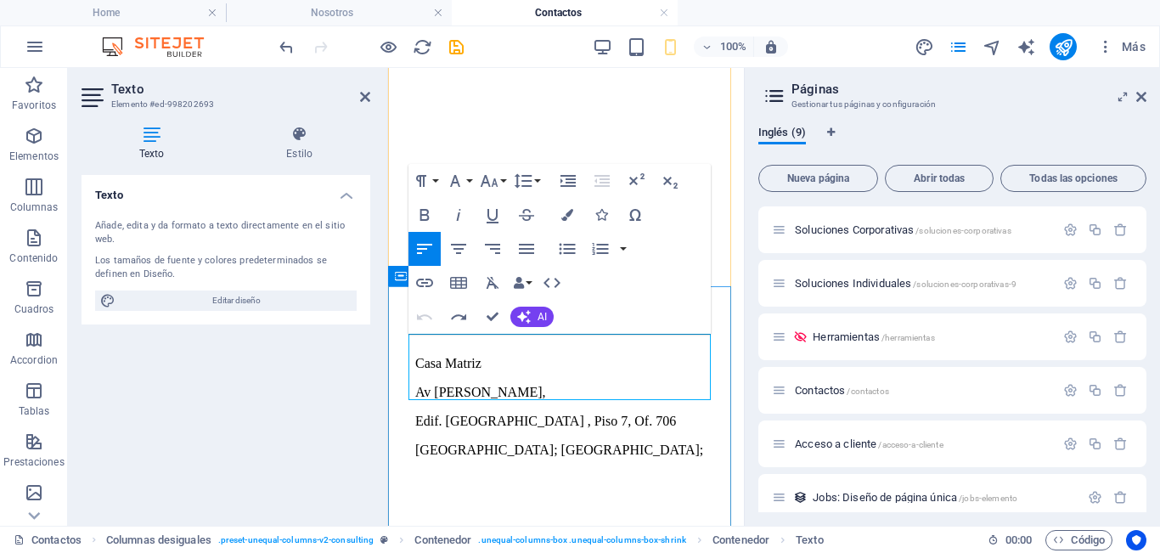
click at [489, 356] on p "Casa Matriz" at bounding box center [565, 363] width 301 height 15
click at [424, 216] on icon "button" at bounding box center [424, 215] width 9 height 12
click at [555, 442] on p "[GEOGRAPHIC_DATA]; [GEOGRAPHIC_DATA];" at bounding box center [565, 449] width 301 height 15
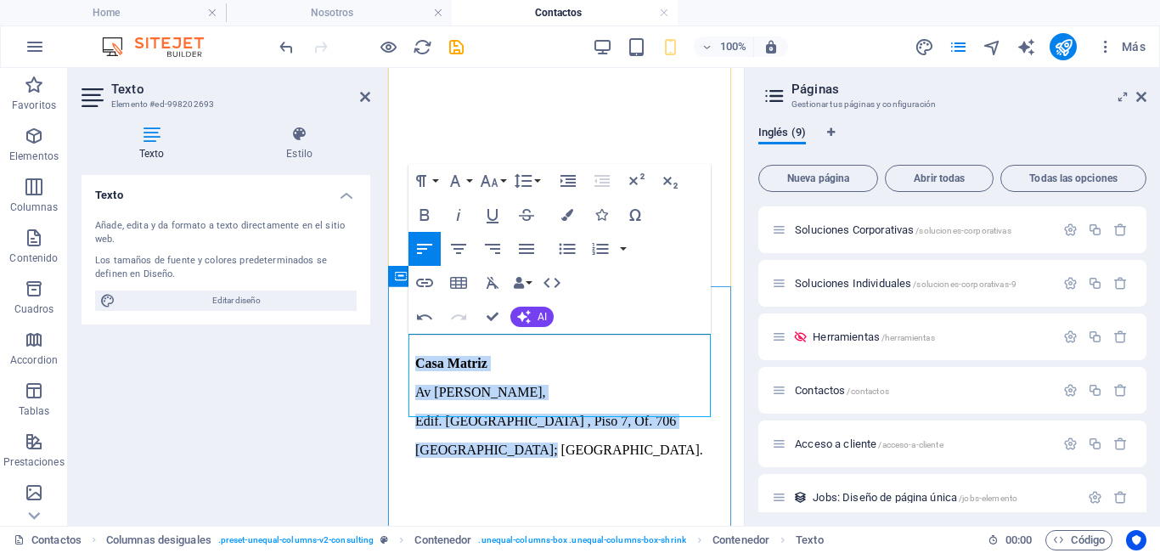
drag, startPoint x: 503, startPoint y: 378, endPoint x: 402, endPoint y: 337, distance: 108.1
copy div "Casa Matriz [PERSON_NAME], Edif. [GEOGRAPHIC_DATA] , Piso 7, Of. 706 [GEOGRAPHI…"
click at [481, 402] on span "Separador" at bounding box center [458, 407] width 48 height 10
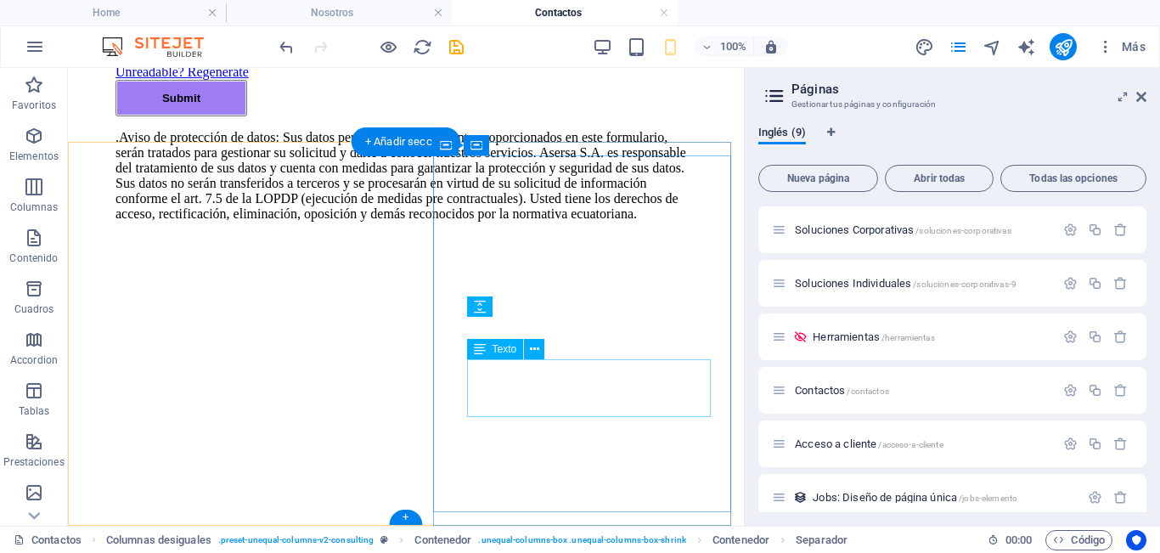
scroll to position [958, 0]
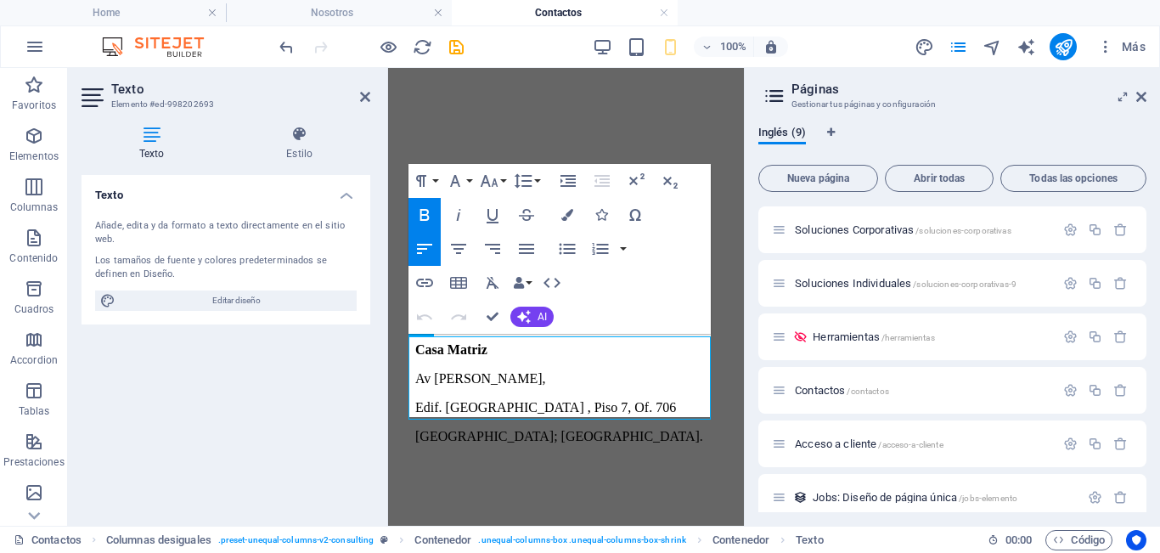
scroll to position [1225, 0]
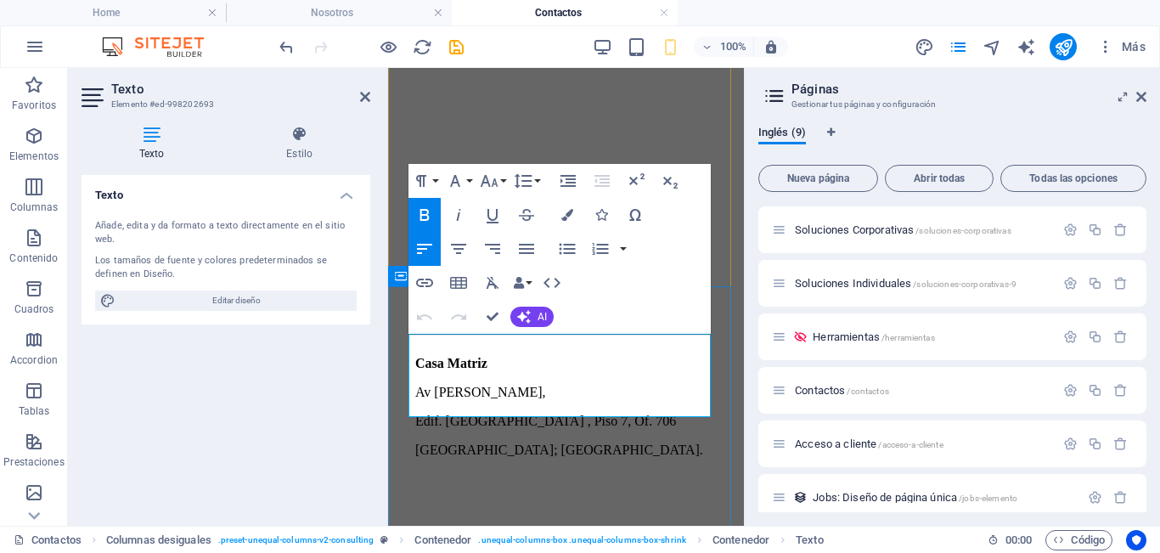
click at [531, 471] on p at bounding box center [565, 478] width 301 height 15
click at [440, 471] on p at bounding box center [565, 478] width 301 height 15
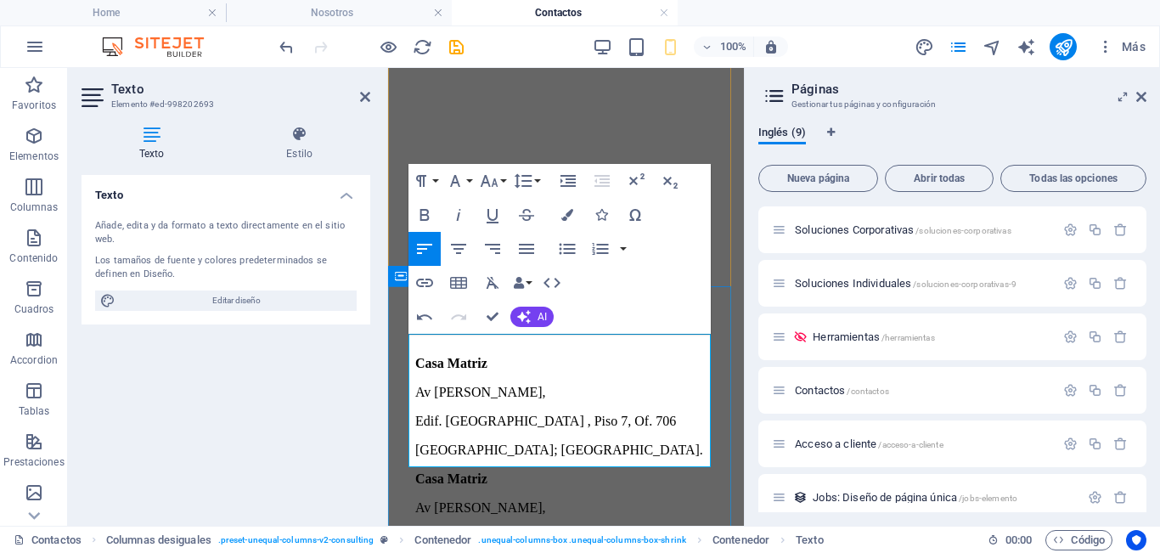
click at [448, 356] on strong "Casa Matriz" at bounding box center [451, 363] width 72 height 14
drag, startPoint x: 495, startPoint y: 408, endPoint x: 409, endPoint y: 406, distance: 85.8
click at [415, 471] on p "Casa Matriz" at bounding box center [565, 478] width 301 height 15
drag, startPoint x: 486, startPoint y: 408, endPoint x: 407, endPoint y: 407, distance: 79.0
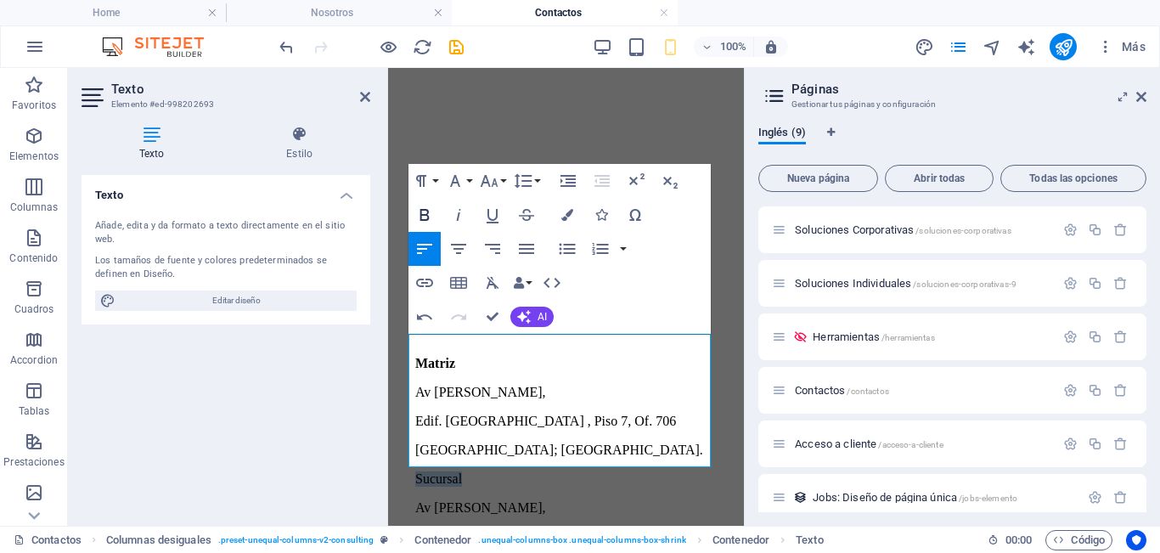
click at [430, 219] on icon "button" at bounding box center [424, 215] width 20 height 20
drag, startPoint x: 584, startPoint y: 418, endPoint x: 418, endPoint y: 419, distance: 166.4
click at [415, 500] on p "Av [PERSON_NAME]," at bounding box center [565, 507] width 301 height 15
drag, startPoint x: 449, startPoint y: 439, endPoint x: 586, endPoint y: 438, distance: 136.7
click at [586, 529] on p "Edif. [GEOGRAPHIC_DATA] , Piso 7, Of. 706" at bounding box center [565, 536] width 301 height 15
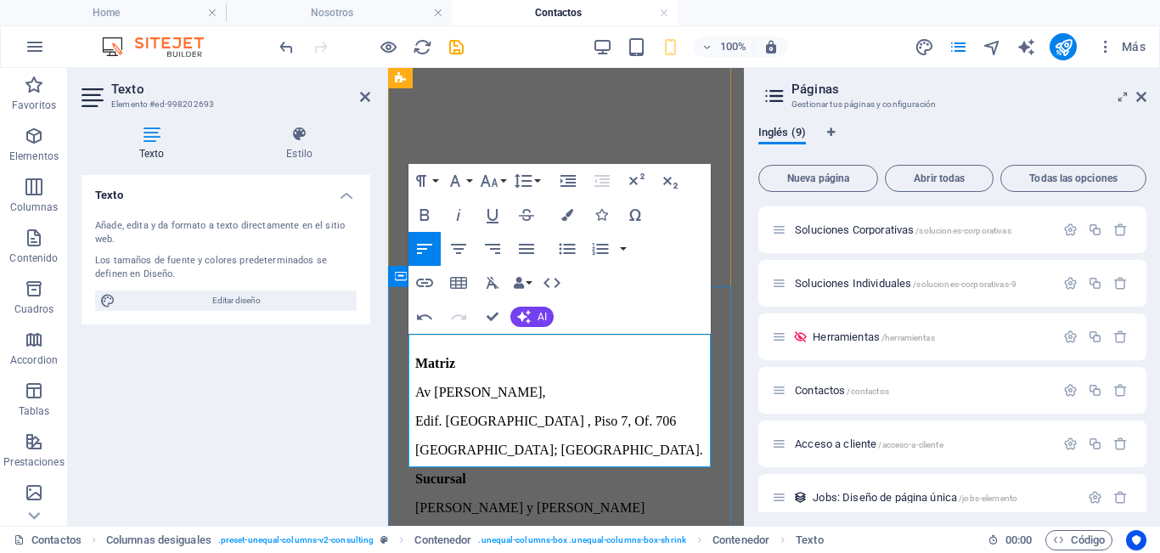
drag, startPoint x: 565, startPoint y: 441, endPoint x: 658, endPoint y: 435, distance: 92.8
click at [658, 529] on p "Edif. [STREET_ADDRESS] 706" at bounding box center [565, 536] width 301 height 15
drag, startPoint x: 531, startPoint y: 452, endPoint x: 410, endPoint y: 451, distance: 120.5
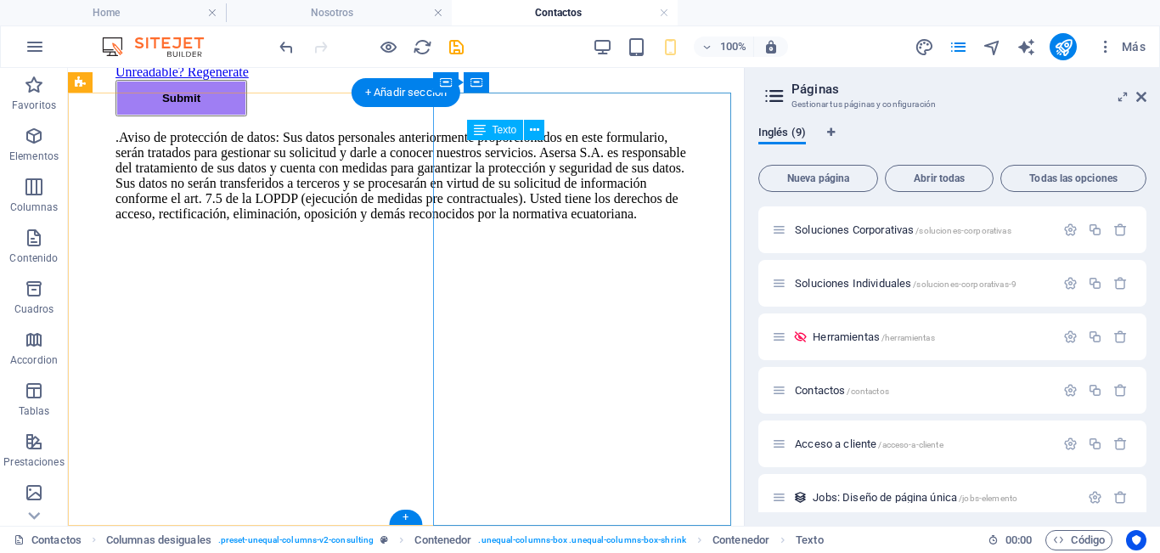
scroll to position [1008, 0]
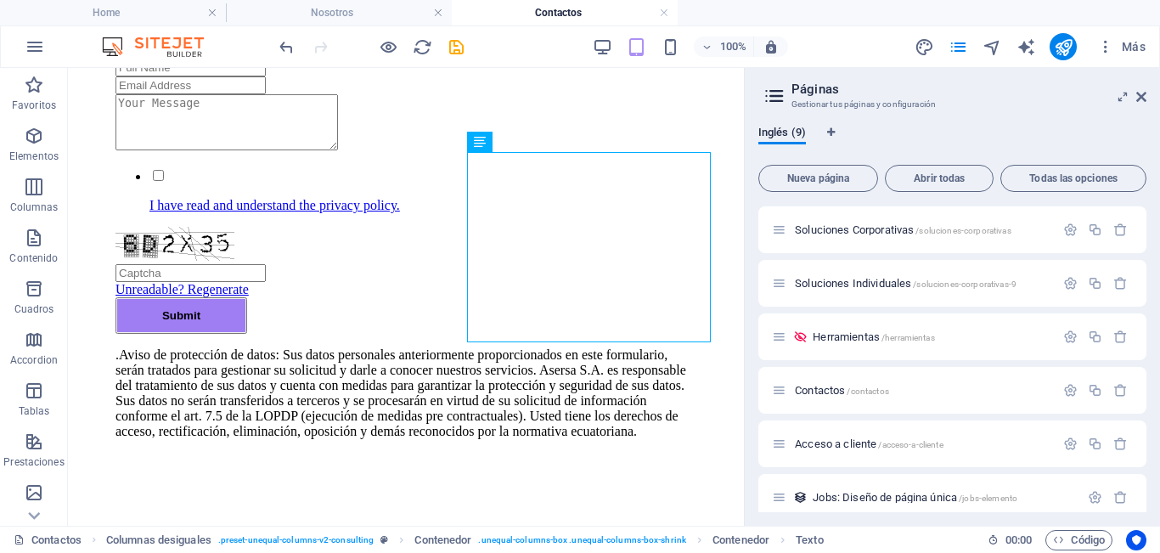
click at [469, 552] on div "Contactos Columnas desiguales . preset-unequal-columns-v2-consulting Contenedor…" at bounding box center [580, 538] width 1160 height 27
click at [459, 51] on icon "save" at bounding box center [457, 47] width 20 height 20
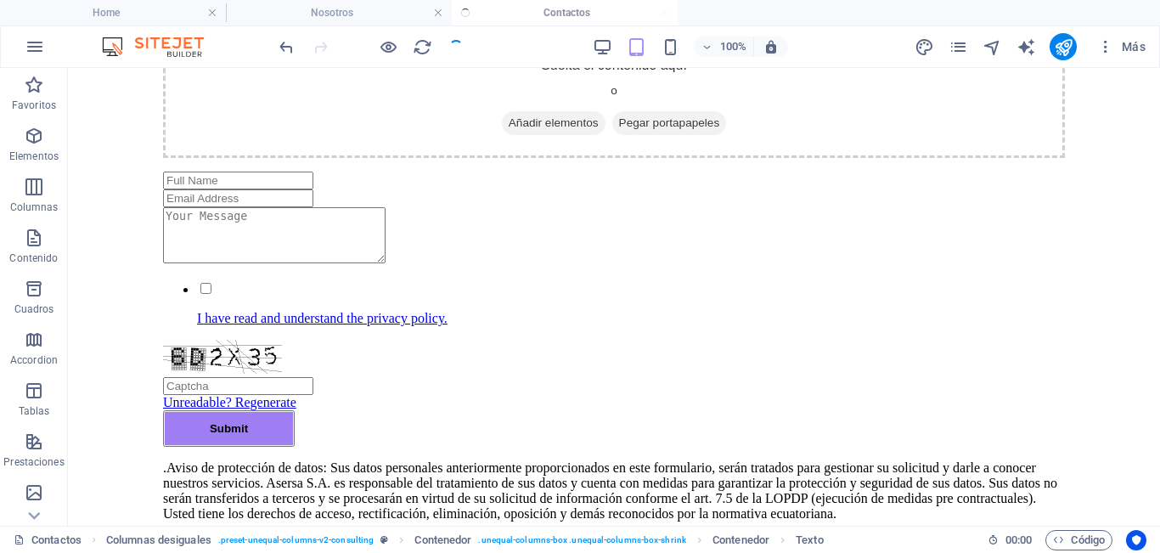
checkbox input "false"
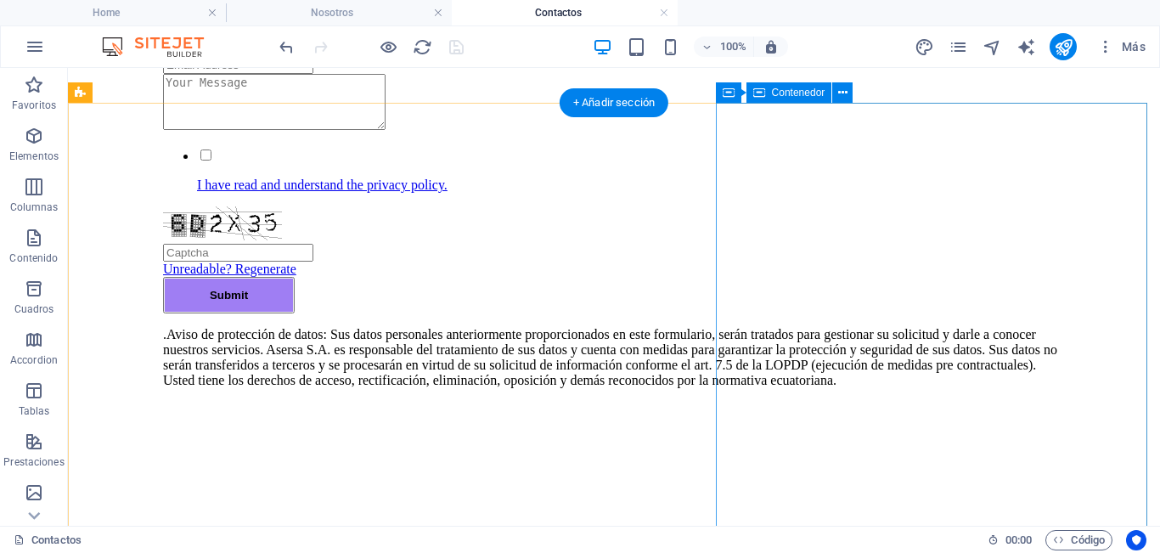
scroll to position [1261, 0]
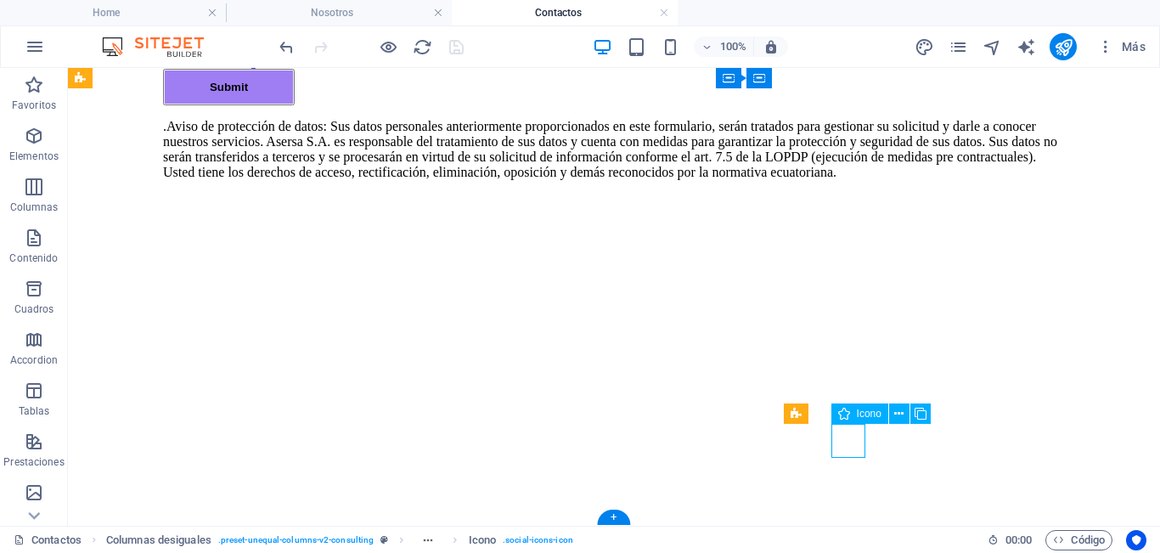
select select "xMidYMid"
select select "px"
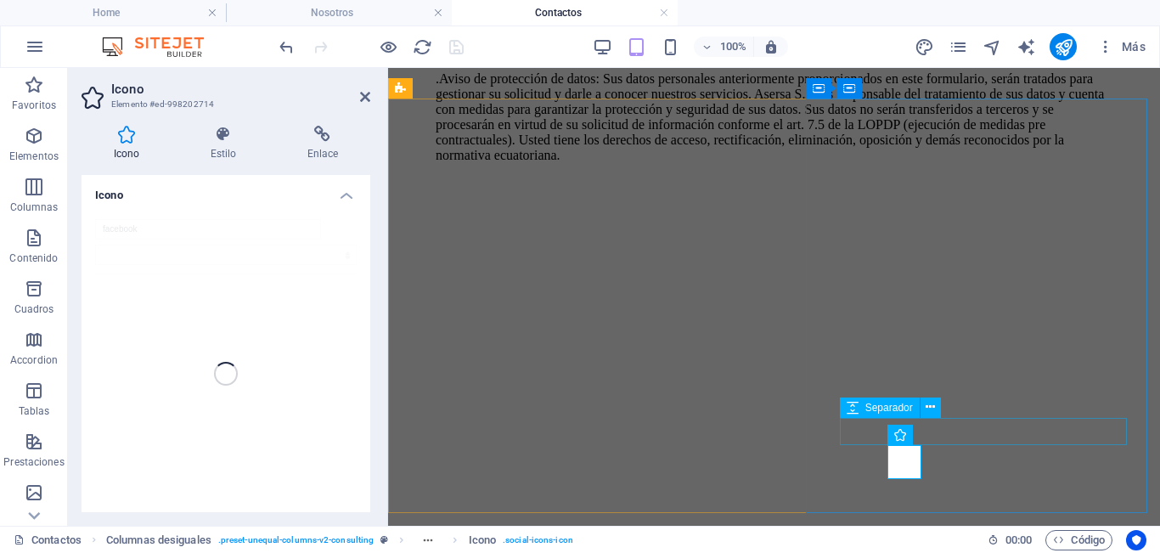
scroll to position [943, 0]
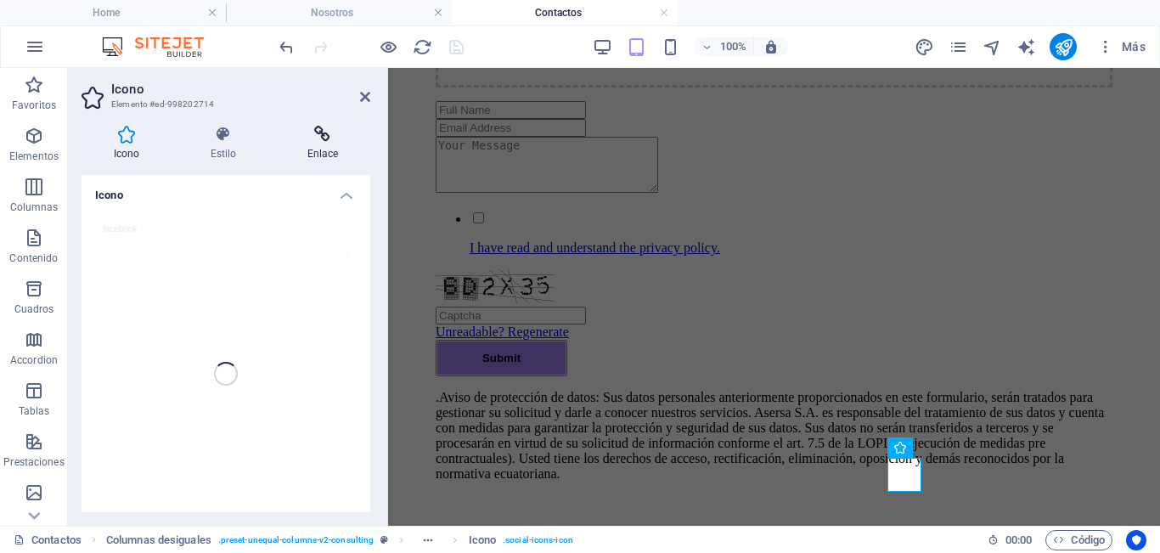
click at [318, 147] on h4 "Enlace" at bounding box center [322, 144] width 95 height 36
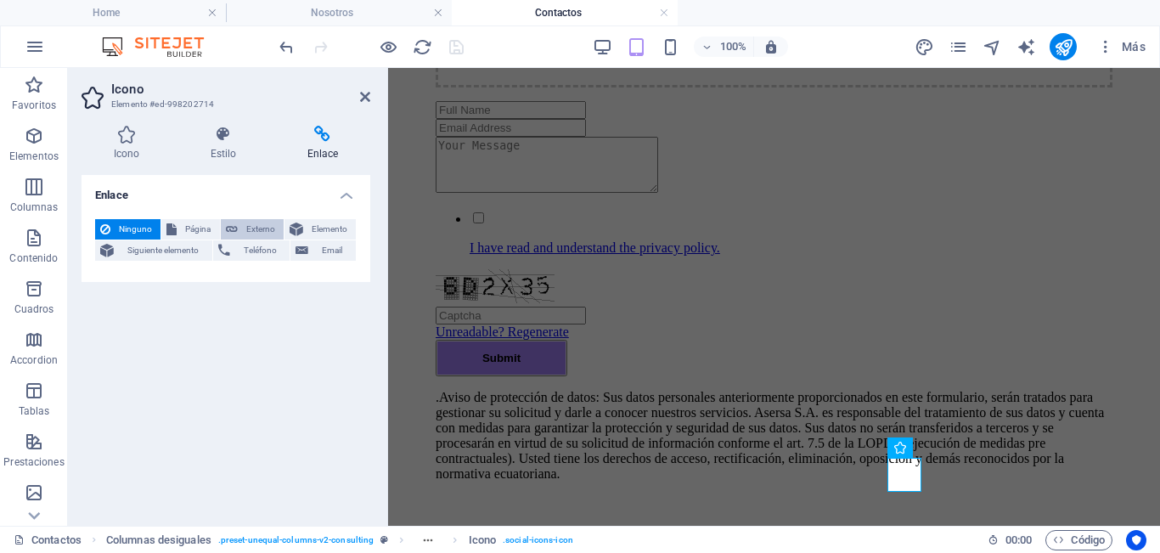
click at [233, 224] on icon at bounding box center [232, 229] width 12 height 20
select select "blank"
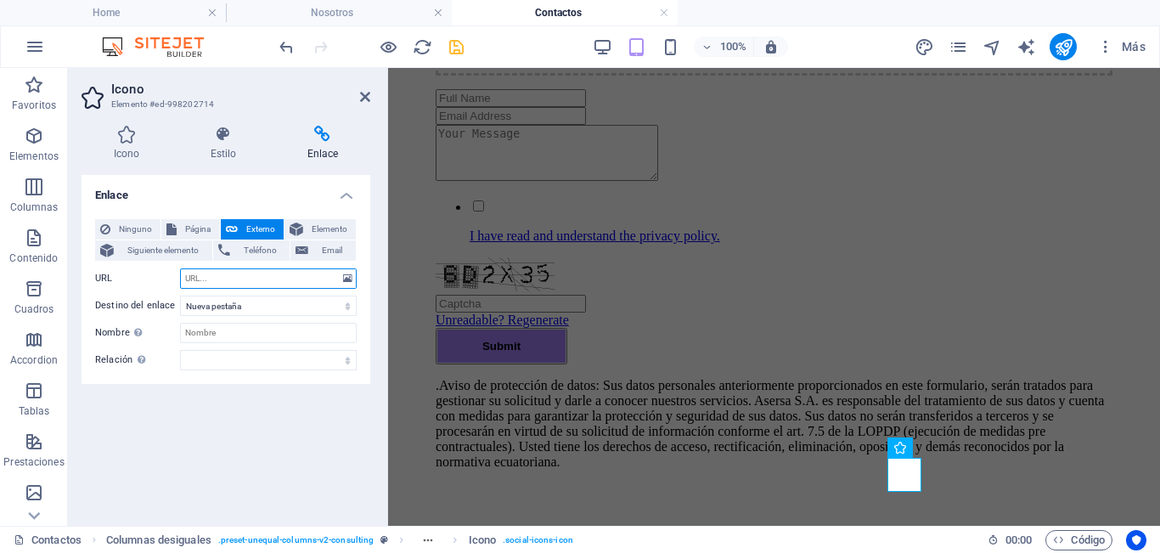
paste input "[URL][DOMAIN_NAME]"
type input "[URL][DOMAIN_NAME]"
click at [292, 297] on select "Nueva pestaña Misma pestaña Superposición" at bounding box center [268, 305] width 177 height 20
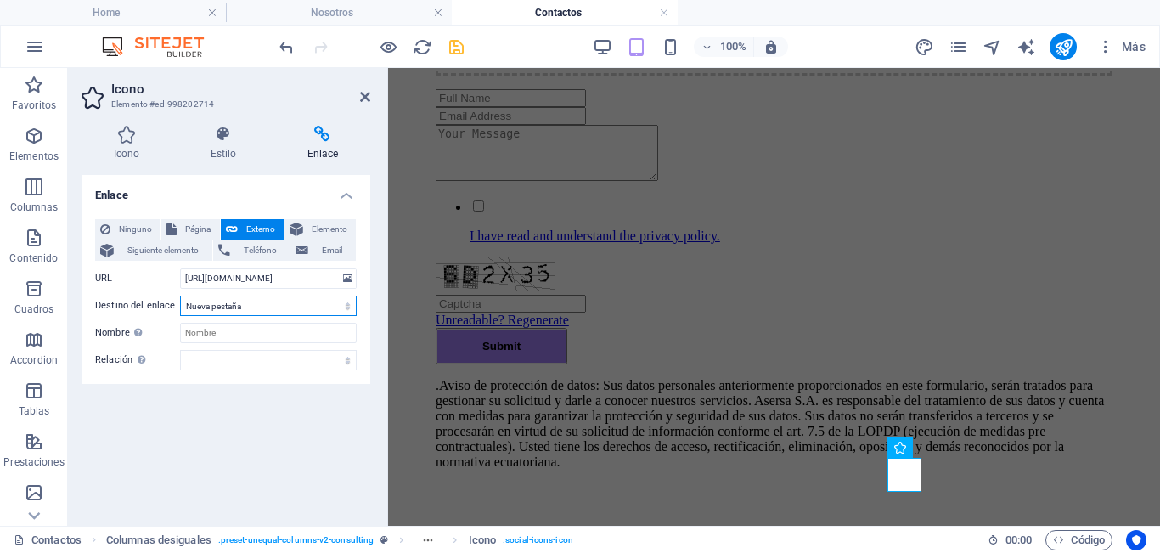
click at [292, 297] on select "Nueva pestaña Misma pestaña Superposición" at bounding box center [268, 305] width 177 height 20
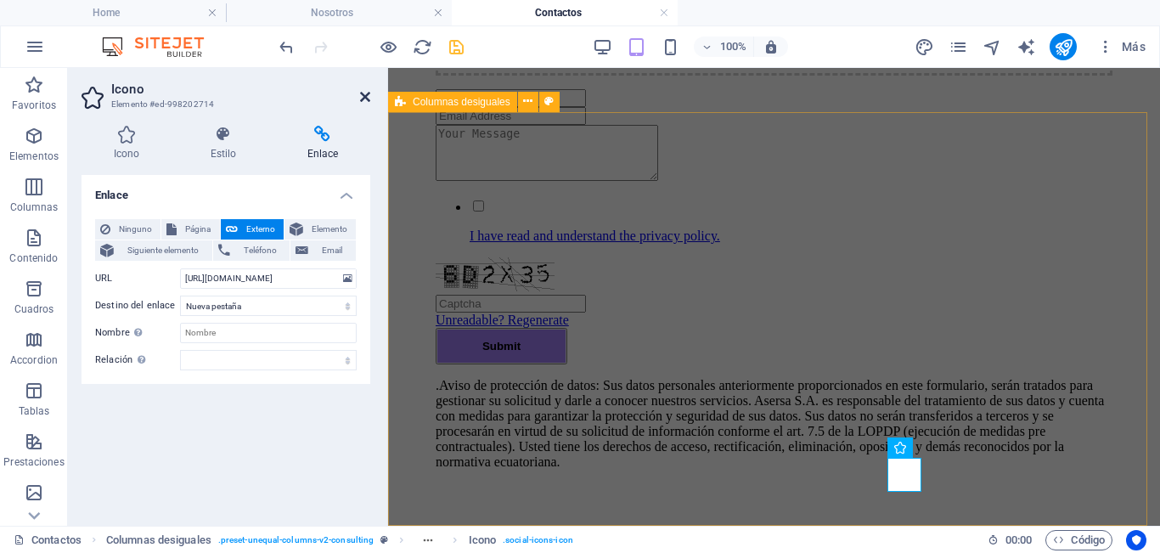
click at [361, 98] on icon at bounding box center [365, 97] width 10 height 14
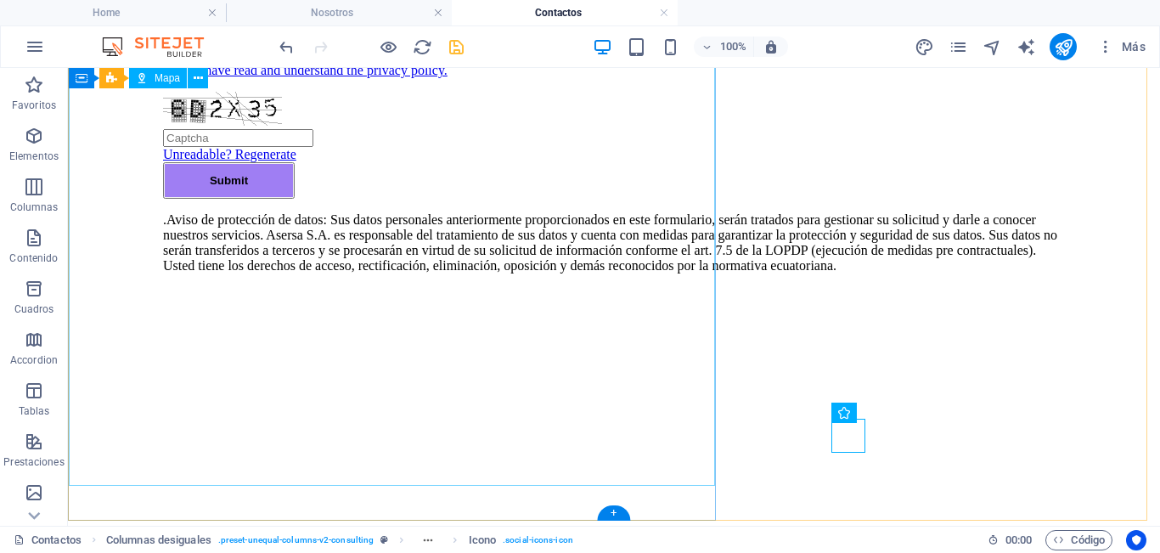
scroll to position [1261, 0]
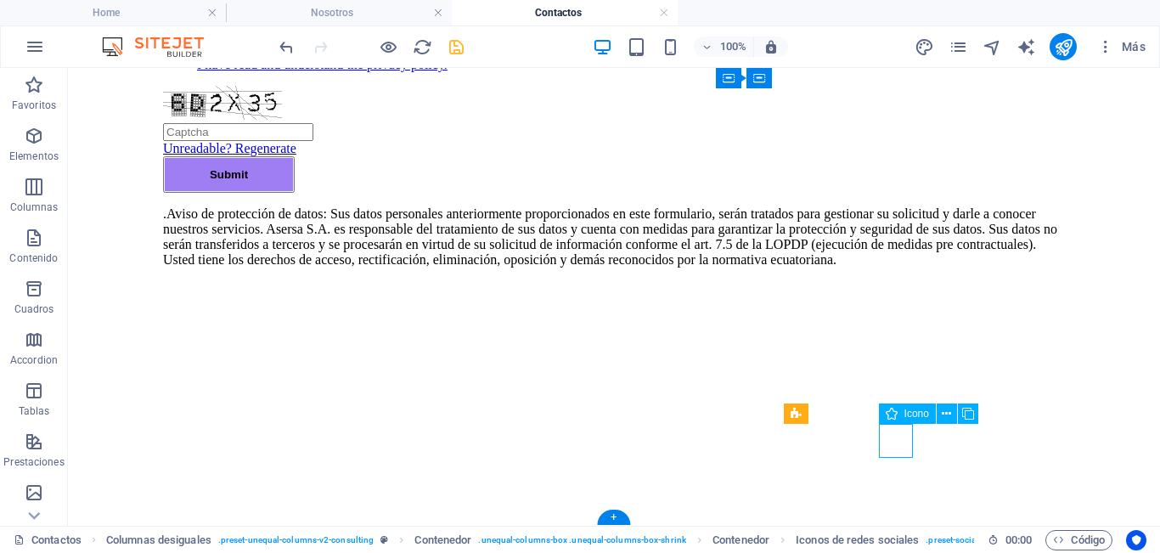
select select "xMidYMid"
select select "px"
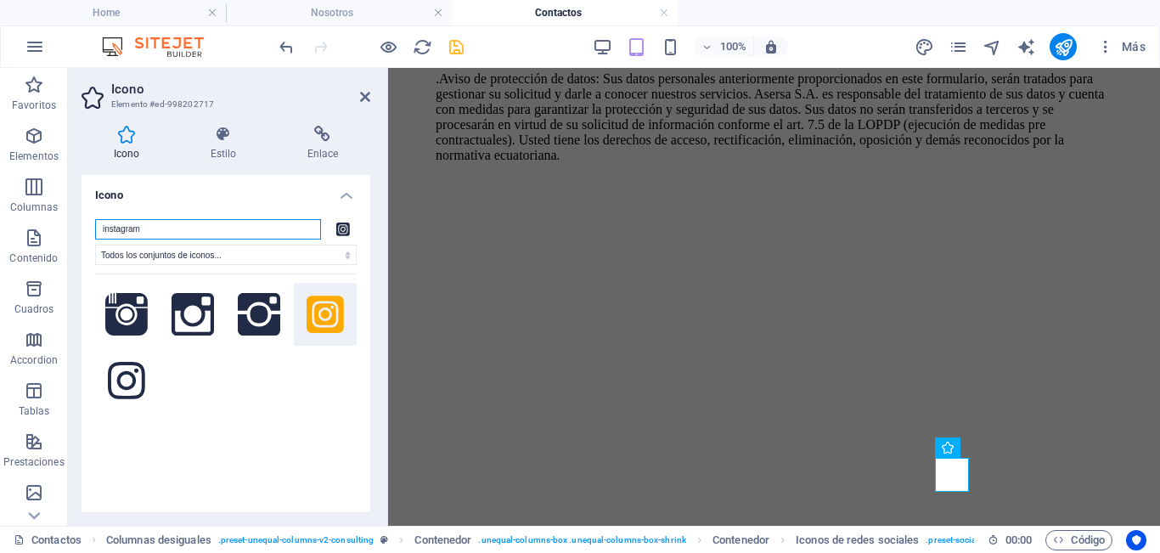
scroll to position [943, 0]
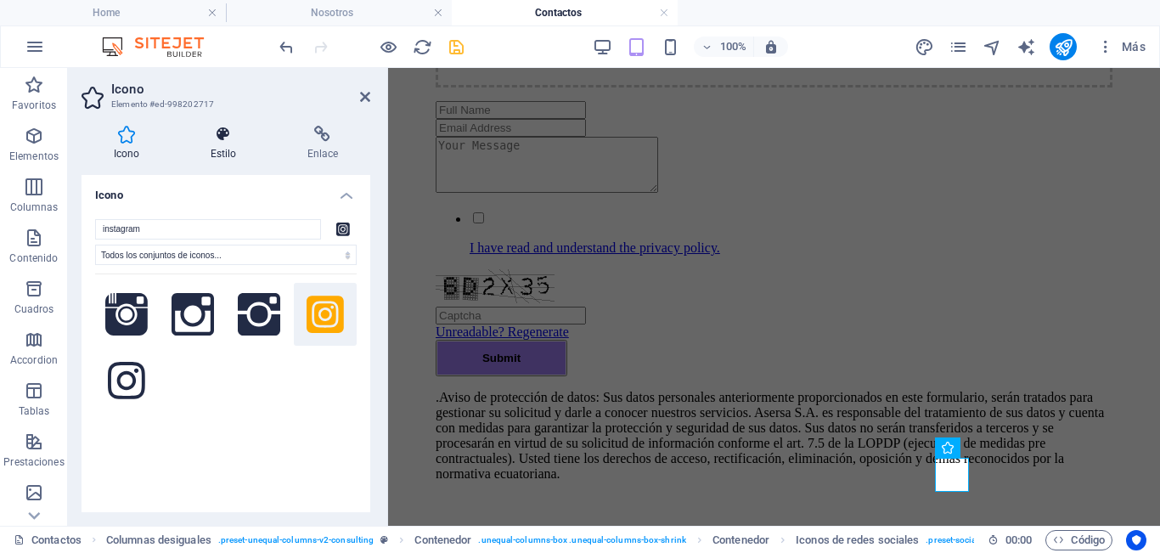
click at [216, 143] on h4 "Estilo" at bounding box center [226, 144] width 97 height 36
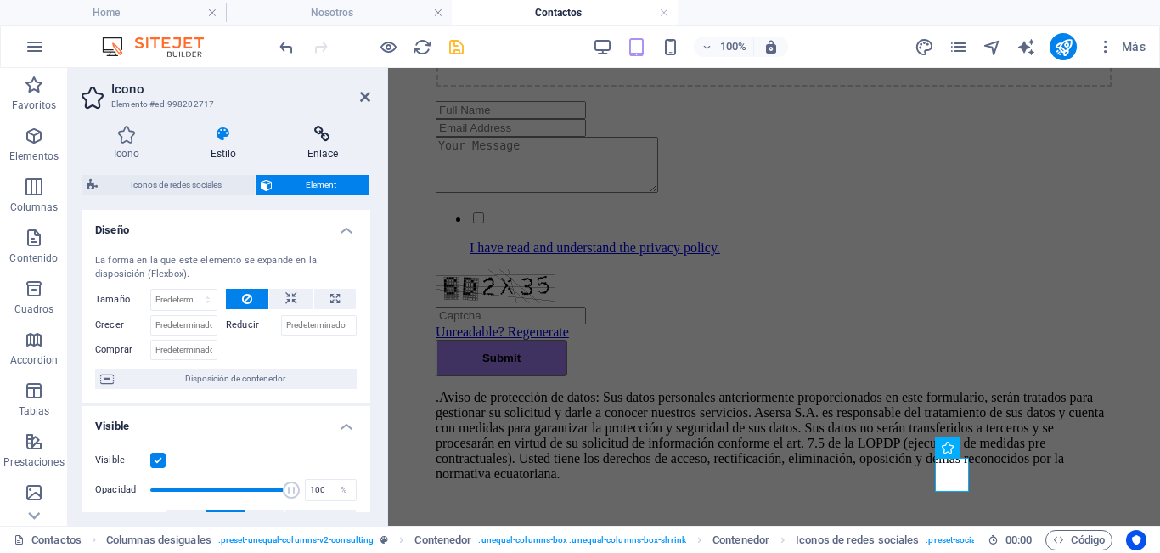
click at [330, 137] on icon at bounding box center [322, 134] width 95 height 17
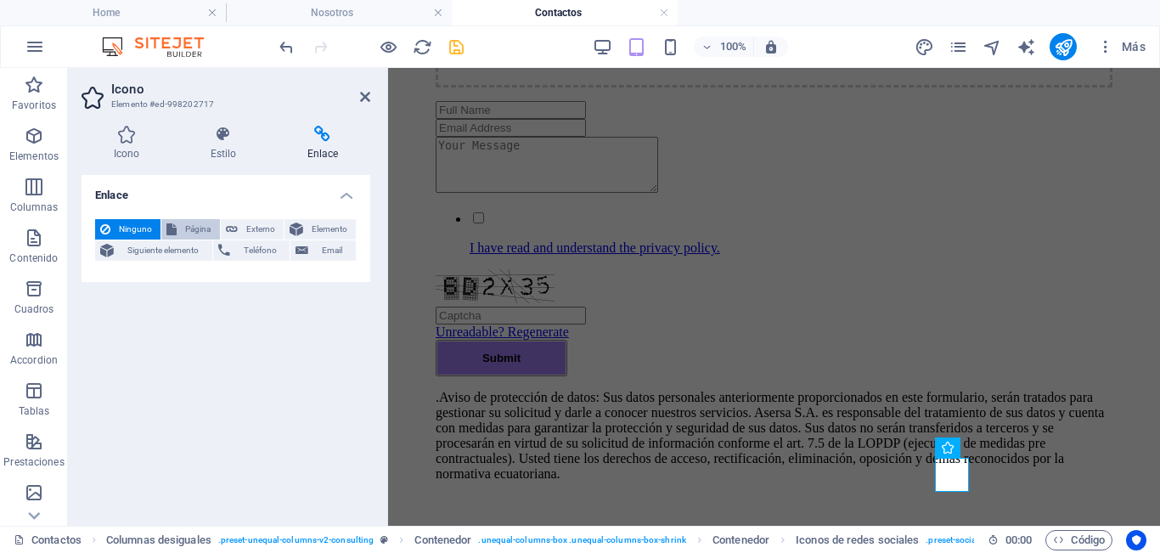
click at [184, 220] on span "Página" at bounding box center [198, 229] width 32 height 20
select select
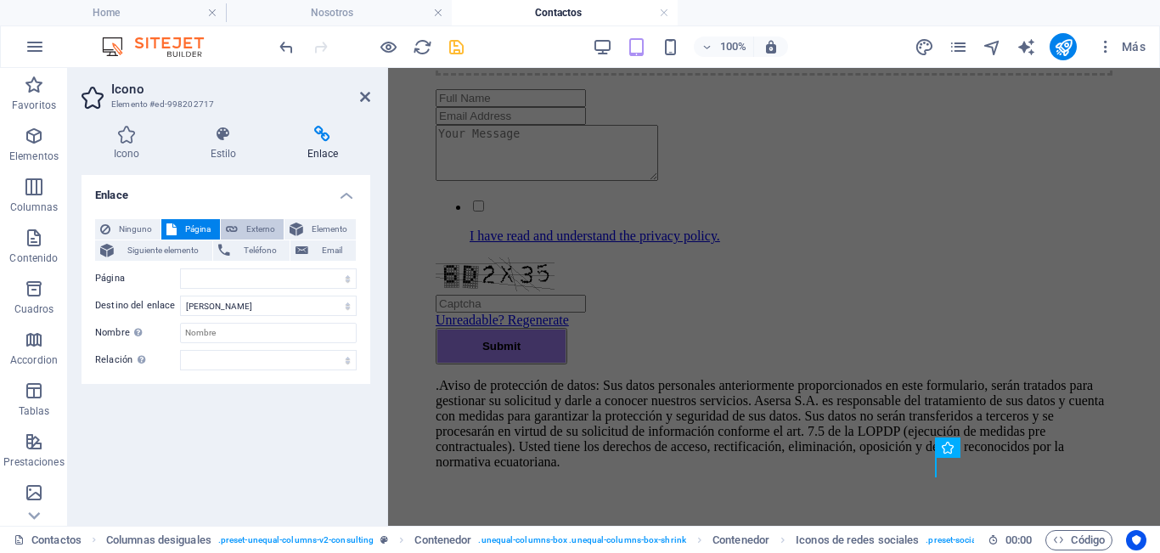
click at [263, 226] on span "Externo" at bounding box center [261, 229] width 36 height 20
select select "blank"
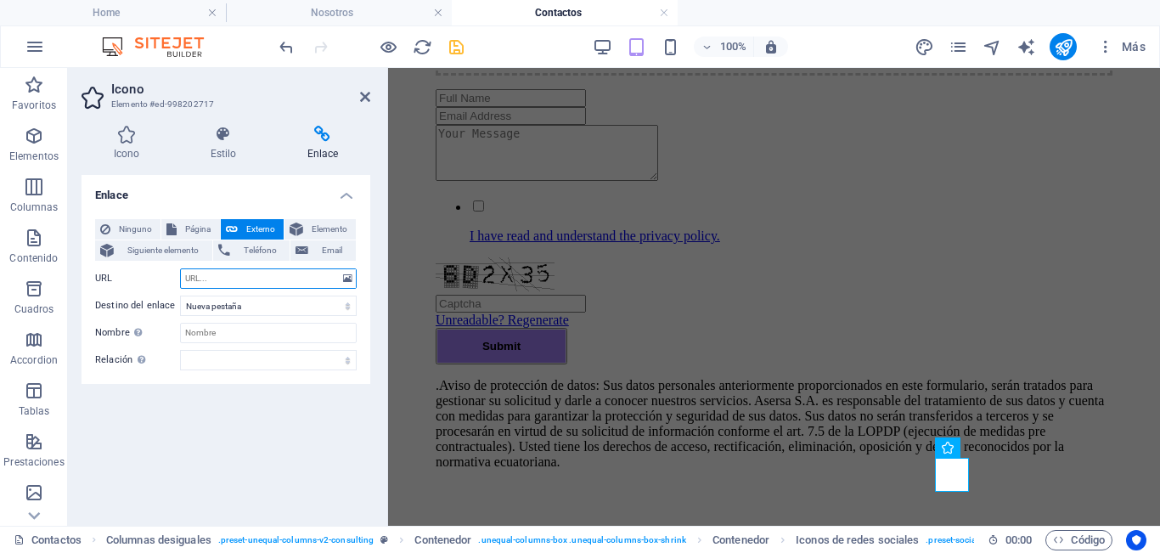
paste input "[URL][DOMAIN_NAME]"
type input "[URL][DOMAIN_NAME]"
drag, startPoint x: 1085, startPoint y: 329, endPoint x: 1418, endPoint y: 316, distance: 333.8
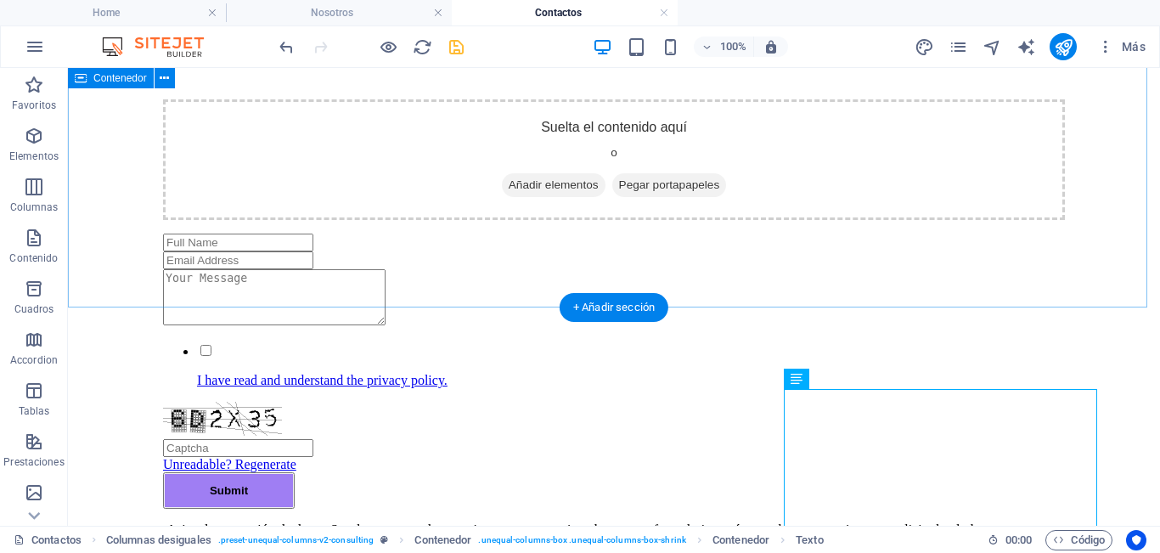
scroll to position [1261, 0]
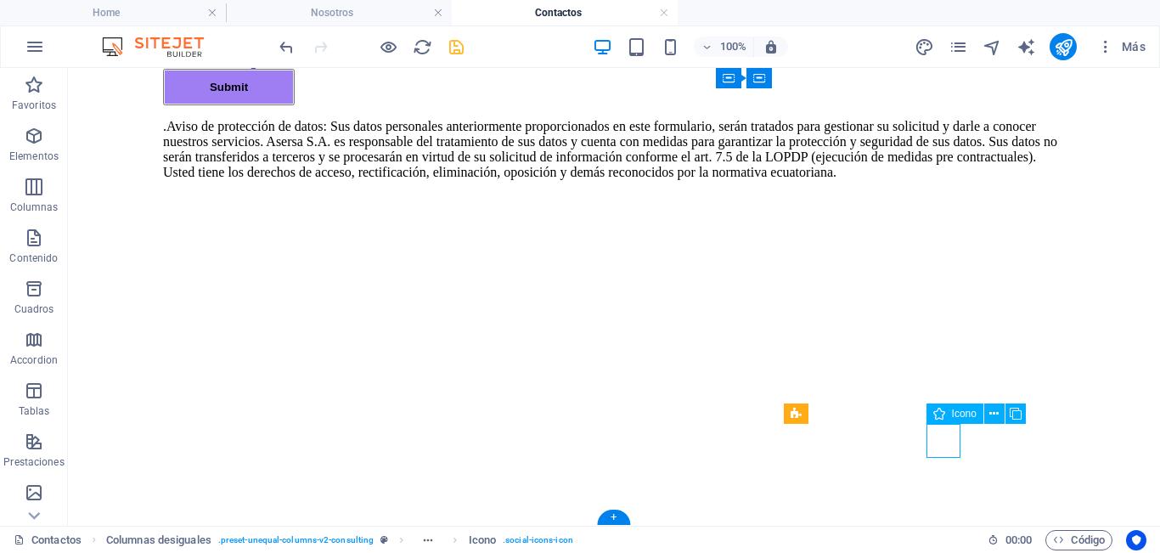
select select "xMidYMid"
select select "px"
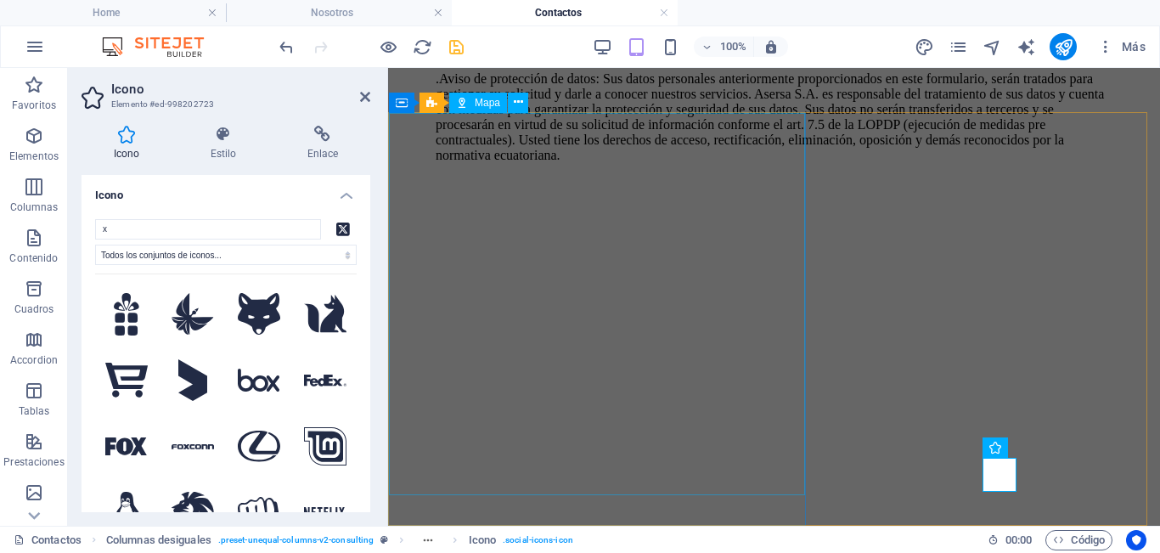
scroll to position [943, 0]
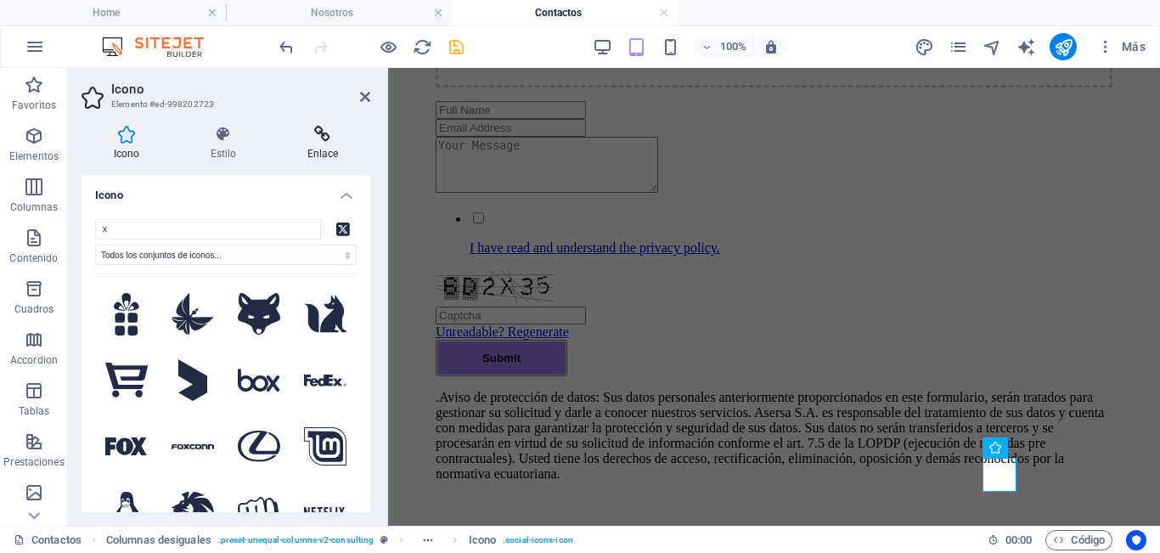
click at [323, 146] on h4 "Enlace" at bounding box center [322, 144] width 95 height 36
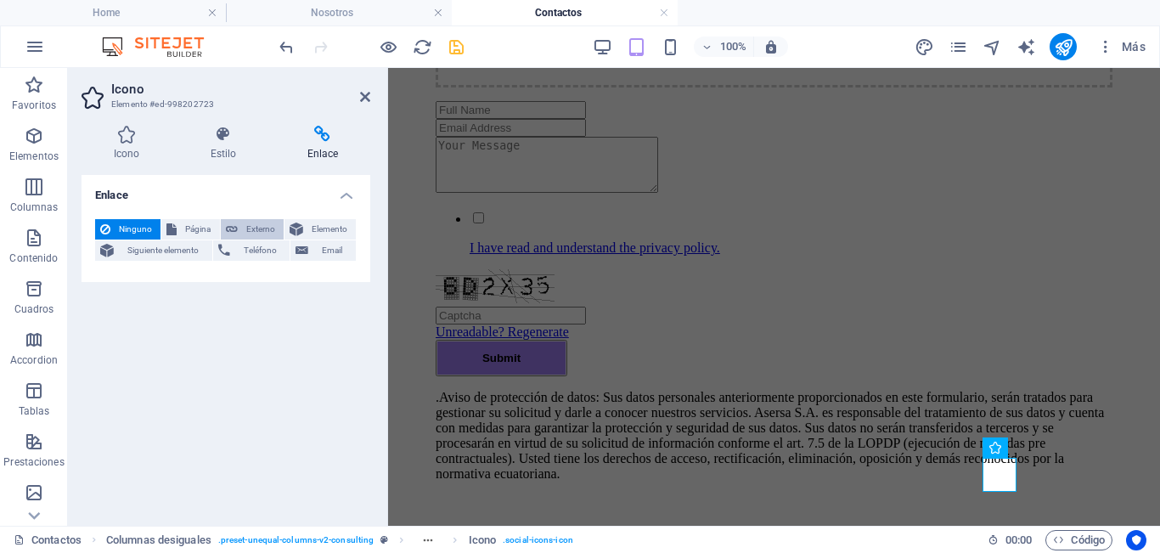
click at [245, 231] on span "Externo" at bounding box center [261, 229] width 36 height 20
select select "blank"
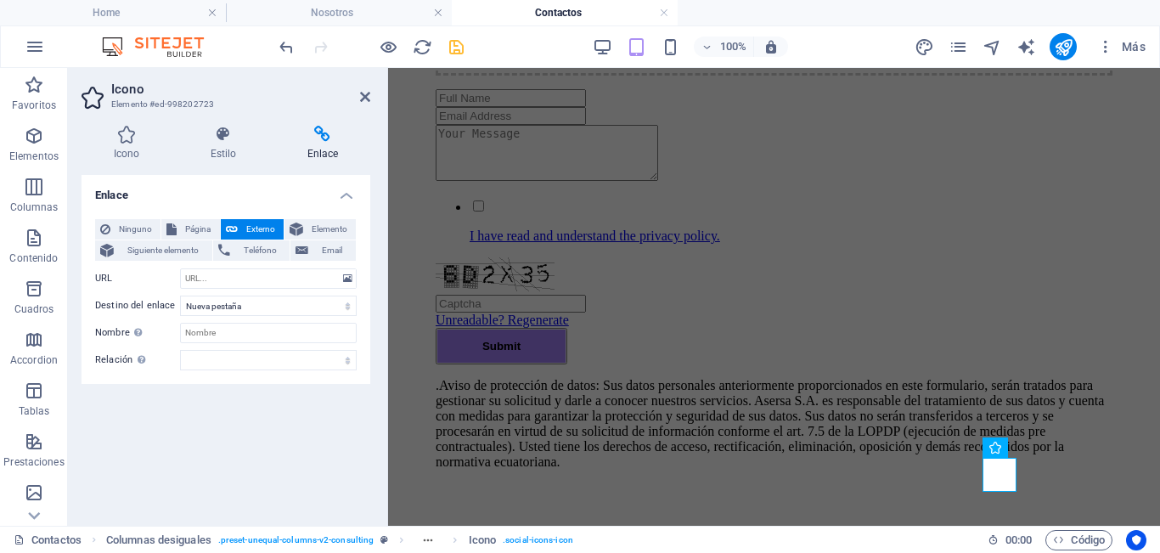
click at [235, 265] on div "Ninguno Página Externo Elemento Siguiente elemento Teléfono Email Página Home N…" at bounding box center [225, 294] width 261 height 151
click at [235, 271] on input "URL" at bounding box center [268, 278] width 177 height 20
paste input "[URL][DOMAIN_NAME]"
type input "[URL][DOMAIN_NAME]"
click at [360, 99] on icon at bounding box center [365, 97] width 10 height 14
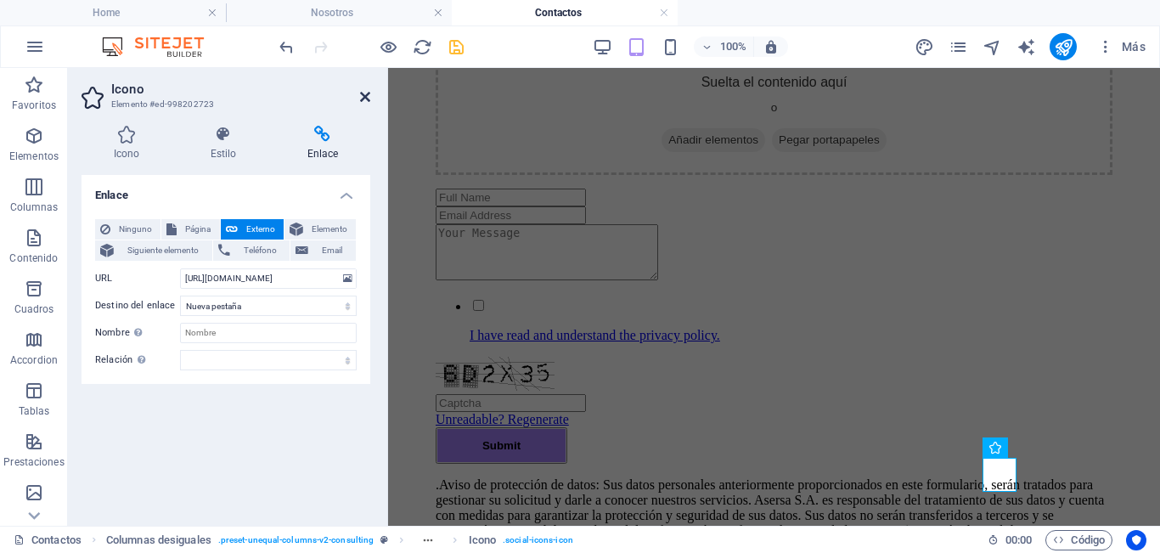
scroll to position [1261, 0]
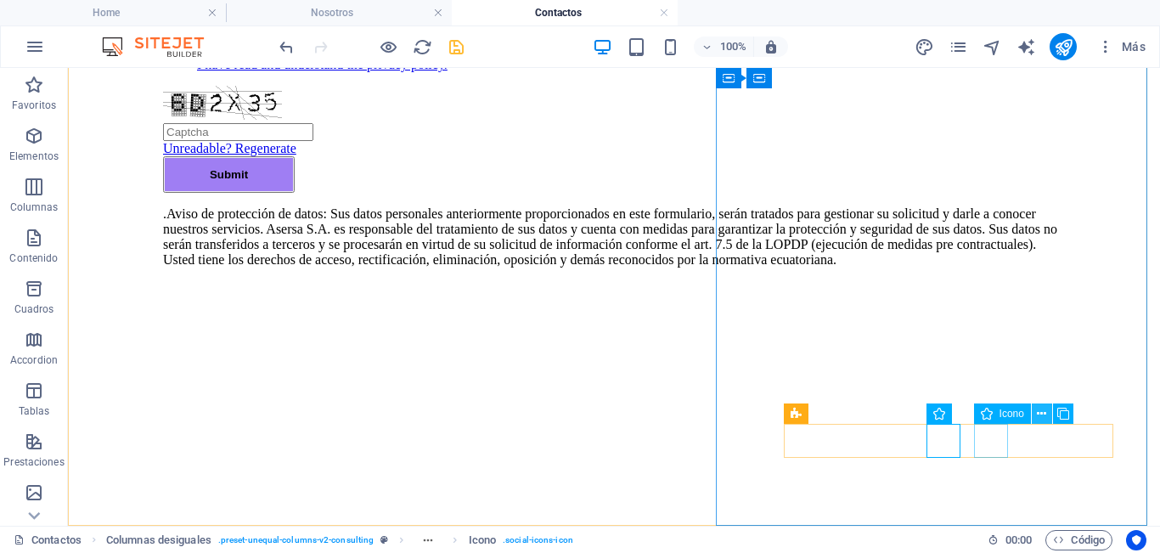
click at [1036, 413] on button at bounding box center [1041, 413] width 20 height 20
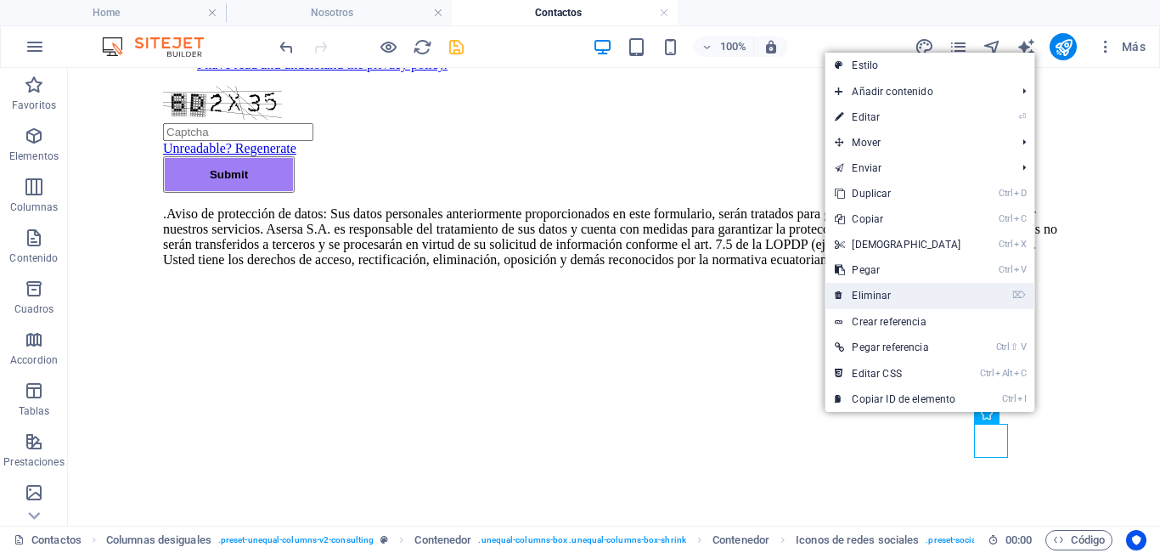
click at [878, 291] on link "⌦ Eliminar" at bounding box center [897, 295] width 146 height 25
